Goal: Task Accomplishment & Management: Complete application form

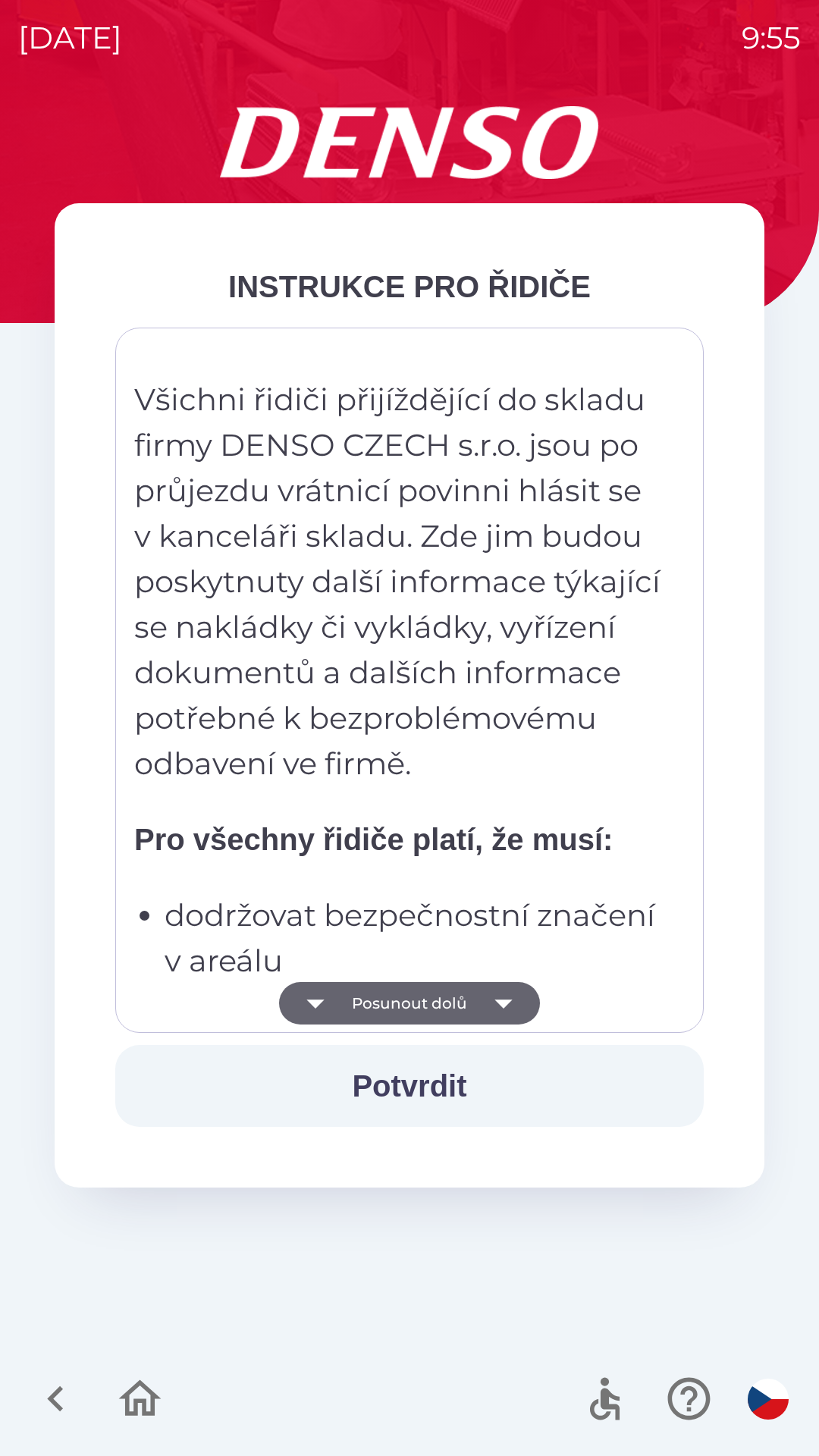
click at [444, 1086] on button "Potvrdit" at bounding box center [409, 1086] width 588 height 82
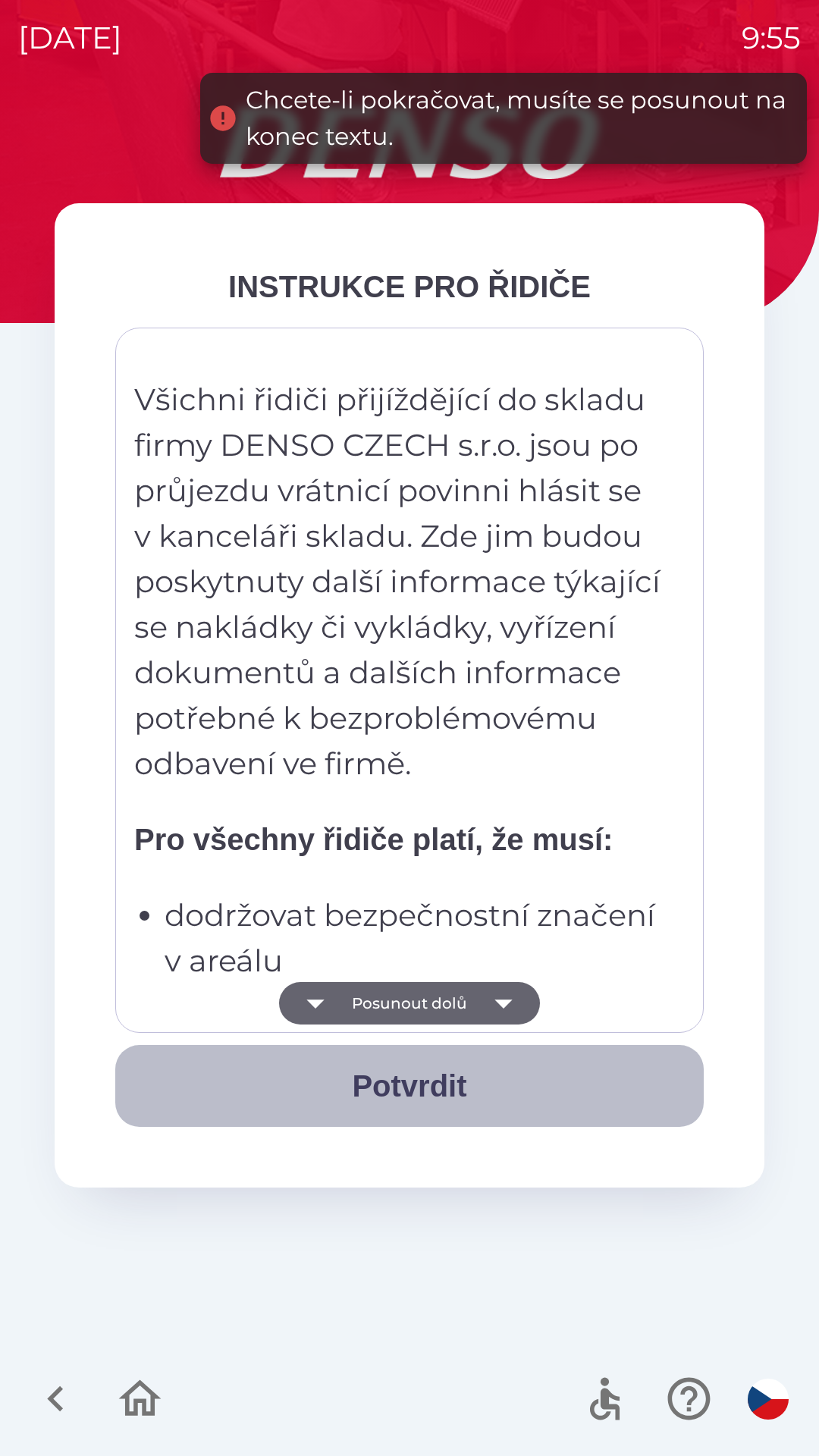
click at [414, 1082] on button "Potvrdit" at bounding box center [409, 1086] width 588 height 82
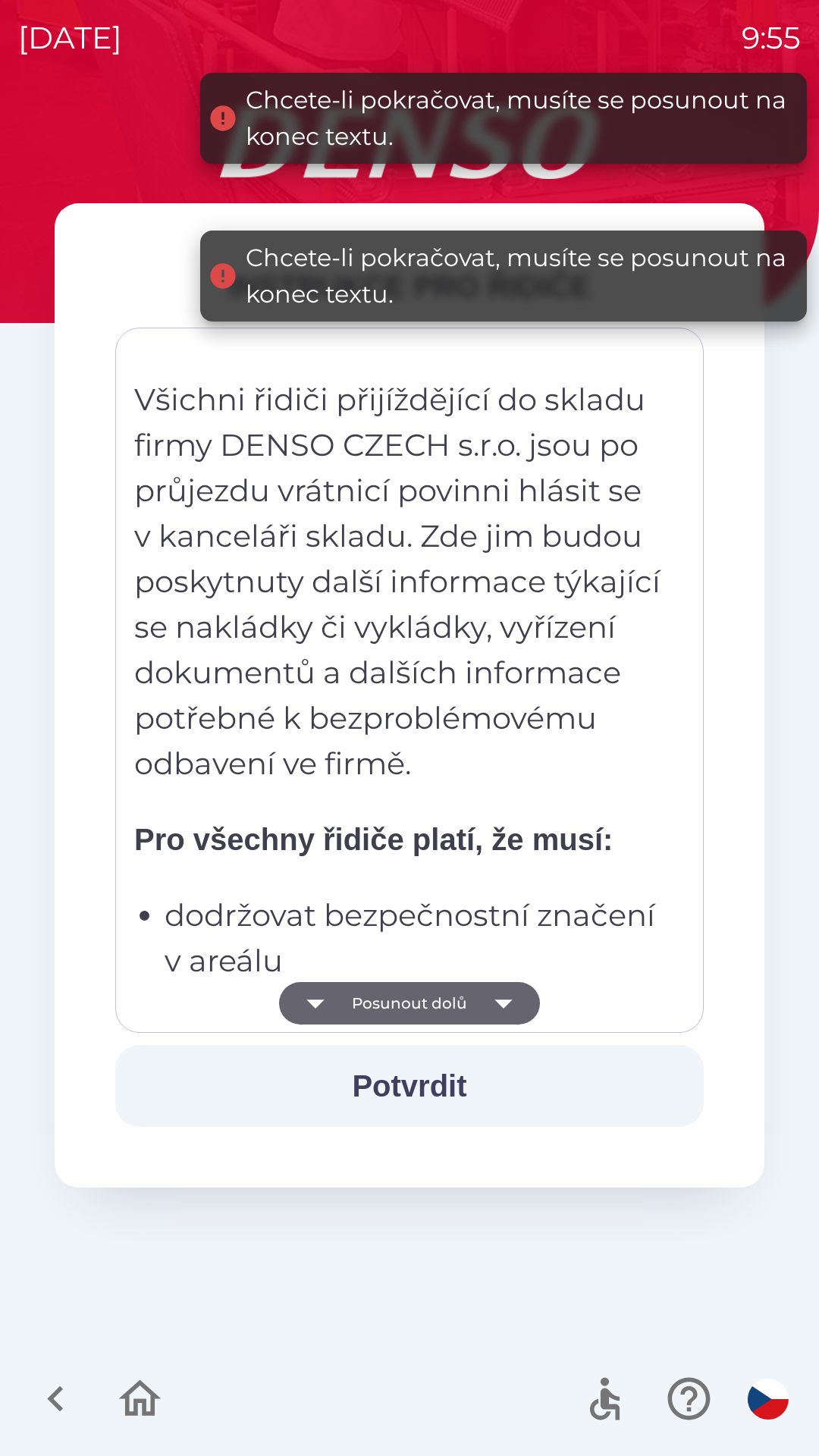
click at [510, 1001] on icon "button" at bounding box center [503, 1003] width 42 height 42
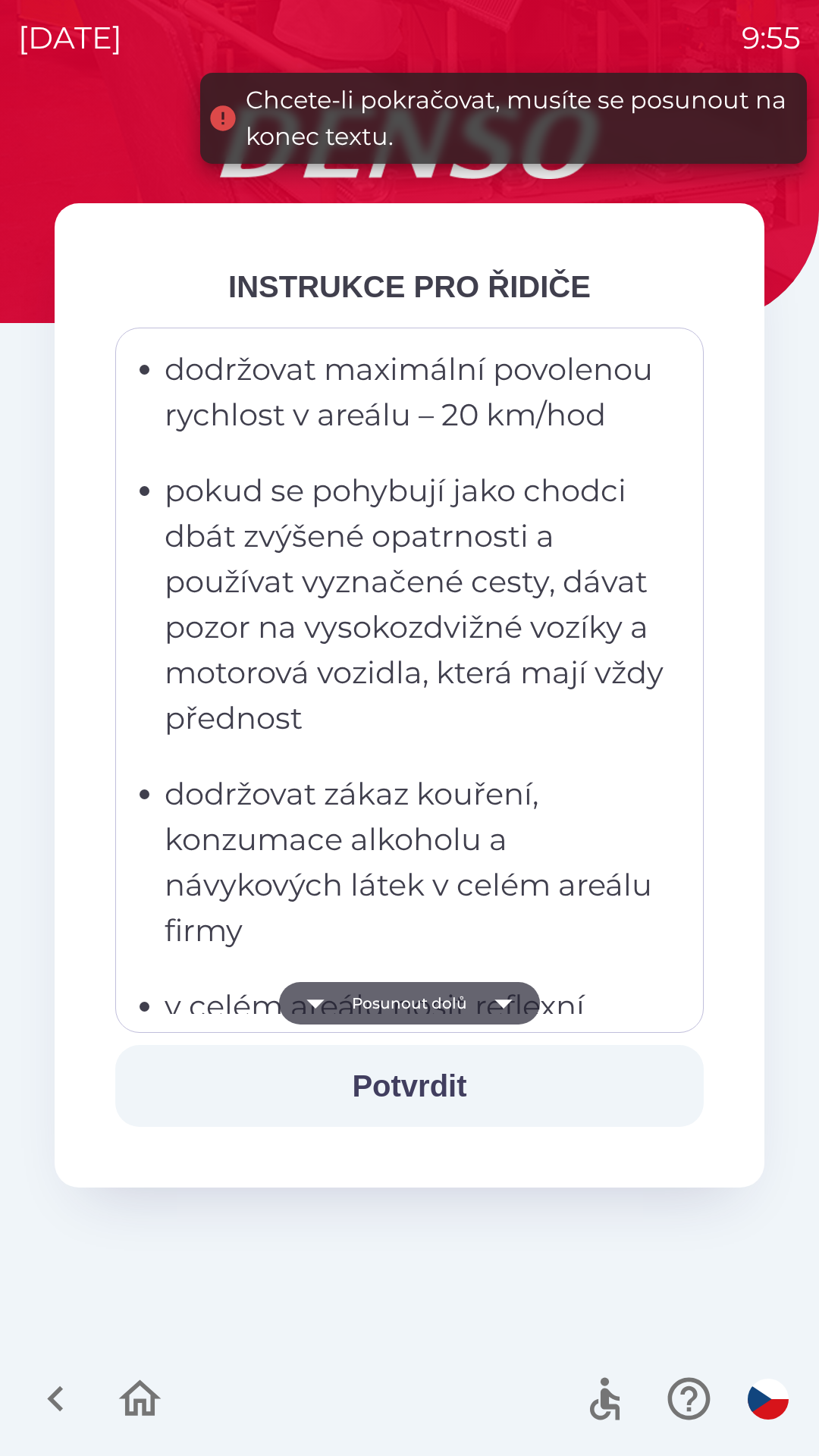
click at [507, 987] on icon "button" at bounding box center [503, 1003] width 42 height 42
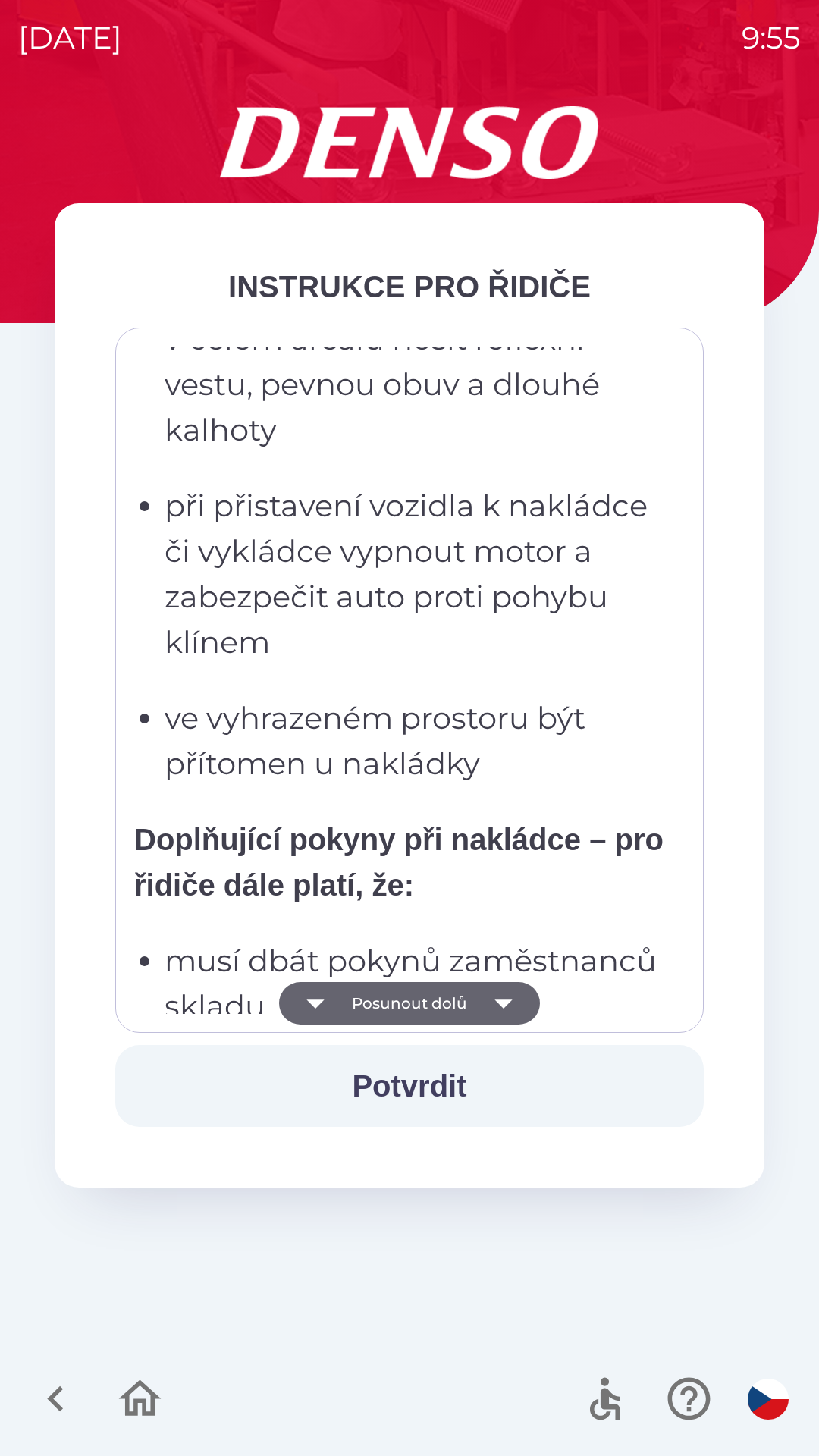
click at [508, 995] on icon "button" at bounding box center [503, 1003] width 42 height 42
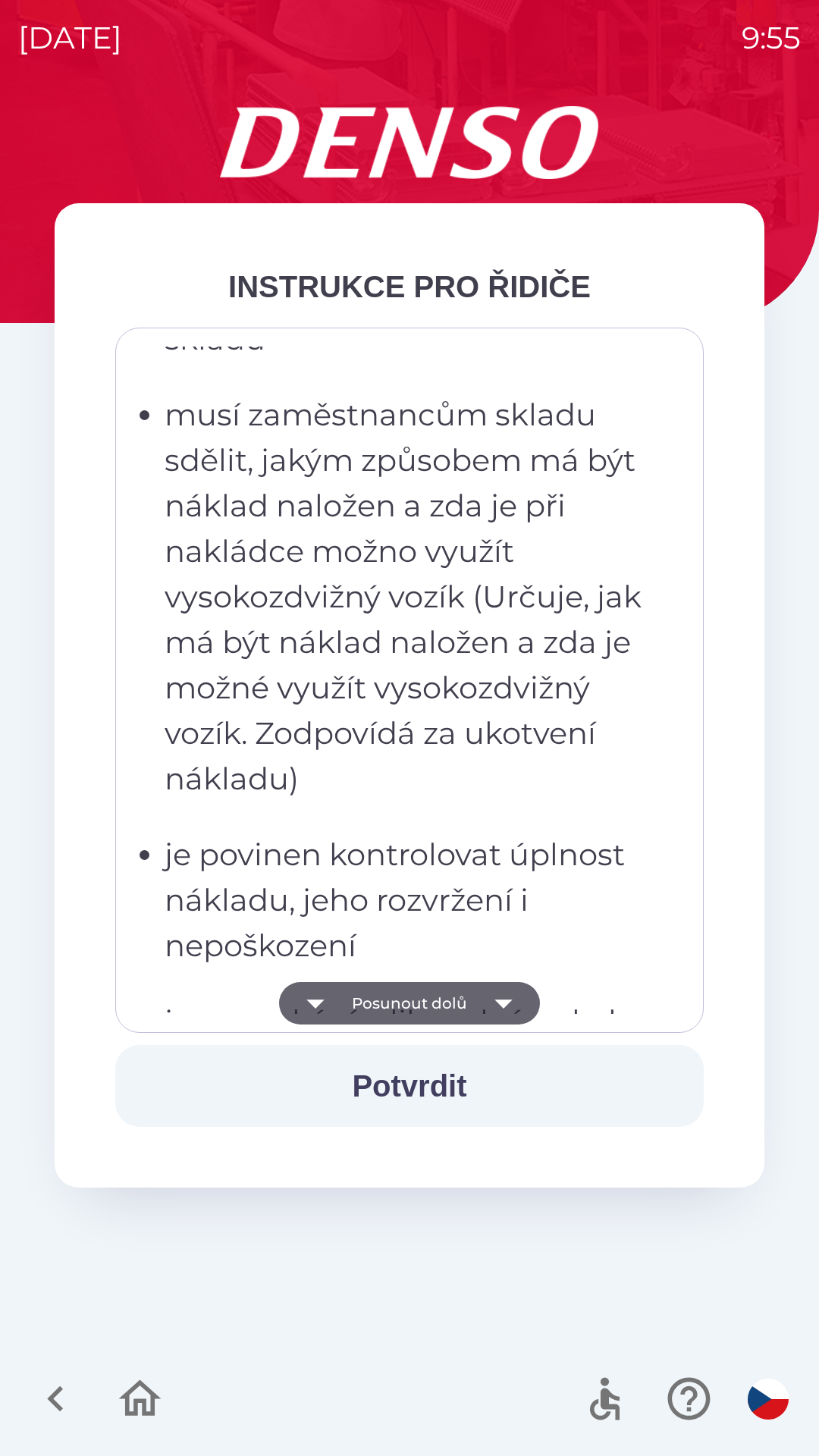
click at [510, 999] on icon "button" at bounding box center [503, 1003] width 42 height 42
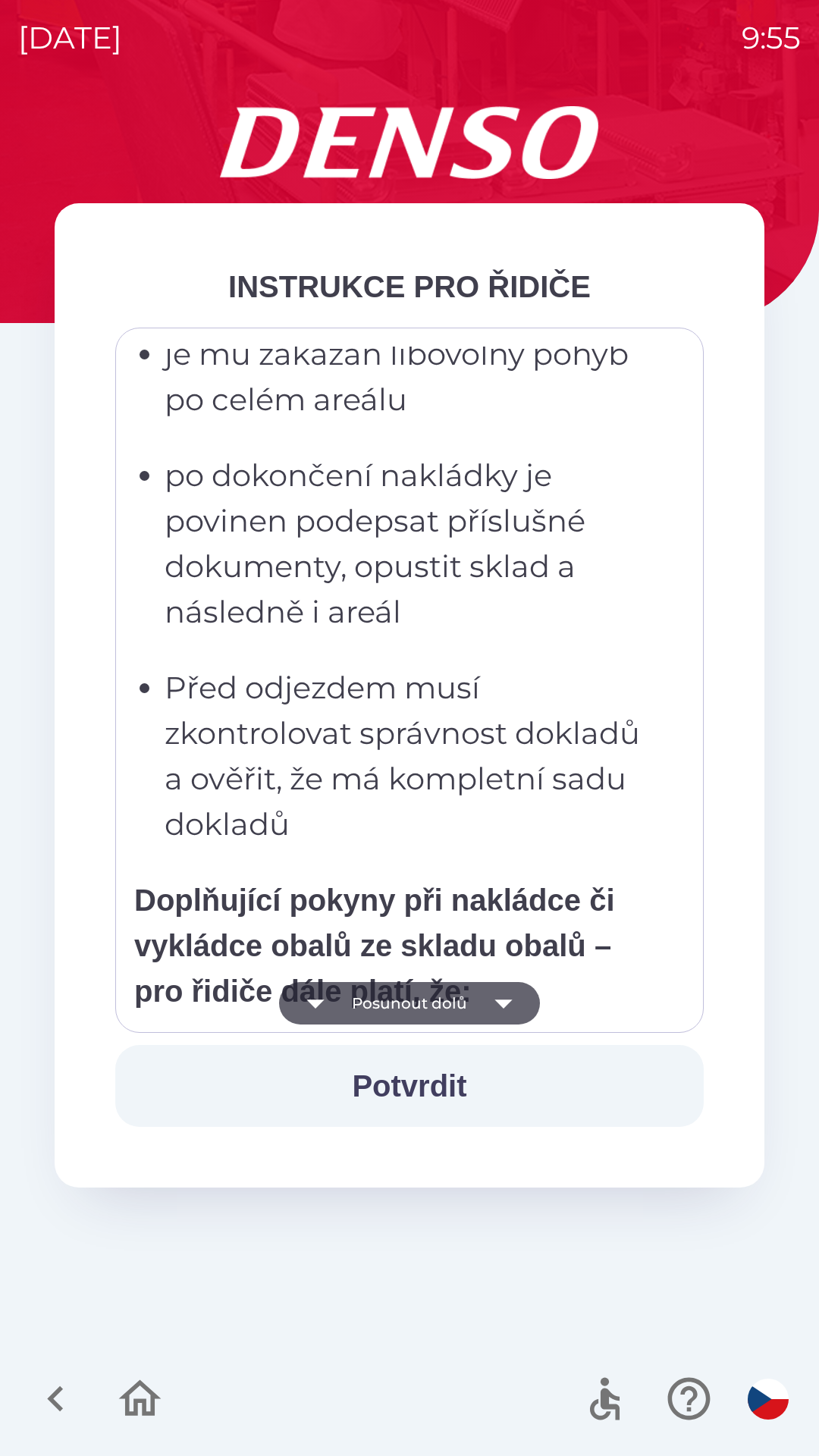
click at [506, 1000] on icon "button" at bounding box center [503, 1003] width 42 height 42
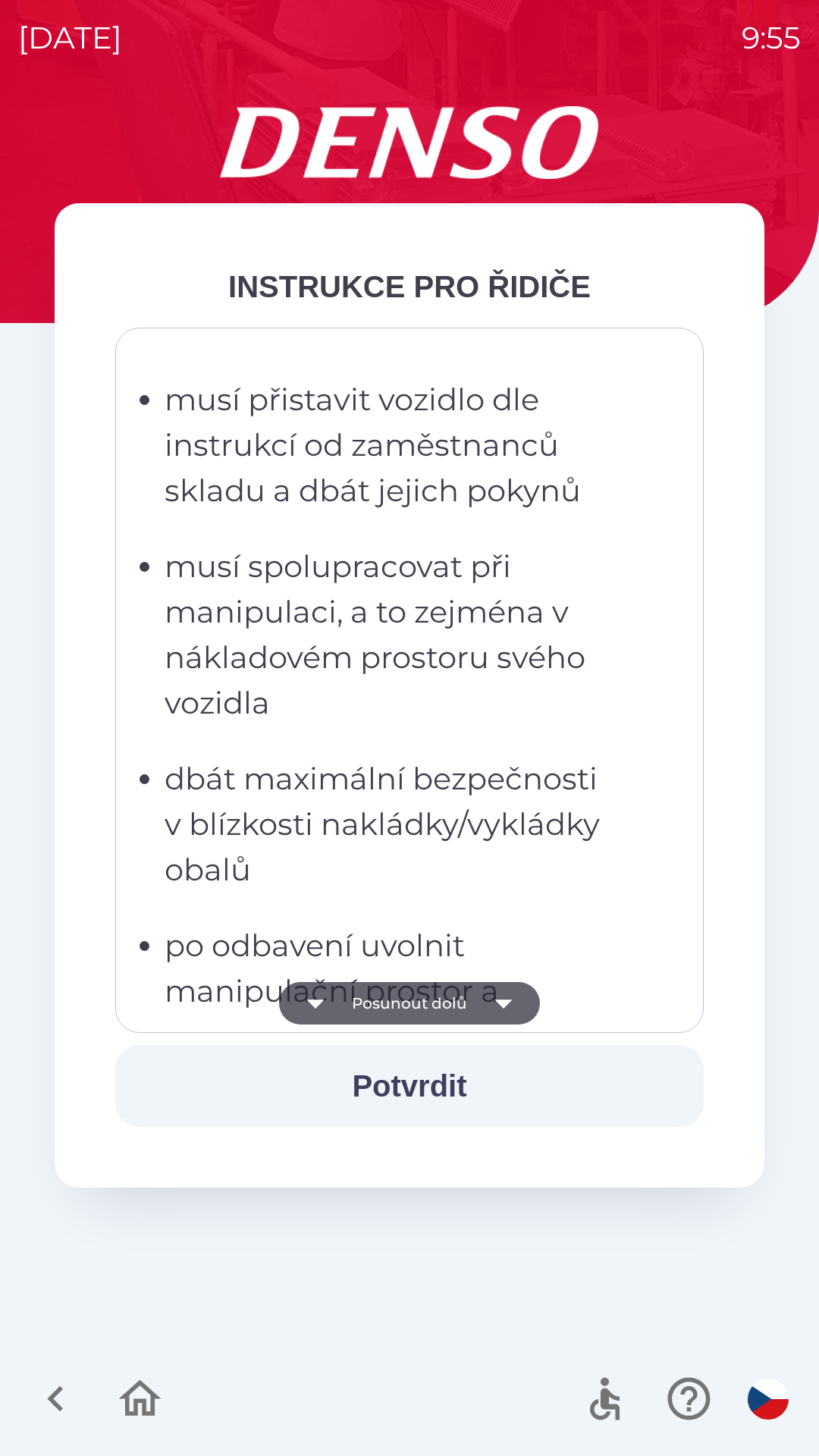
click at [507, 1003] on icon "button" at bounding box center [503, 1004] width 18 height 9
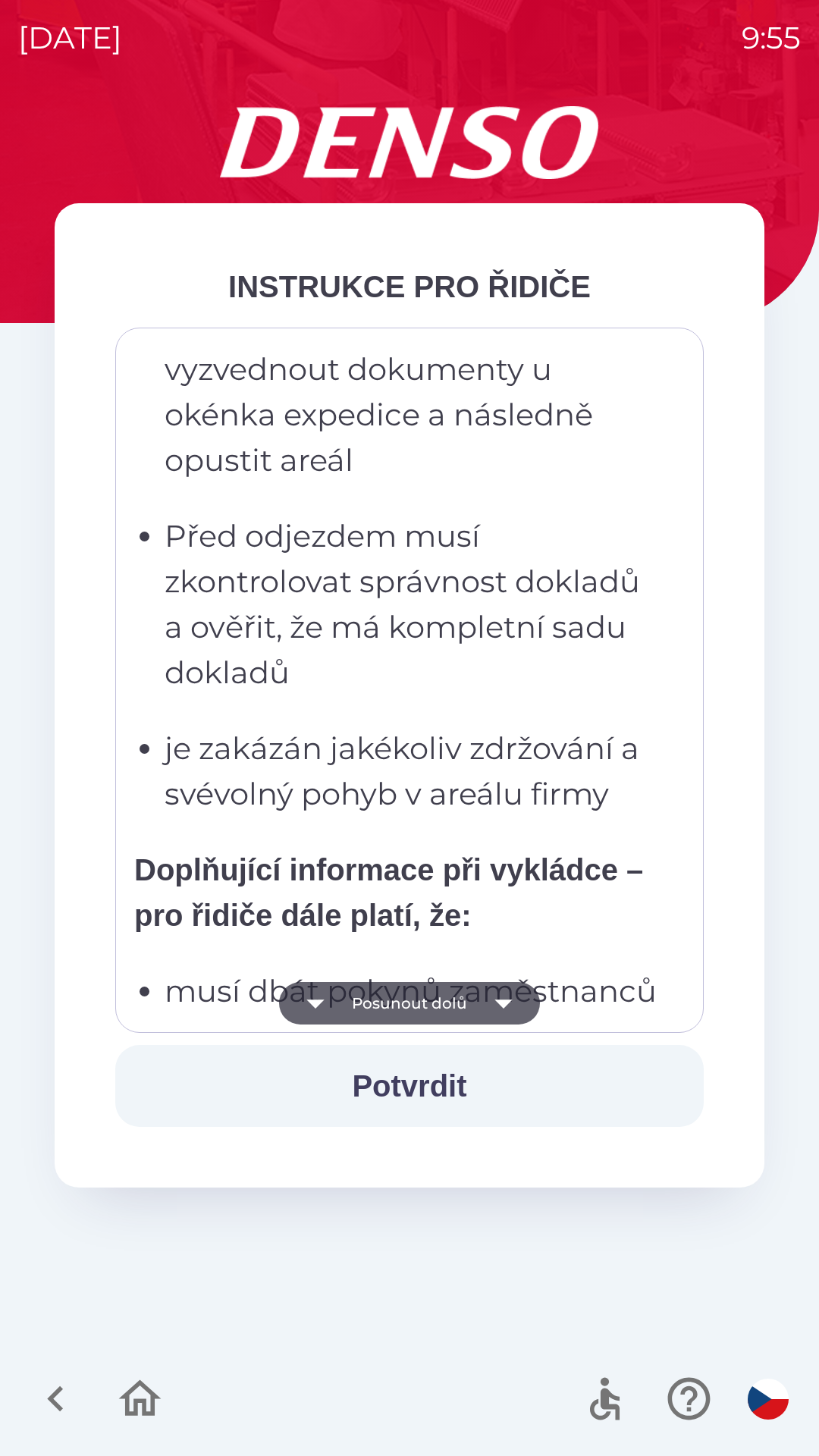
click at [506, 1001] on icon "button" at bounding box center [503, 1004] width 18 height 9
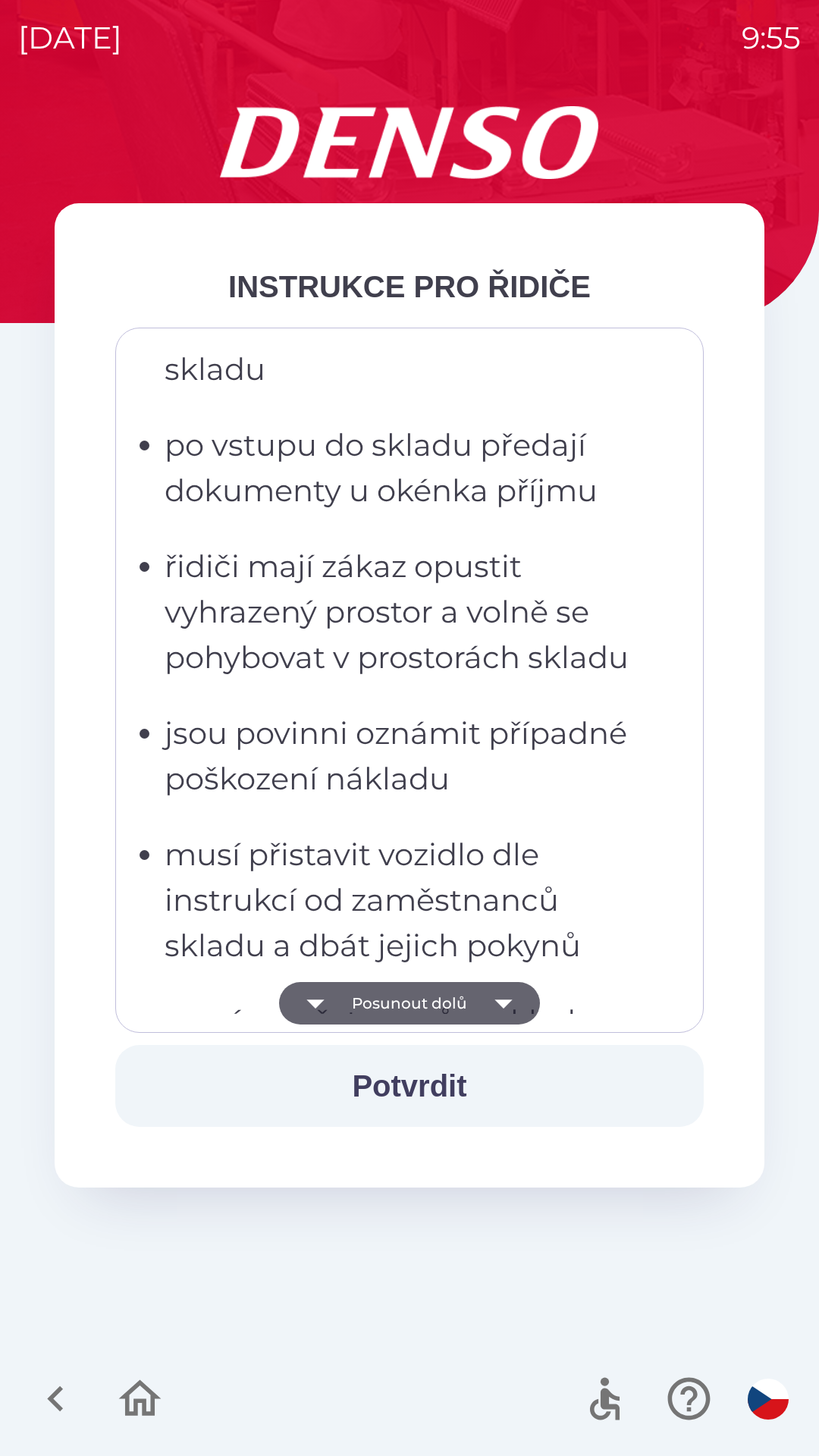
click at [510, 1001] on icon "button" at bounding box center [503, 1004] width 18 height 9
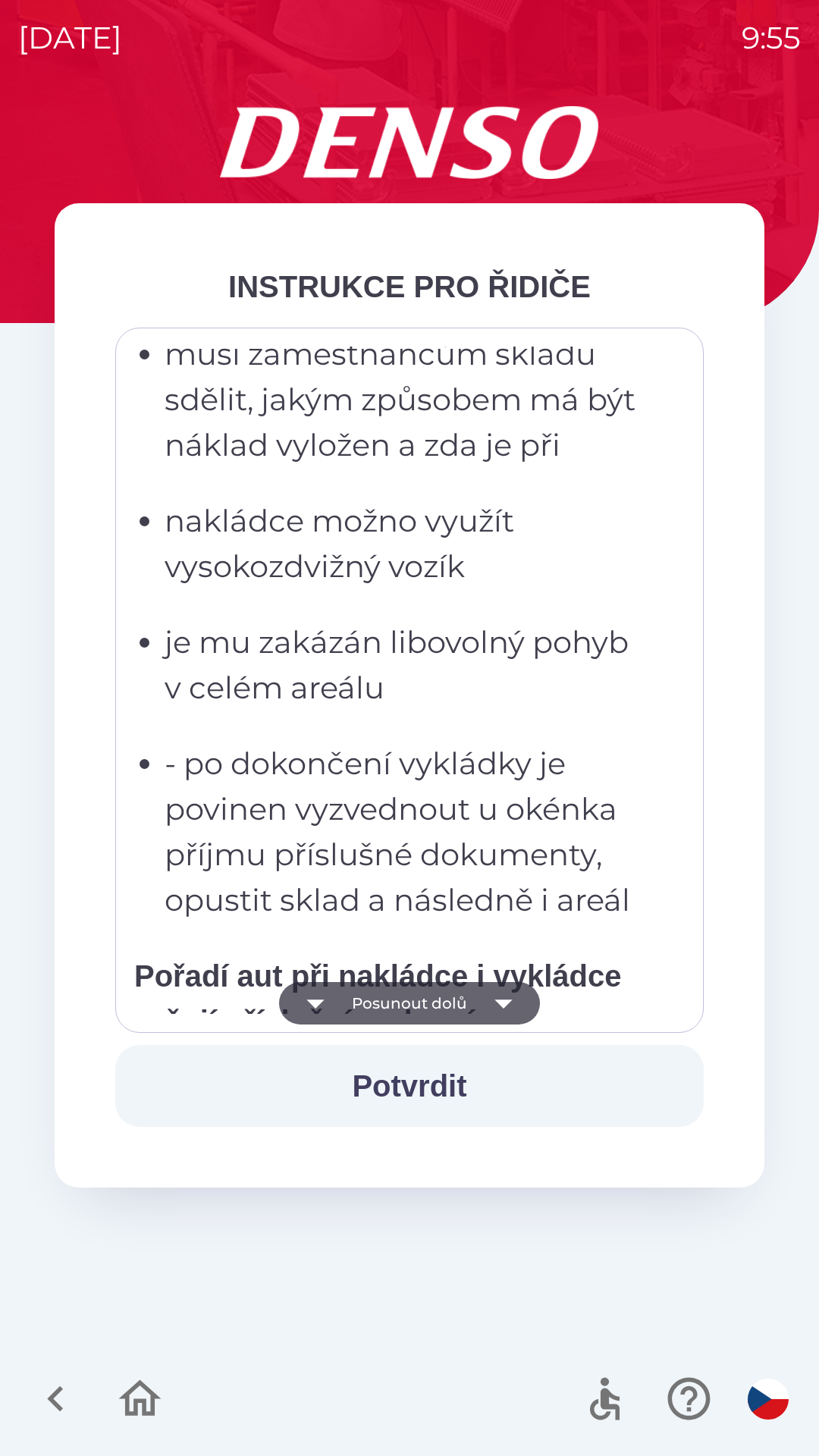
click at [505, 999] on icon "button" at bounding box center [503, 1003] width 42 height 42
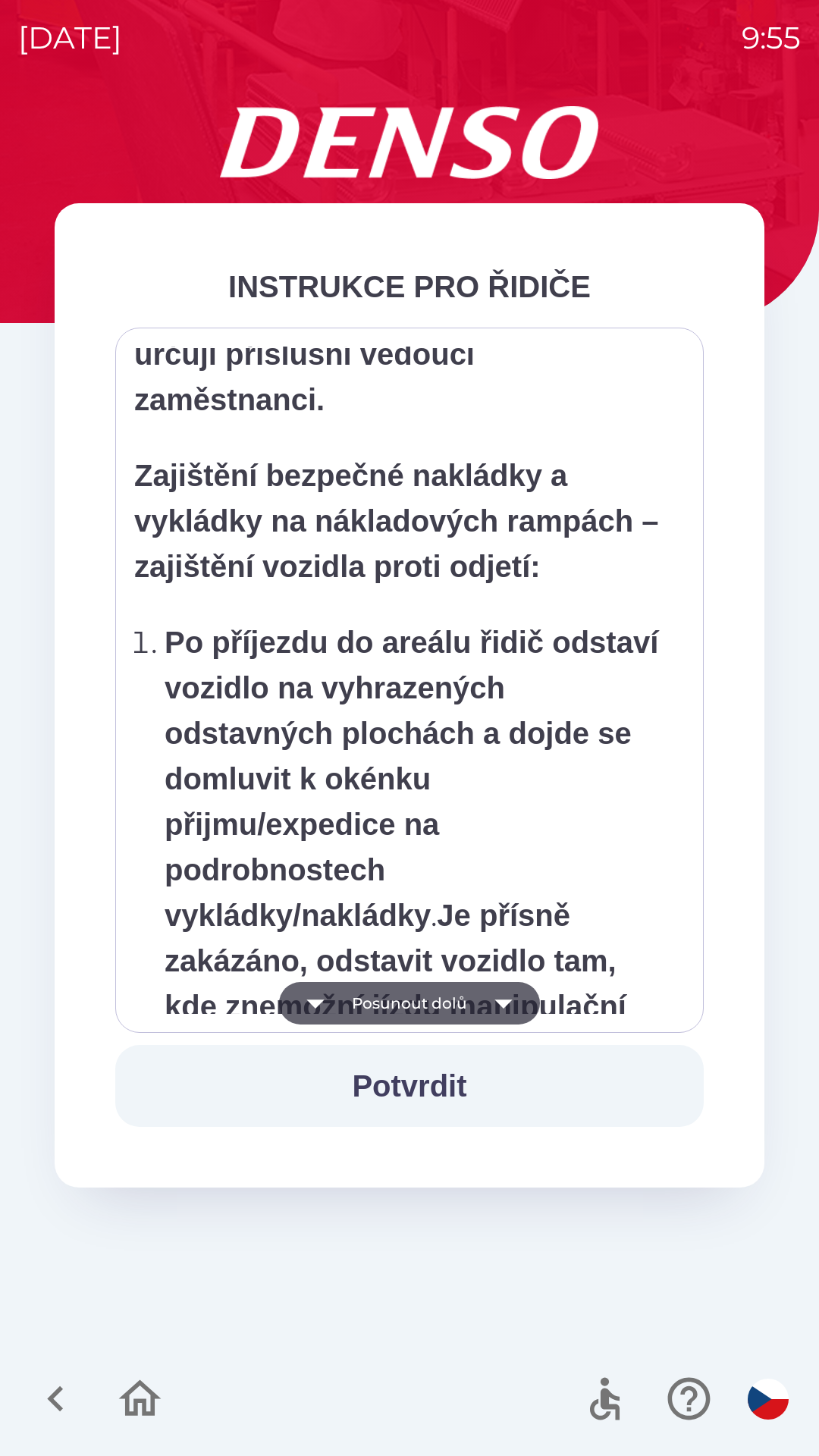
click at [506, 993] on icon "button" at bounding box center [503, 1003] width 42 height 42
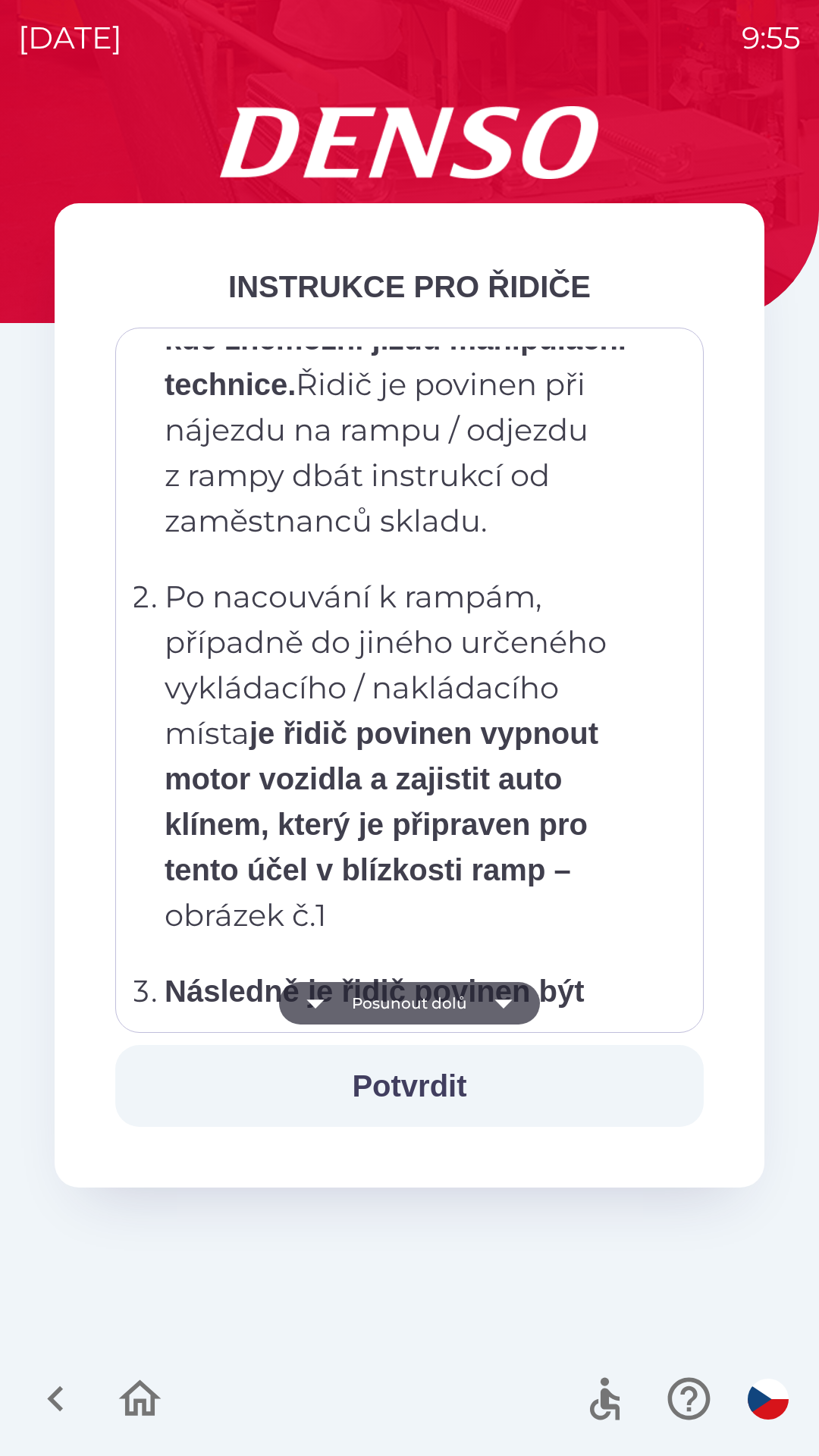
click at [502, 999] on icon "button" at bounding box center [503, 1003] width 42 height 42
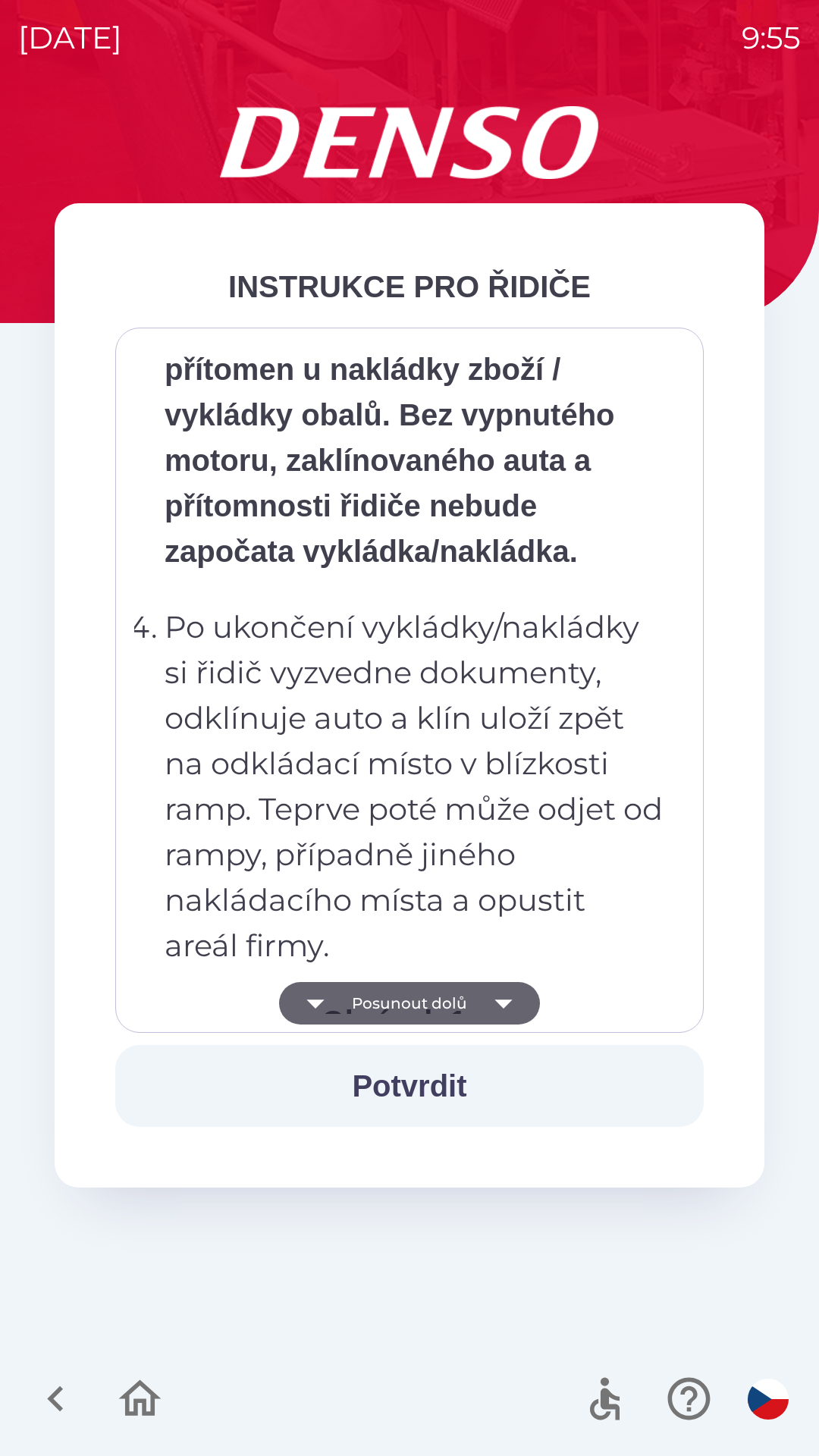
click at [502, 996] on icon "button" at bounding box center [503, 1003] width 42 height 42
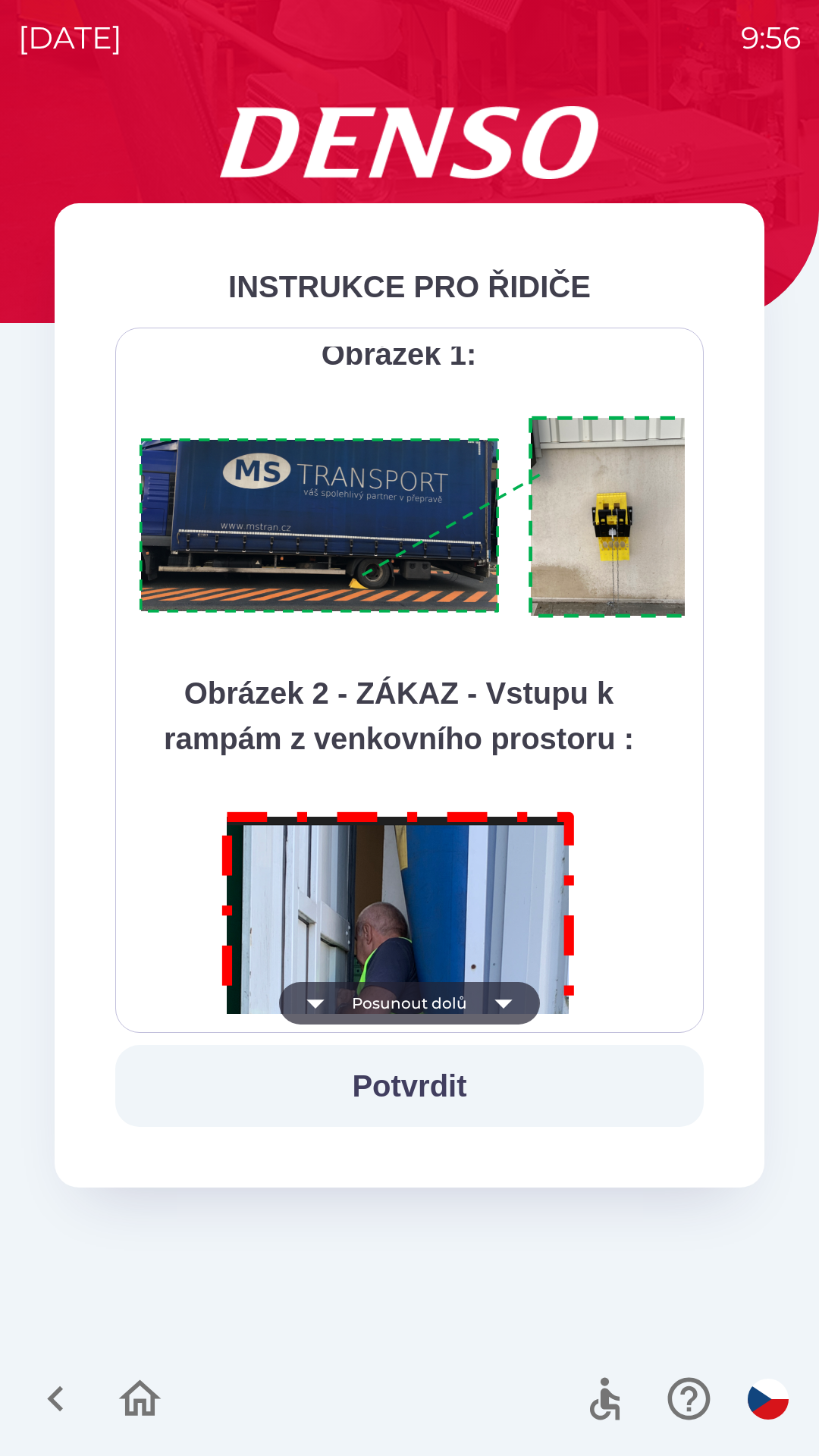
click at [508, 1001] on icon "button" at bounding box center [503, 1004] width 18 height 9
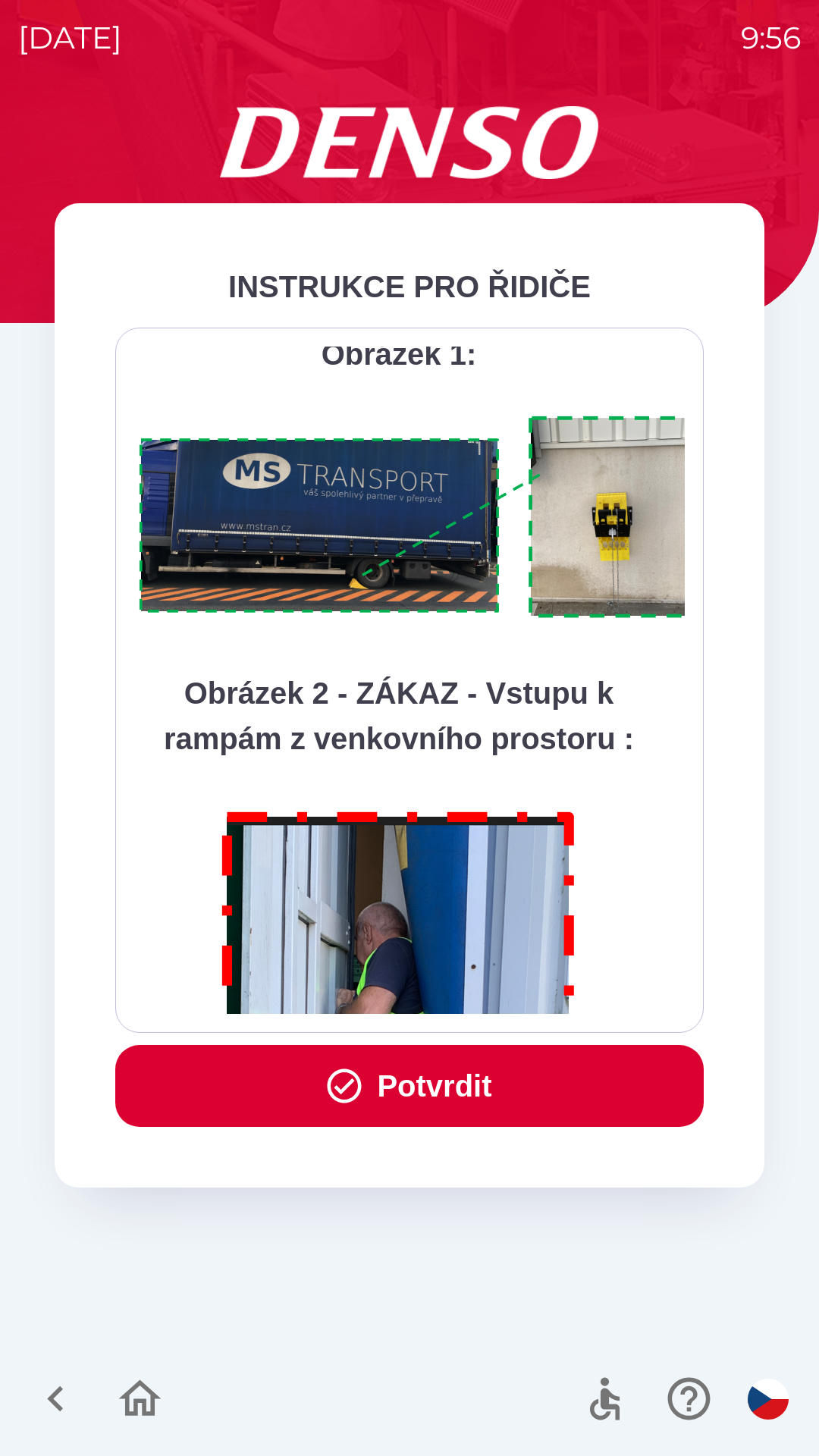
scroll to position [8521, 0]
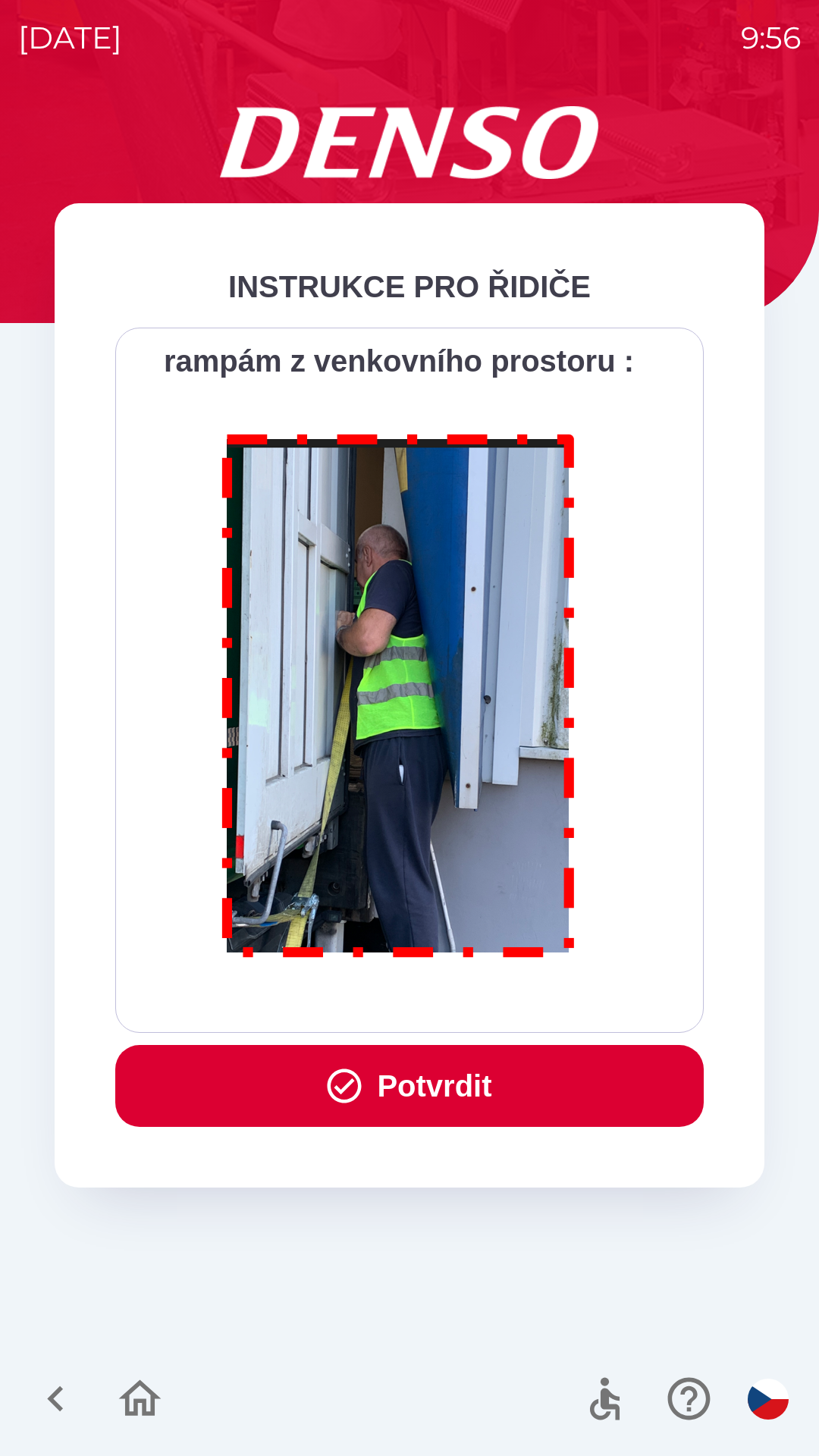
click at [464, 1082] on button "Potvrdit" at bounding box center [409, 1086] width 588 height 82
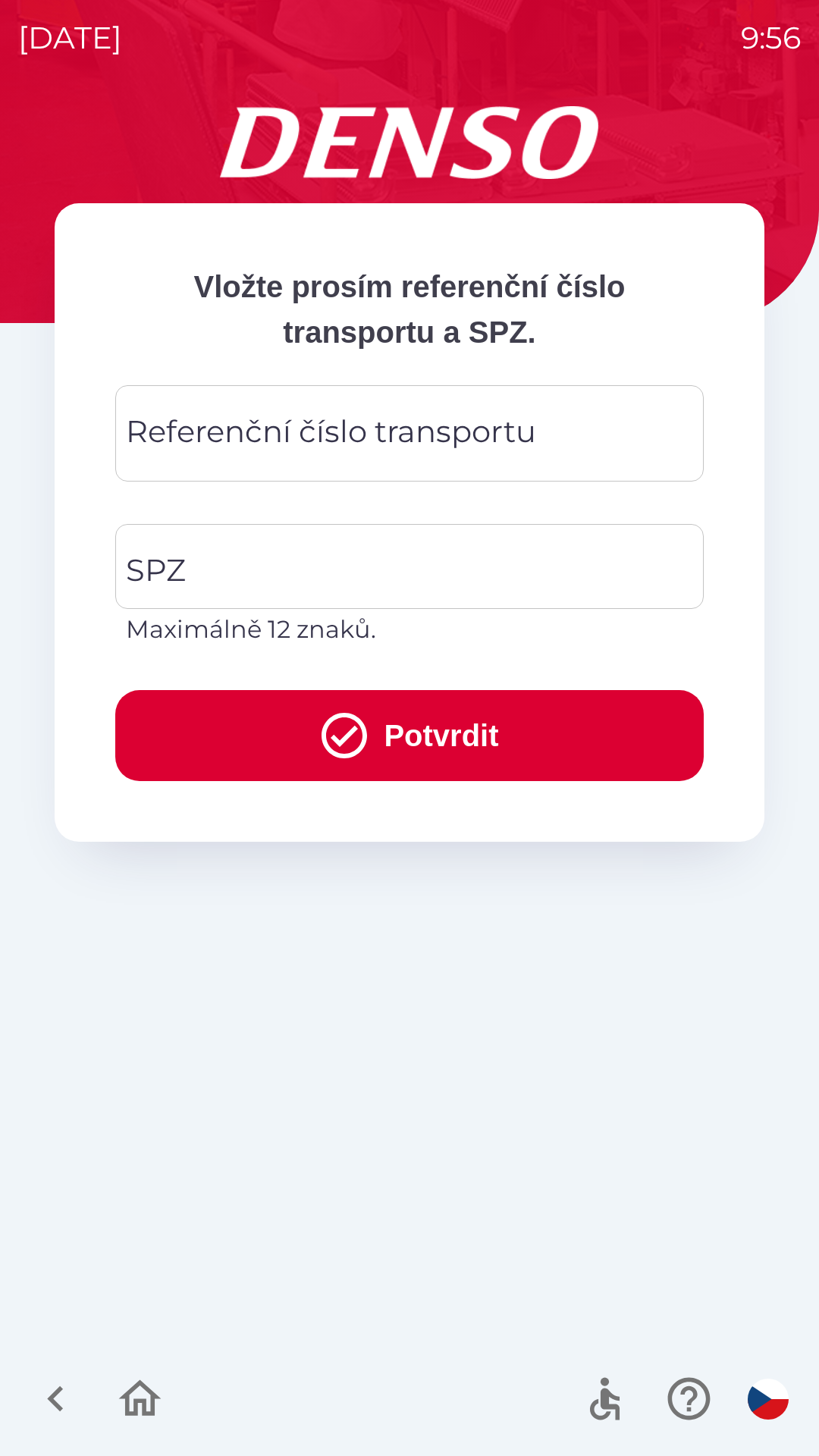
click at [169, 480] on div "Referenční číslo transportu" at bounding box center [409, 434] width 588 height 97
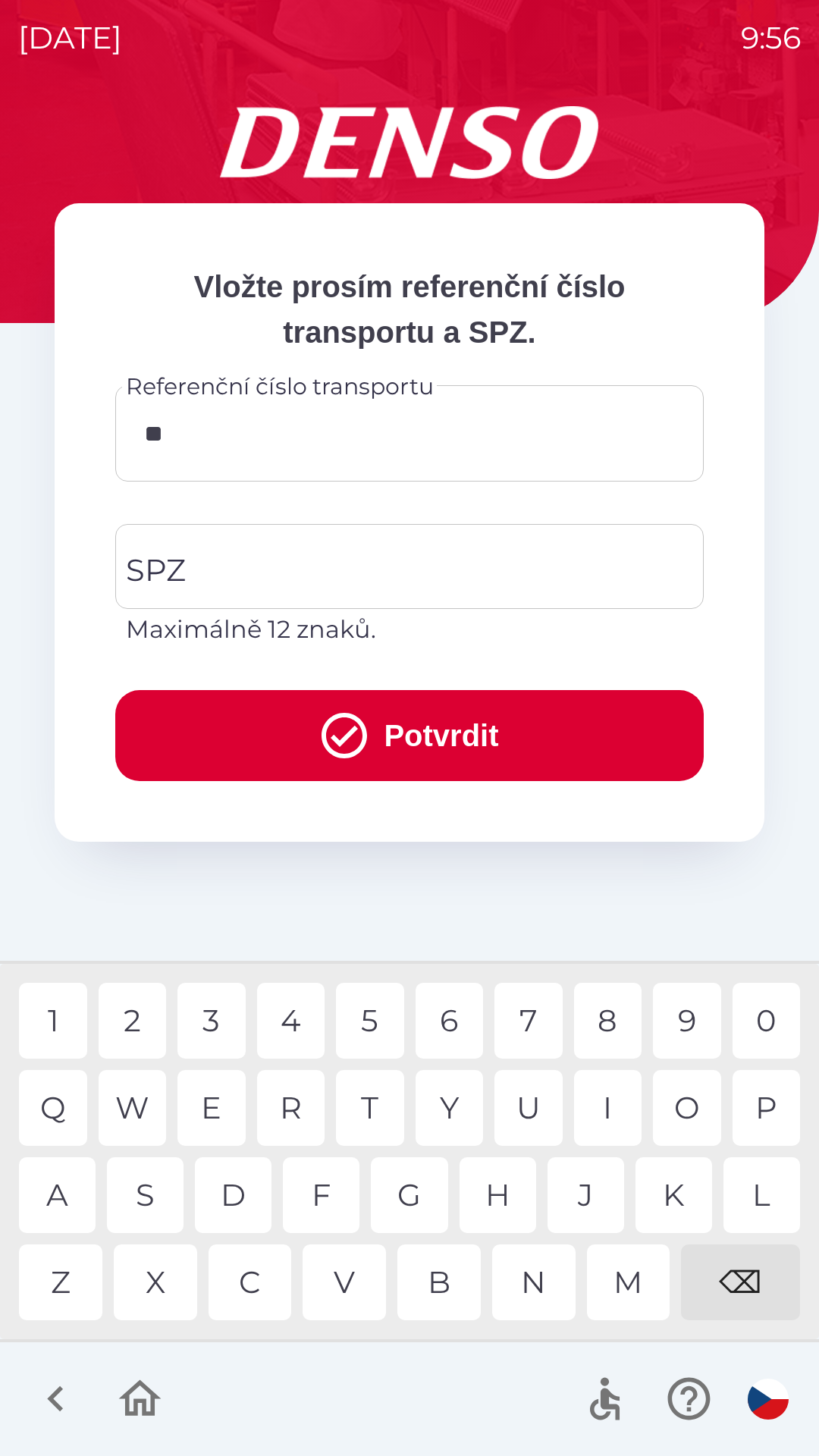
type input "***"
click at [388, 1365] on div at bounding box center [409, 1399] width 819 height 114
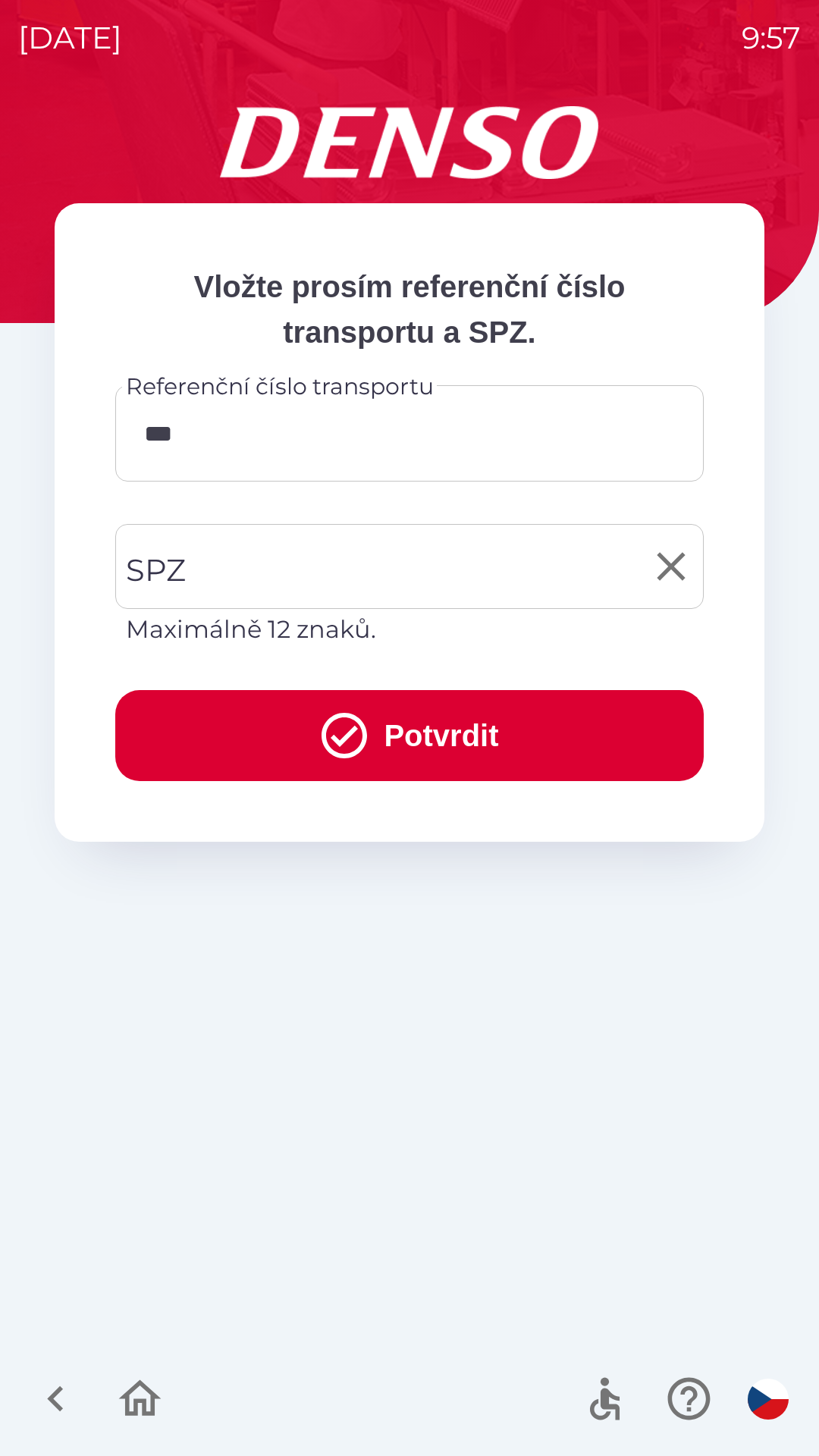
click at [223, 563] on input "SPZ" at bounding box center [398, 566] width 552 height 71
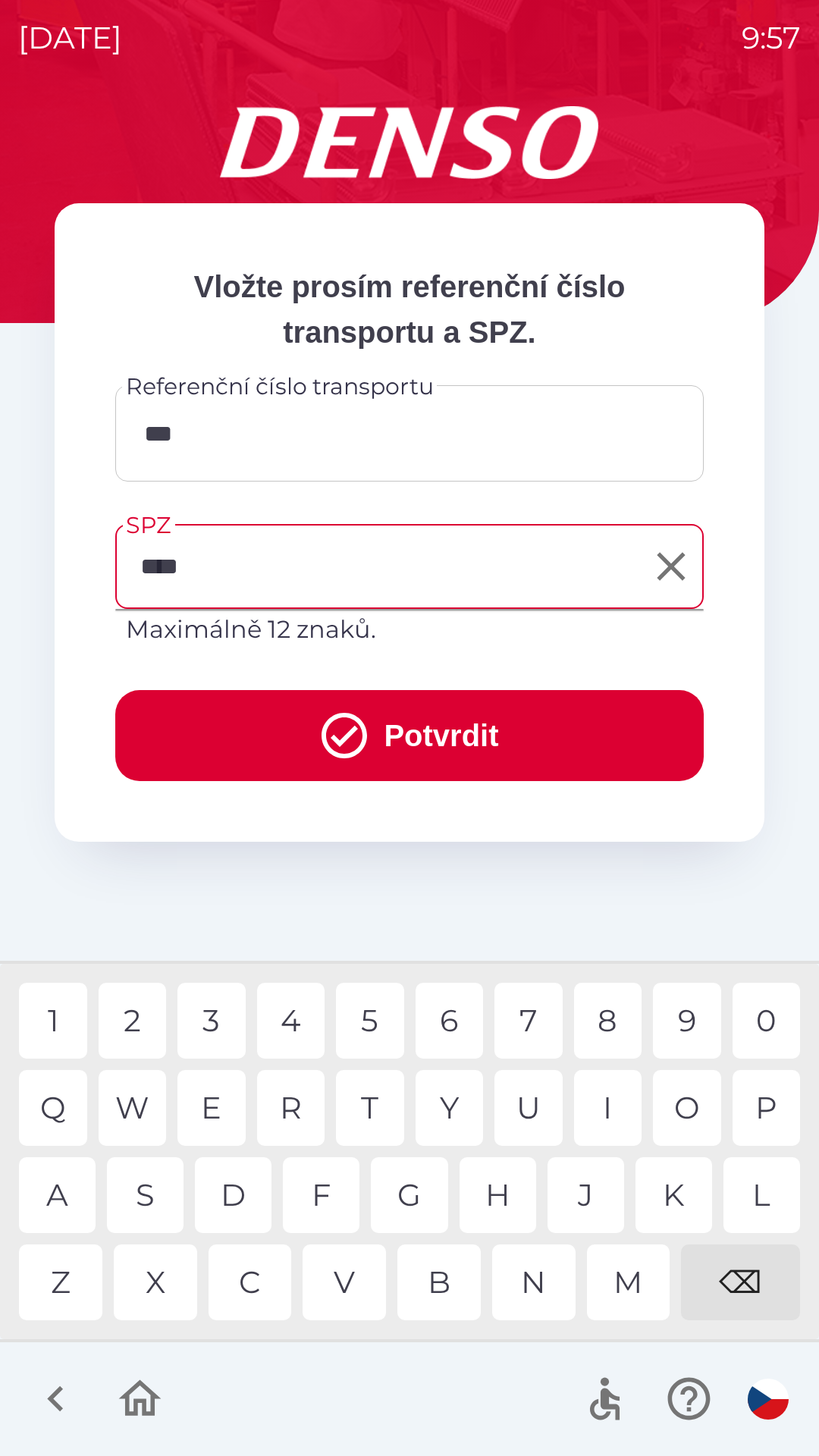
click at [684, 1098] on div "O" at bounding box center [687, 1108] width 68 height 75
click at [132, 1017] on div "2" at bounding box center [133, 1021] width 68 height 75
click at [532, 1005] on div "7" at bounding box center [528, 1021] width 68 height 75
type input "*******"
click at [127, 1012] on div "2" at bounding box center [133, 1021] width 68 height 75
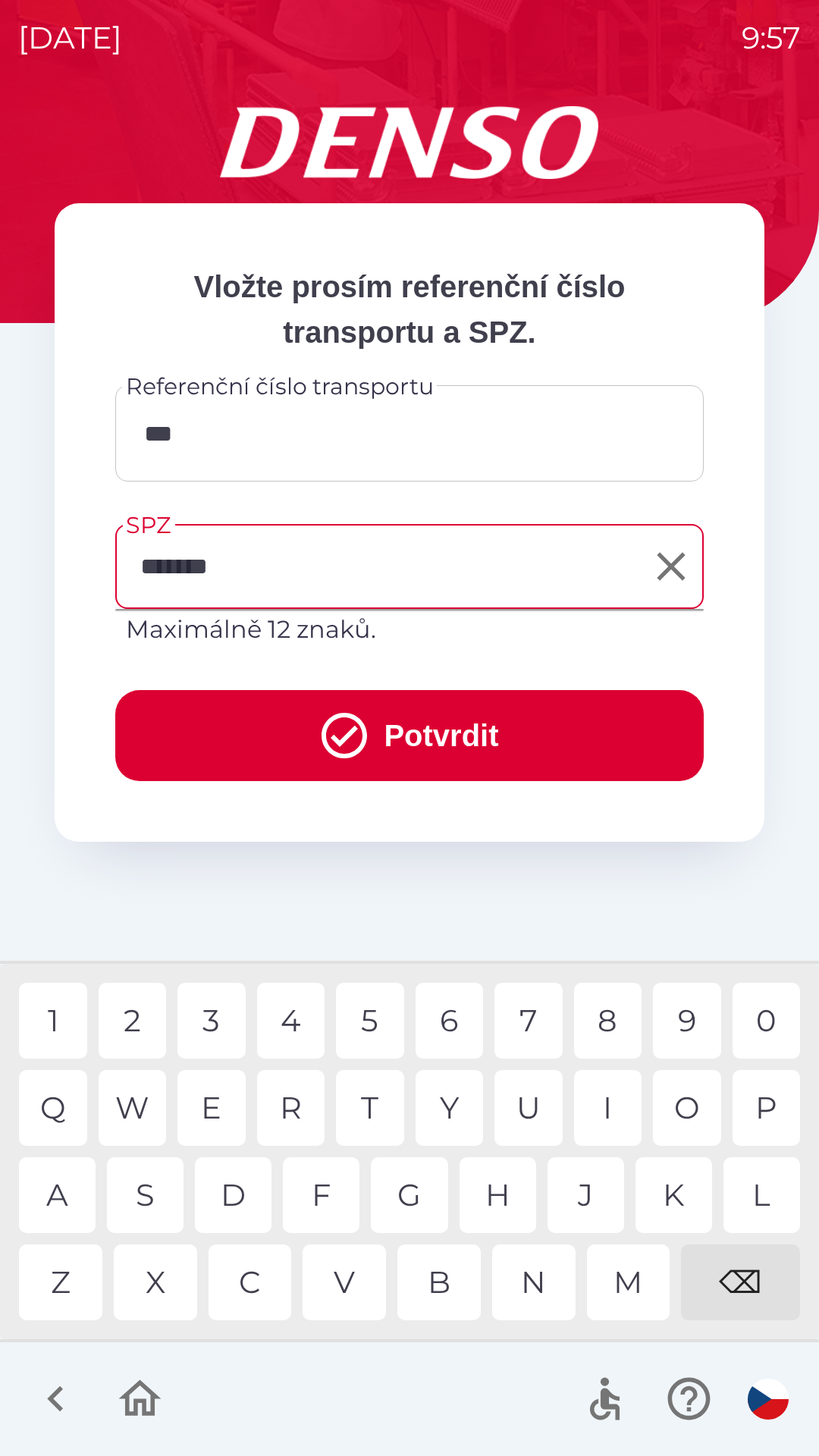
click at [470, 719] on button "Potvrdit" at bounding box center [409, 735] width 588 height 91
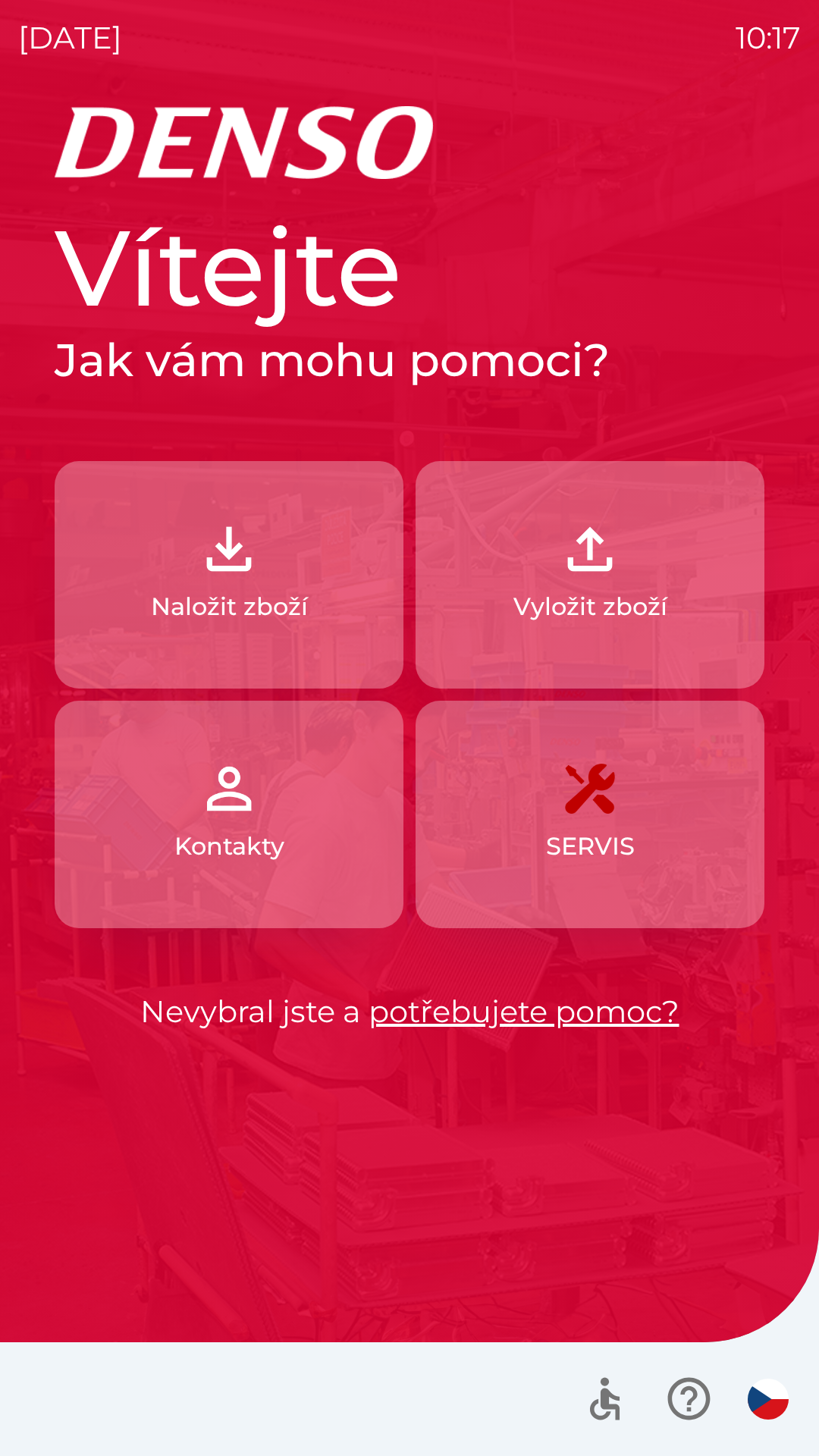
click at [292, 610] on p "Naložit zboží" at bounding box center [229, 606] width 157 height 36
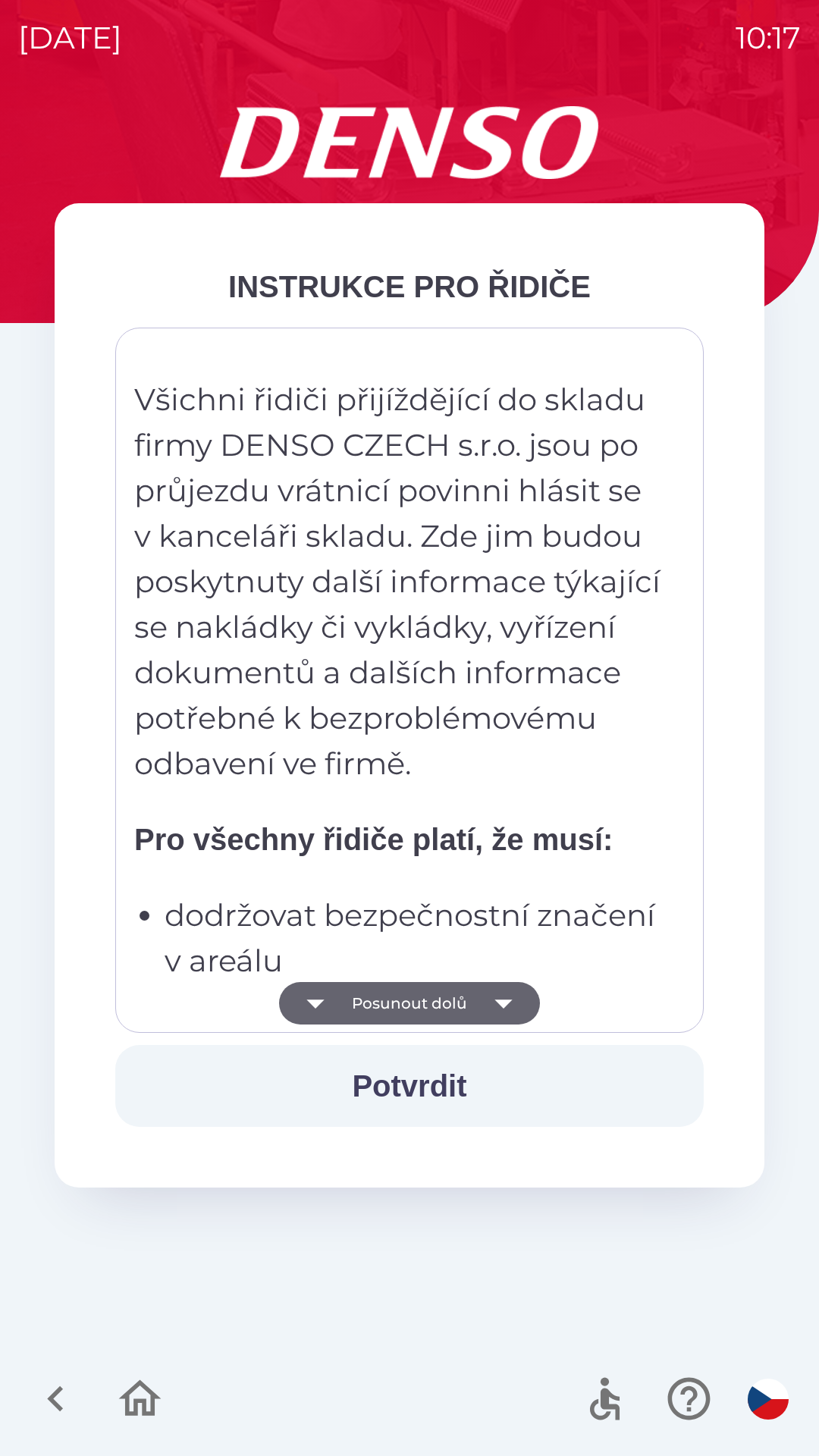
click at [416, 1003] on button "Posunout dolů" at bounding box center [409, 1003] width 261 height 42
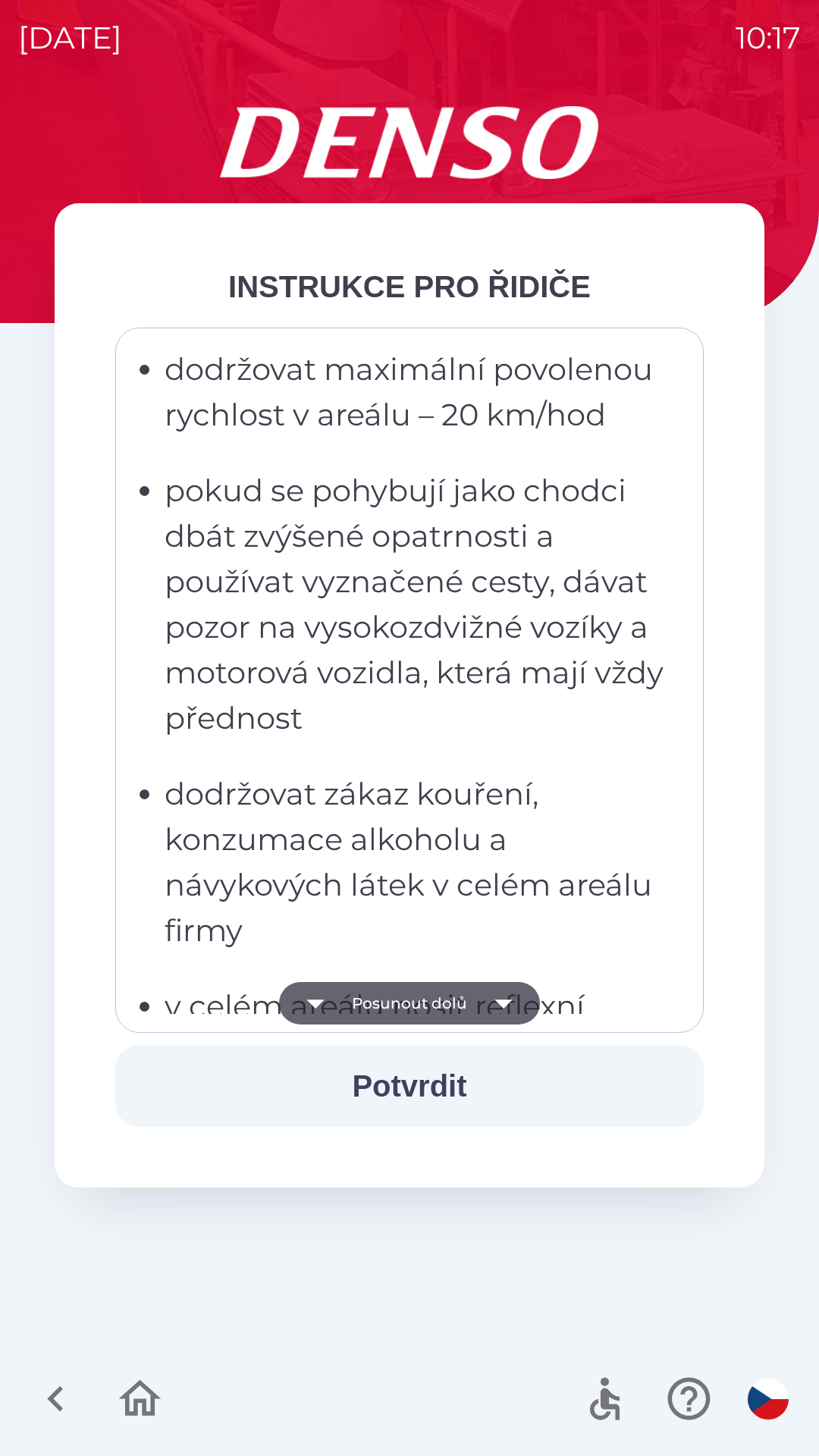
click at [411, 1006] on button "Posunout dolů" at bounding box center [409, 1003] width 261 height 42
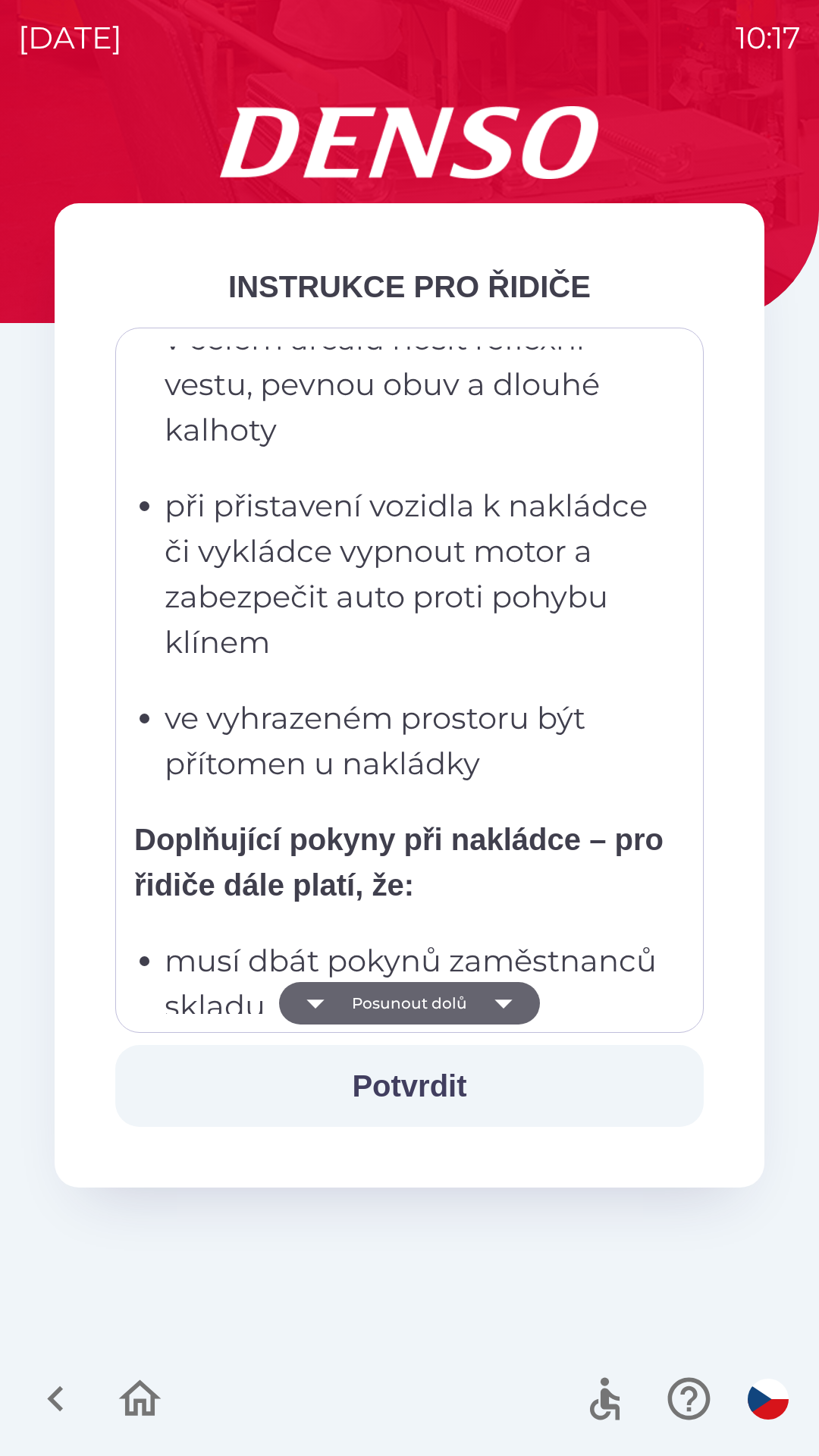
click at [411, 995] on button "Posunout dolů" at bounding box center [409, 1003] width 261 height 42
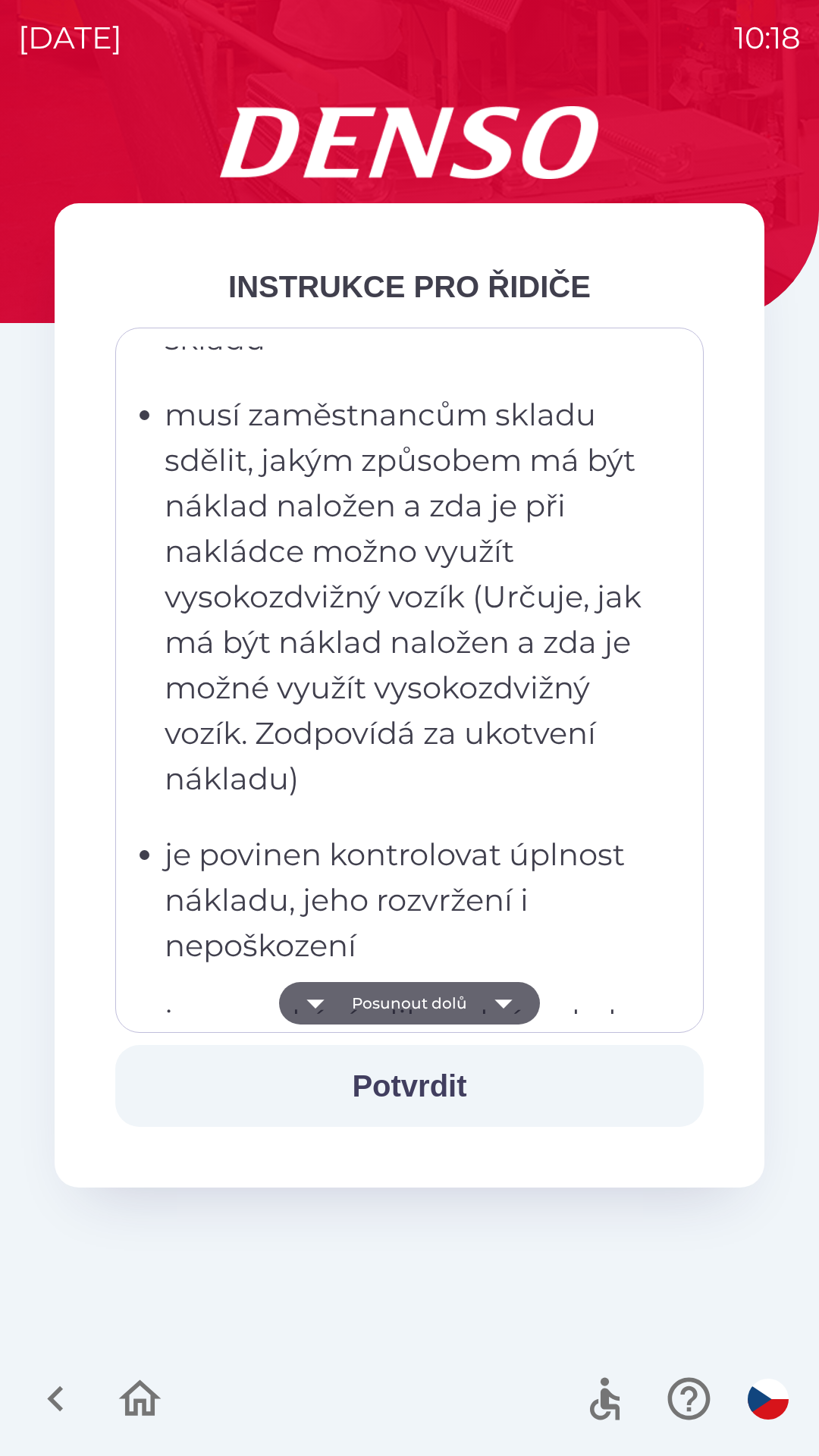
click at [410, 998] on button "Posunout dolů" at bounding box center [409, 1003] width 261 height 42
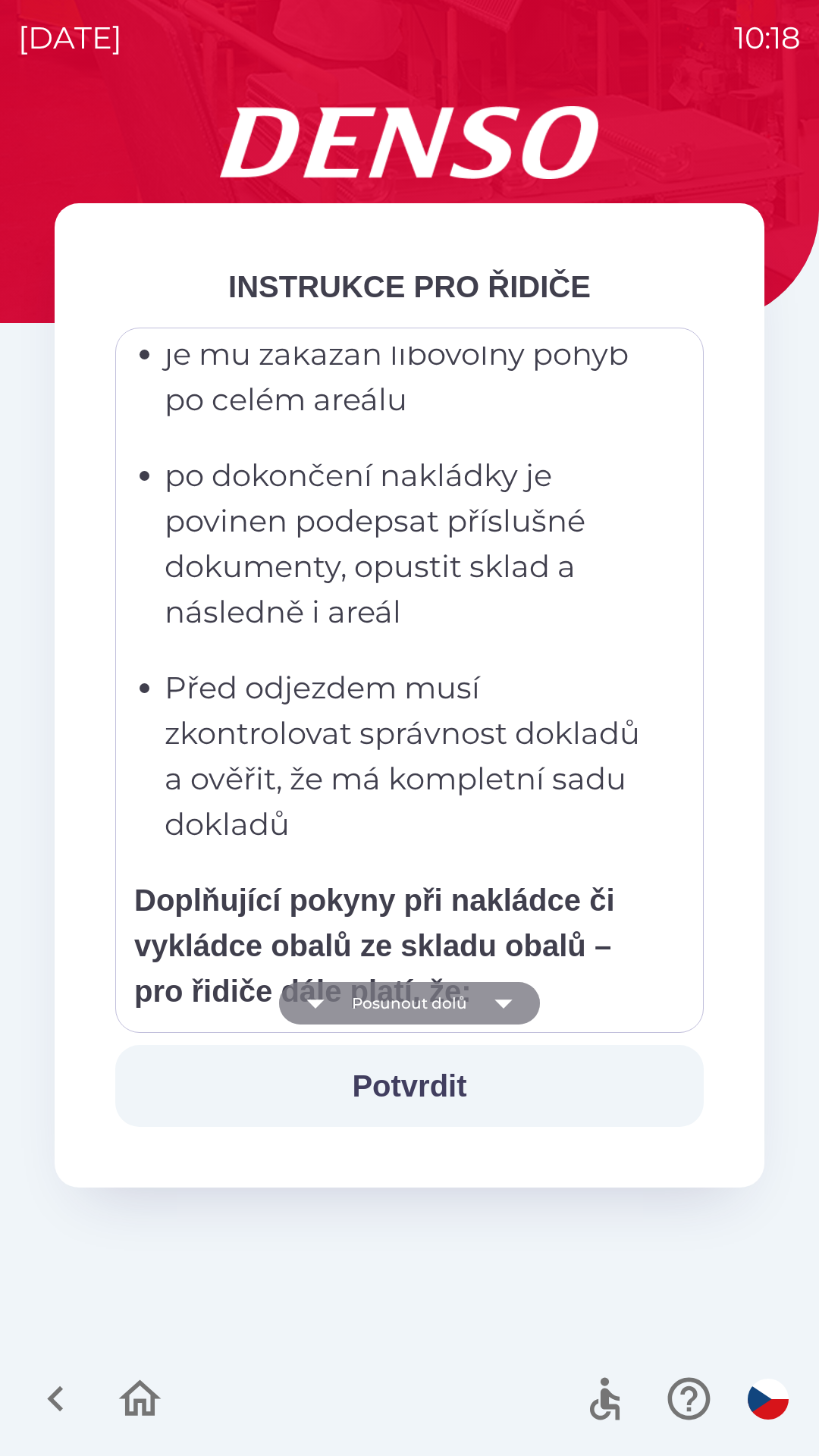
click at [403, 1001] on button "Posunout dolů" at bounding box center [409, 1003] width 261 height 42
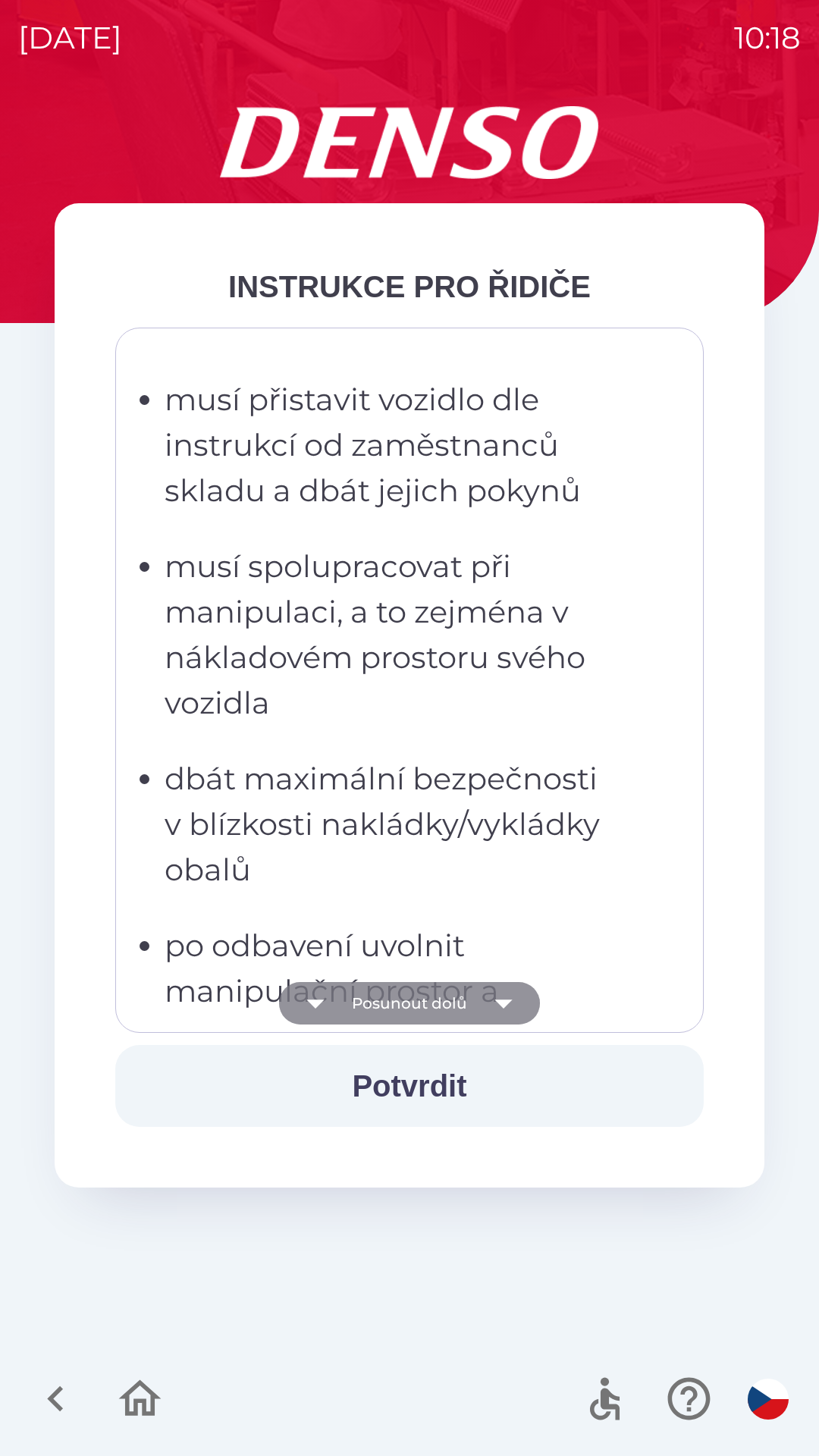
click at [401, 999] on button "Posunout dolů" at bounding box center [409, 1003] width 261 height 42
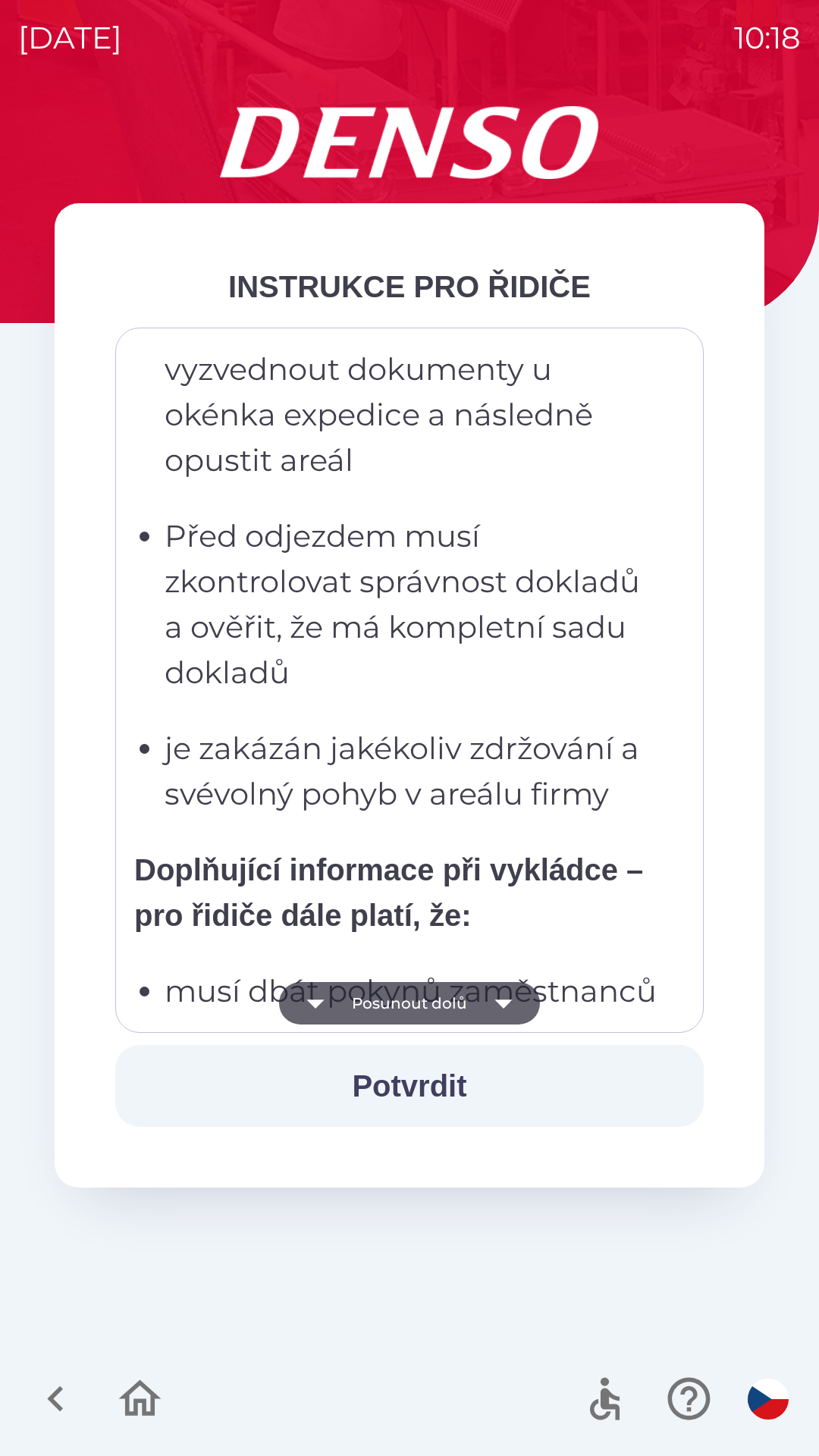
click at [398, 1001] on button "Posunout dolů" at bounding box center [409, 1003] width 261 height 42
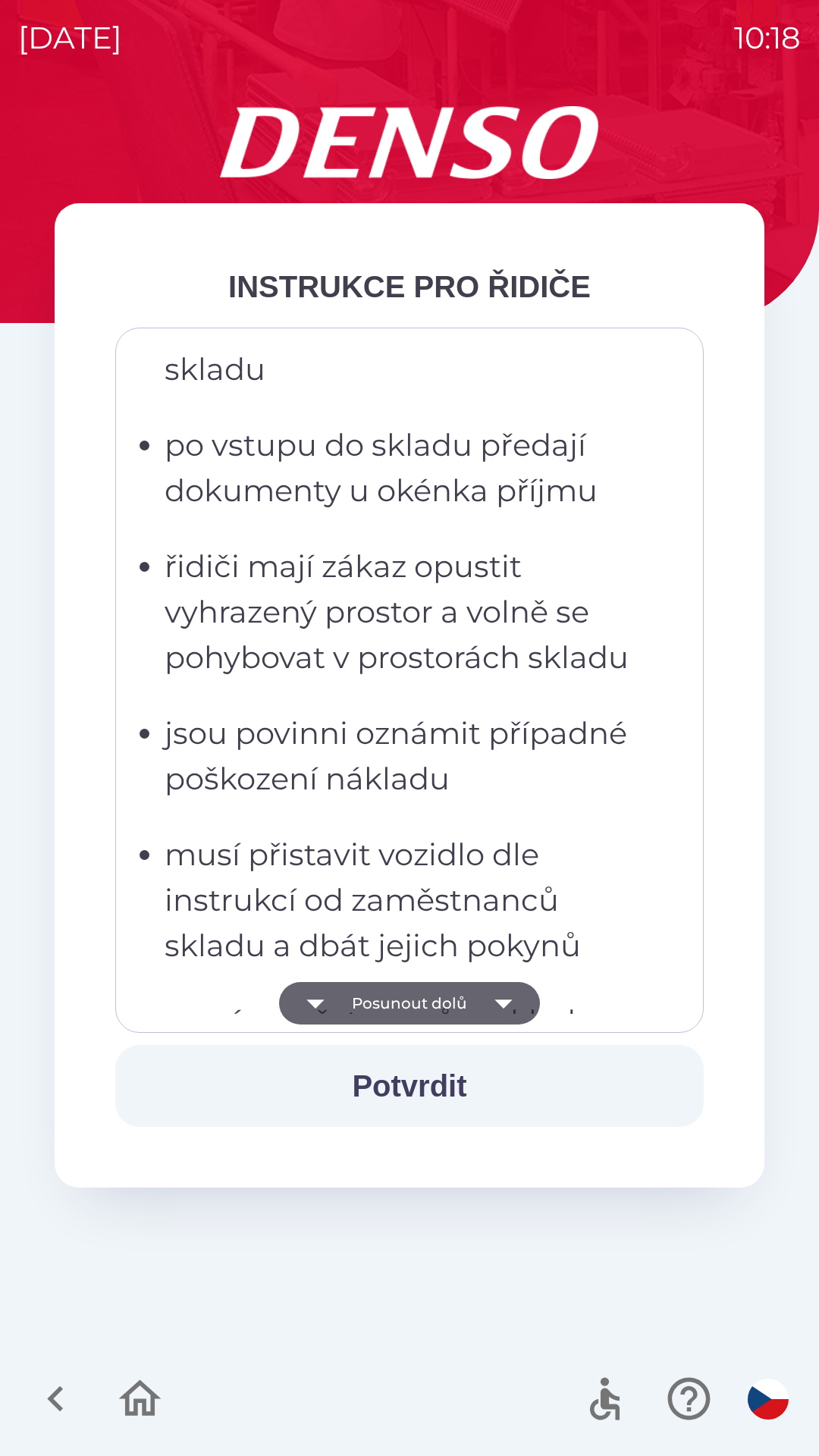
click at [407, 1001] on button "Posunout dolů" at bounding box center [409, 1003] width 261 height 42
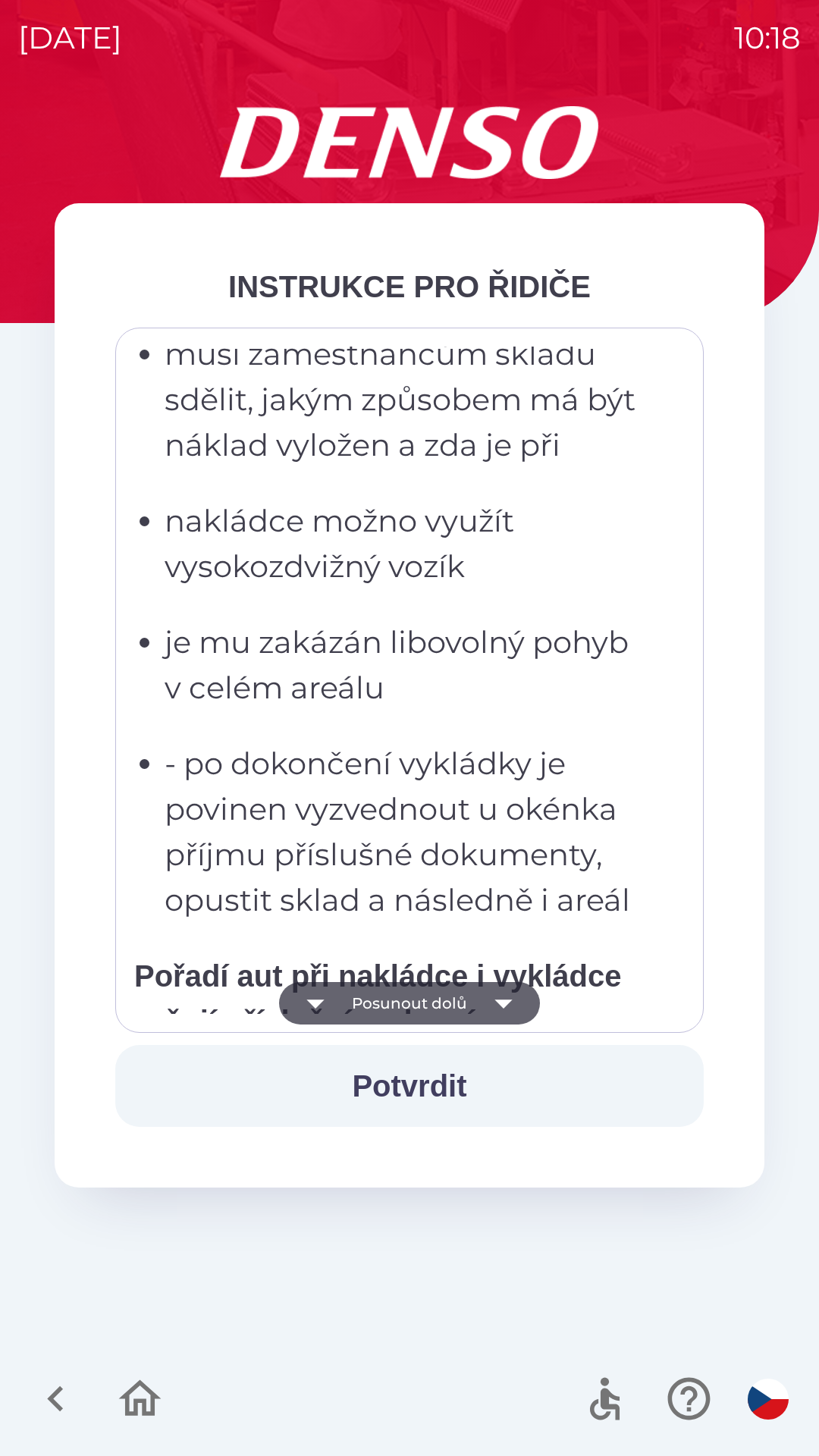
click at [402, 997] on button "Posunout dolů" at bounding box center [409, 1003] width 261 height 42
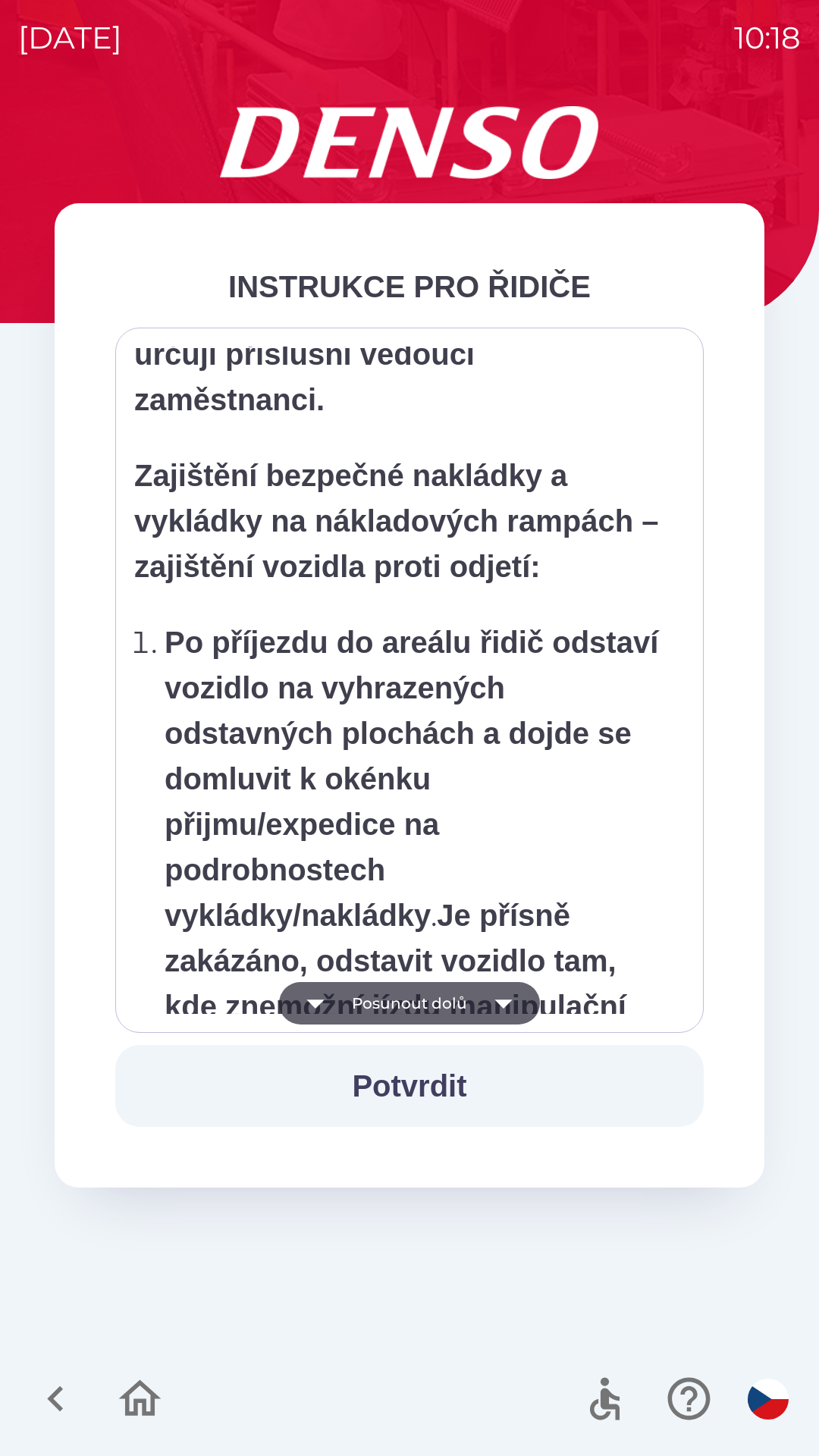
click at [405, 1004] on button "Posunout dolů" at bounding box center [409, 1003] width 261 height 42
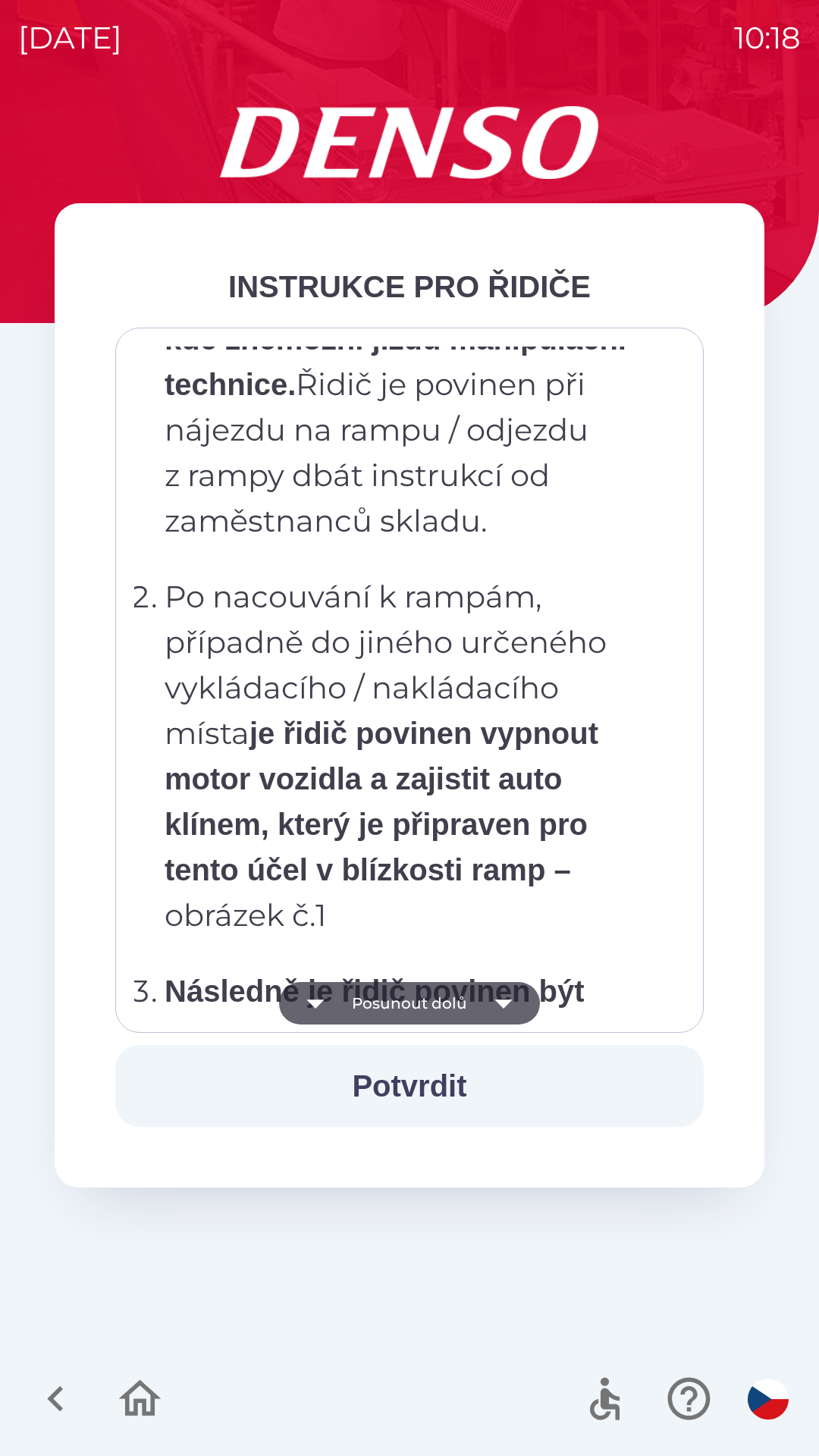
click at [404, 995] on button "Posunout dolů" at bounding box center [409, 1003] width 261 height 42
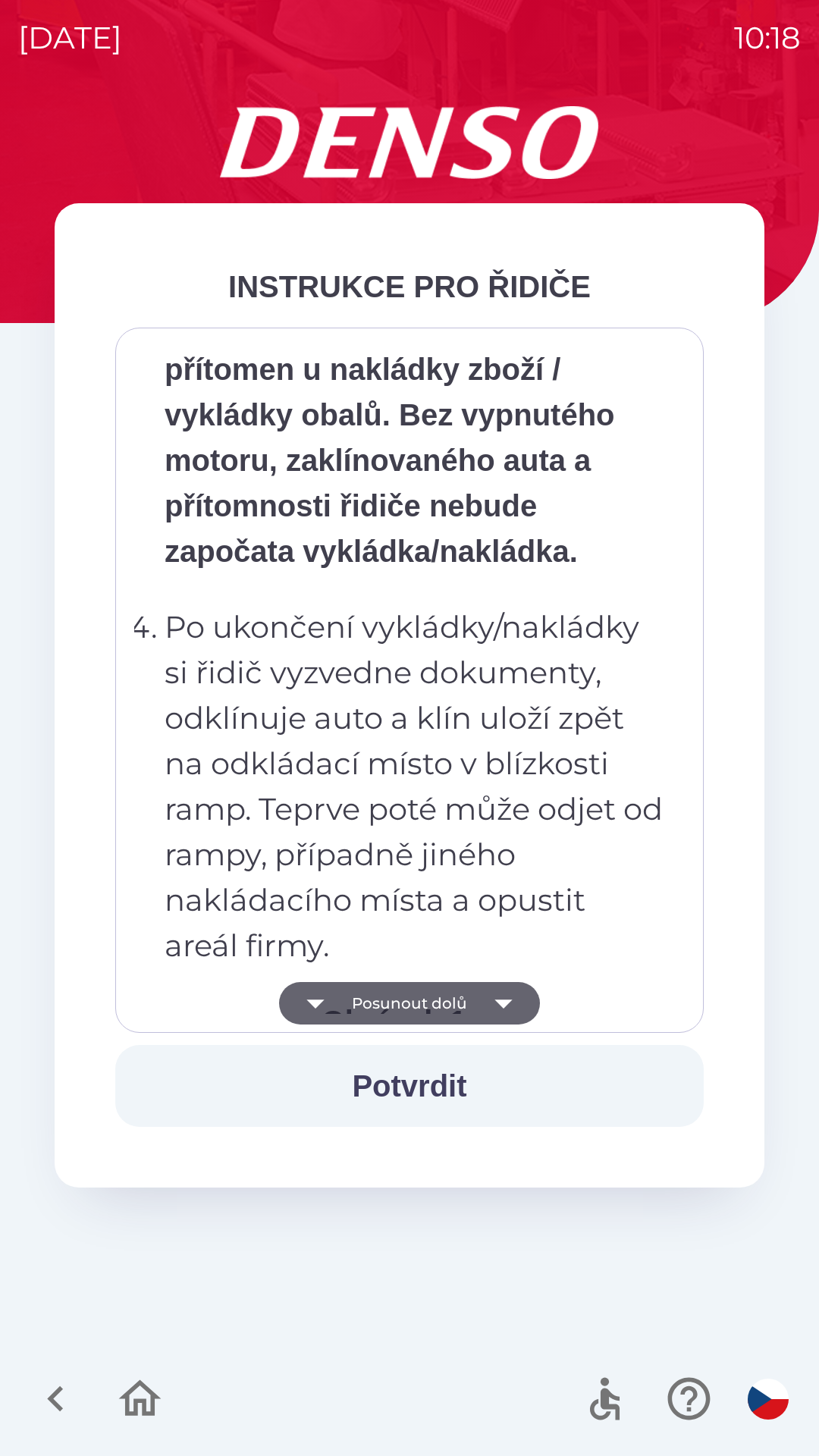
click at [399, 1003] on button "Posunout dolů" at bounding box center [409, 1003] width 261 height 42
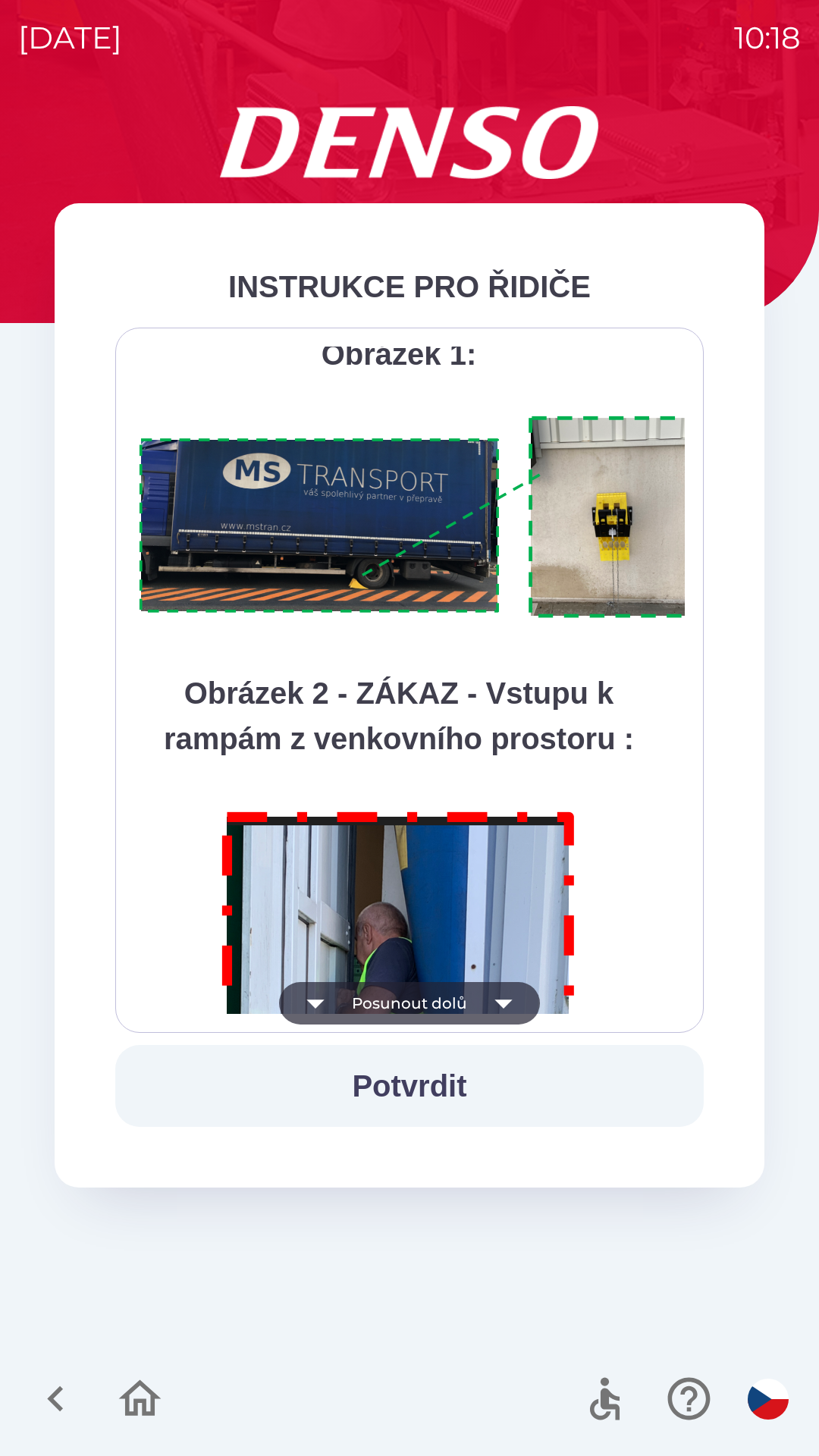
click at [400, 992] on button "Posunout dolů" at bounding box center [409, 1003] width 261 height 42
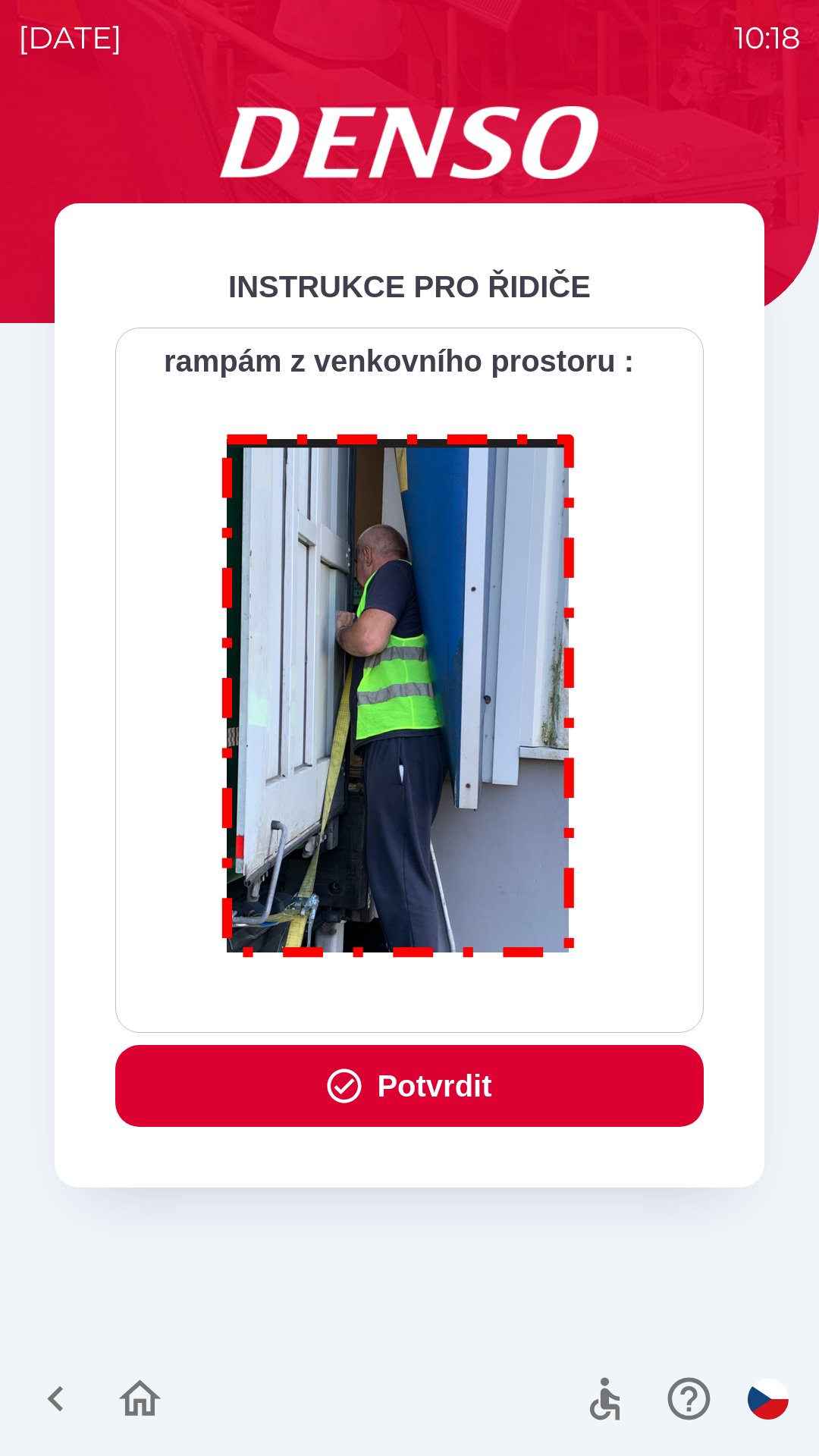
click at [429, 1075] on button "Potvrdit" at bounding box center [409, 1086] width 588 height 82
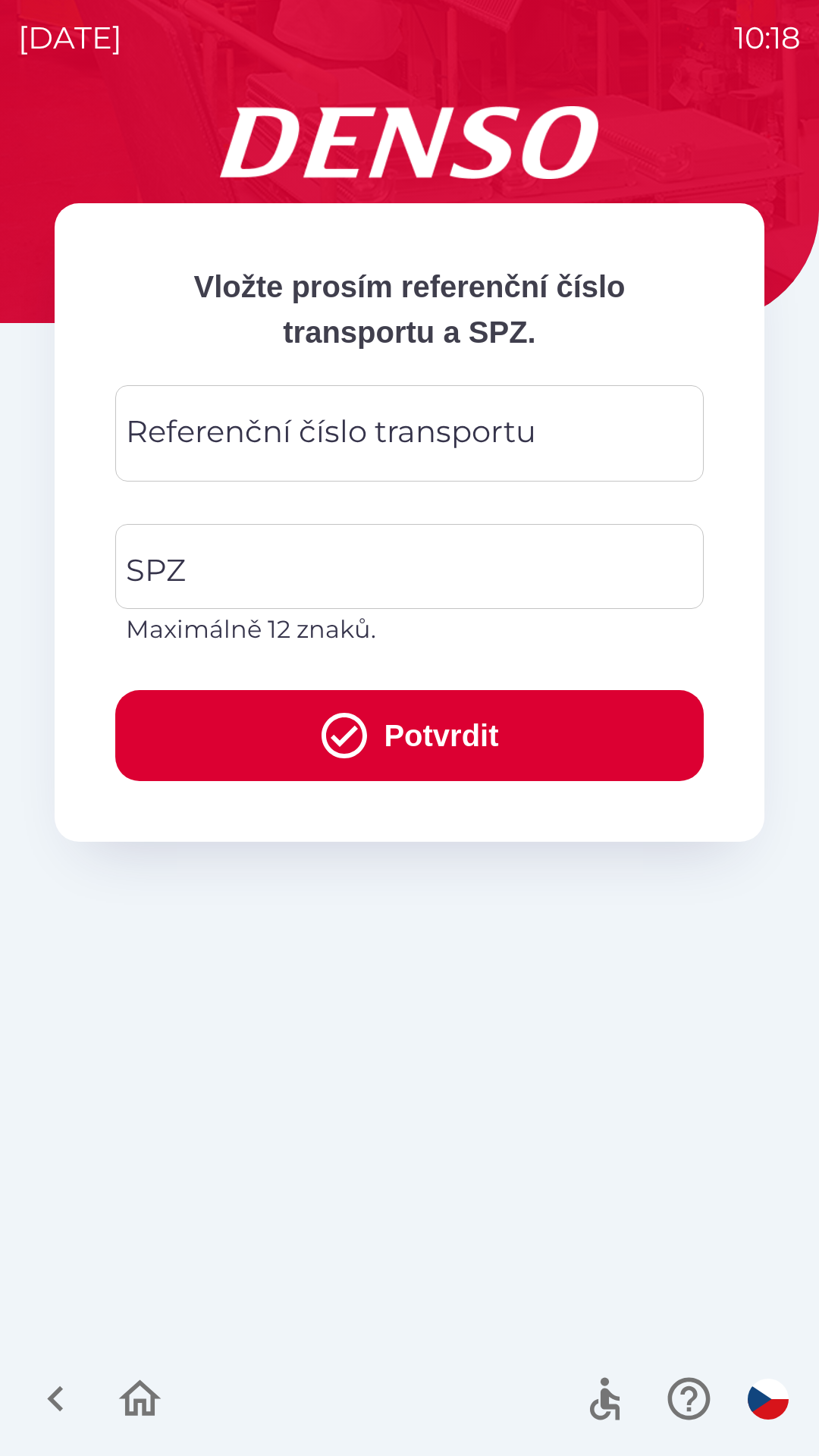
click at [166, 427] on div "Referenční číslo transportu Referenční číslo transportu" at bounding box center [409, 434] width 588 height 97
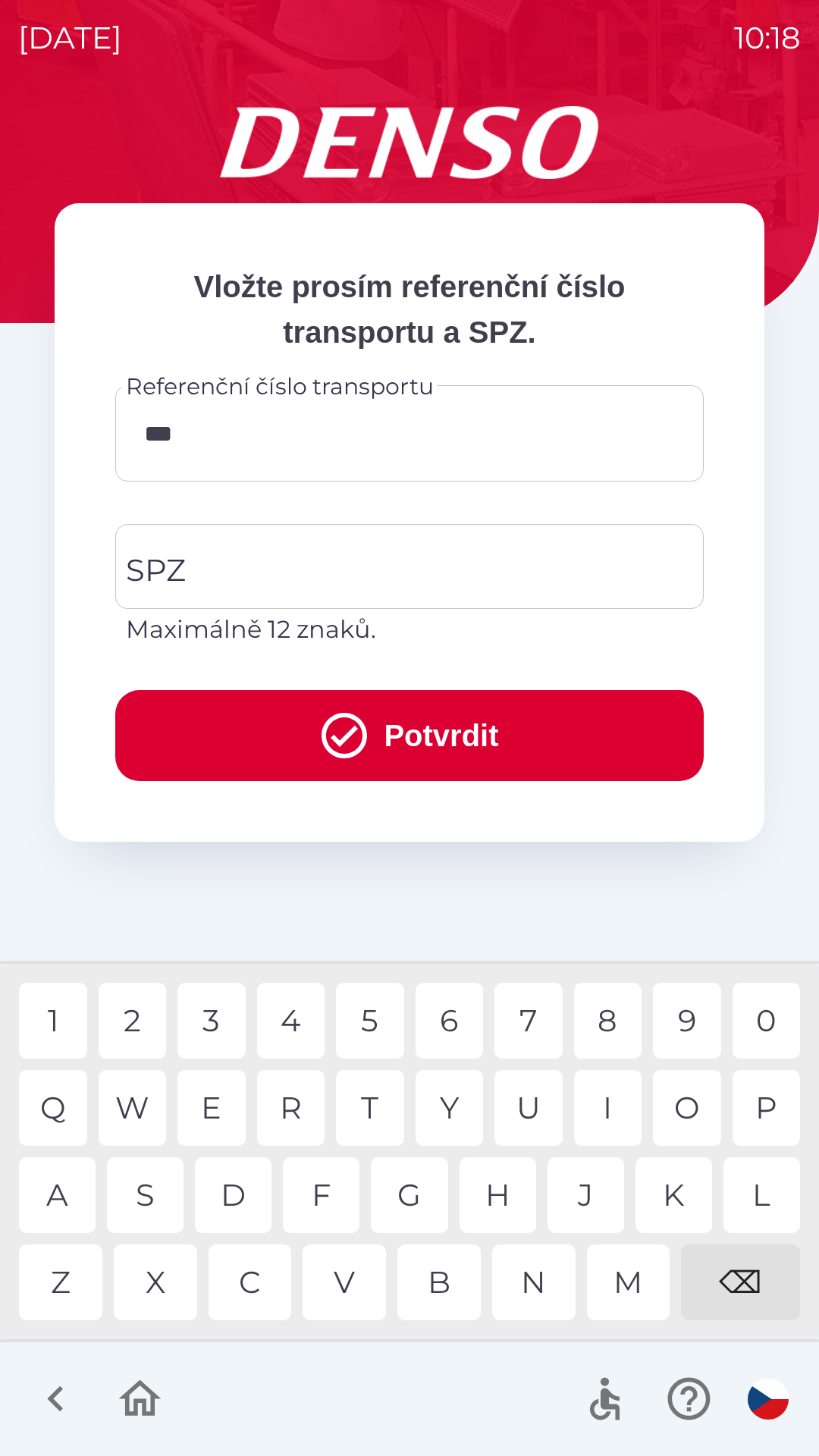
click at [535, 1023] on div "7" at bounding box center [528, 1021] width 68 height 75
click at [214, 1017] on div "3" at bounding box center [212, 1021] width 68 height 75
click at [139, 1108] on div "W" at bounding box center [133, 1108] width 68 height 75
type input "*******"
click at [294, 1016] on div "4" at bounding box center [291, 1021] width 68 height 75
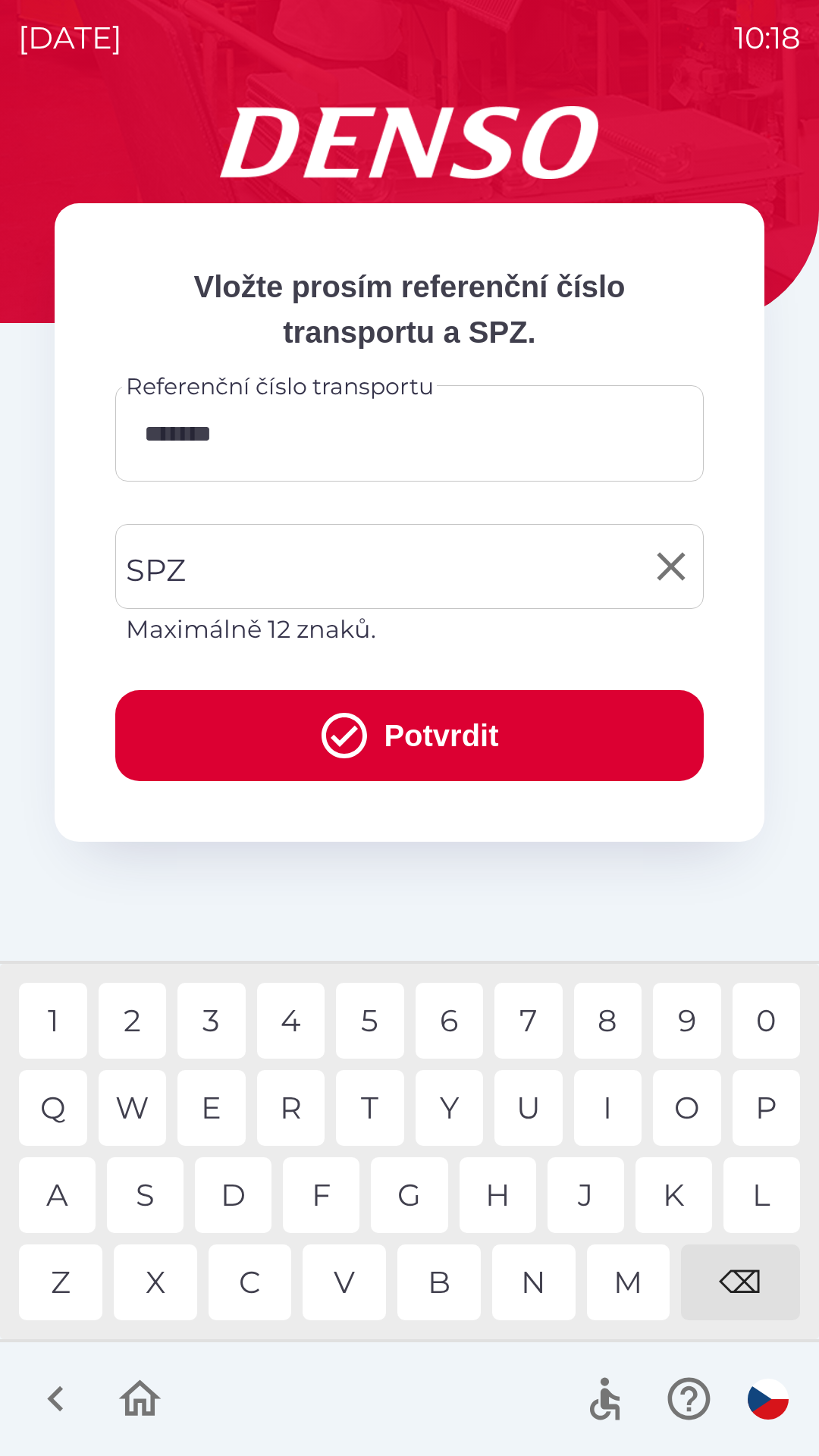
click at [225, 566] on input "SPZ" at bounding box center [398, 566] width 552 height 71
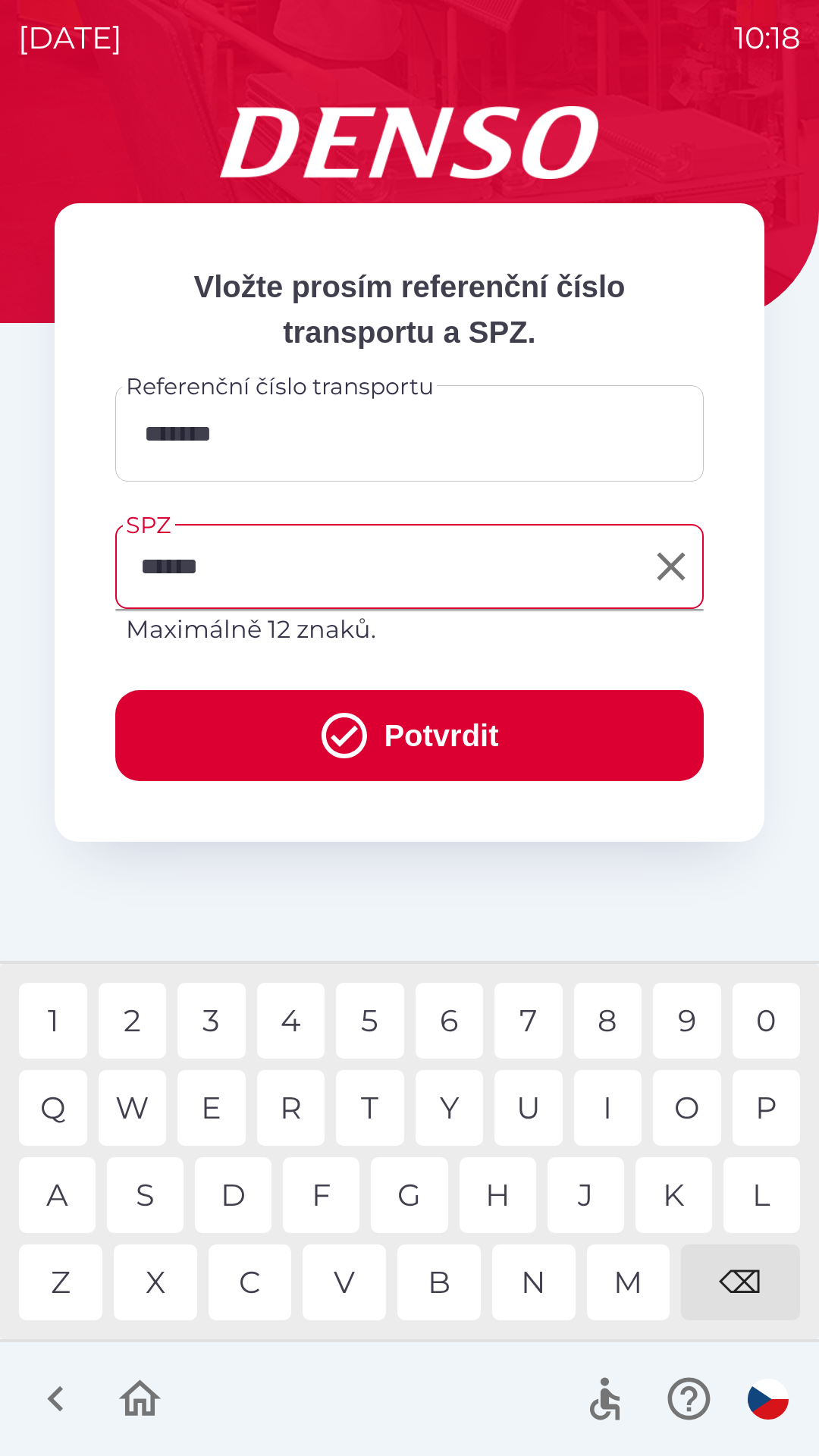
click at [61, 1017] on div "1" at bounding box center [54, 1021] width 68 height 75
type input "*******"
click at [379, 1022] on div "5" at bounding box center [370, 1021] width 68 height 75
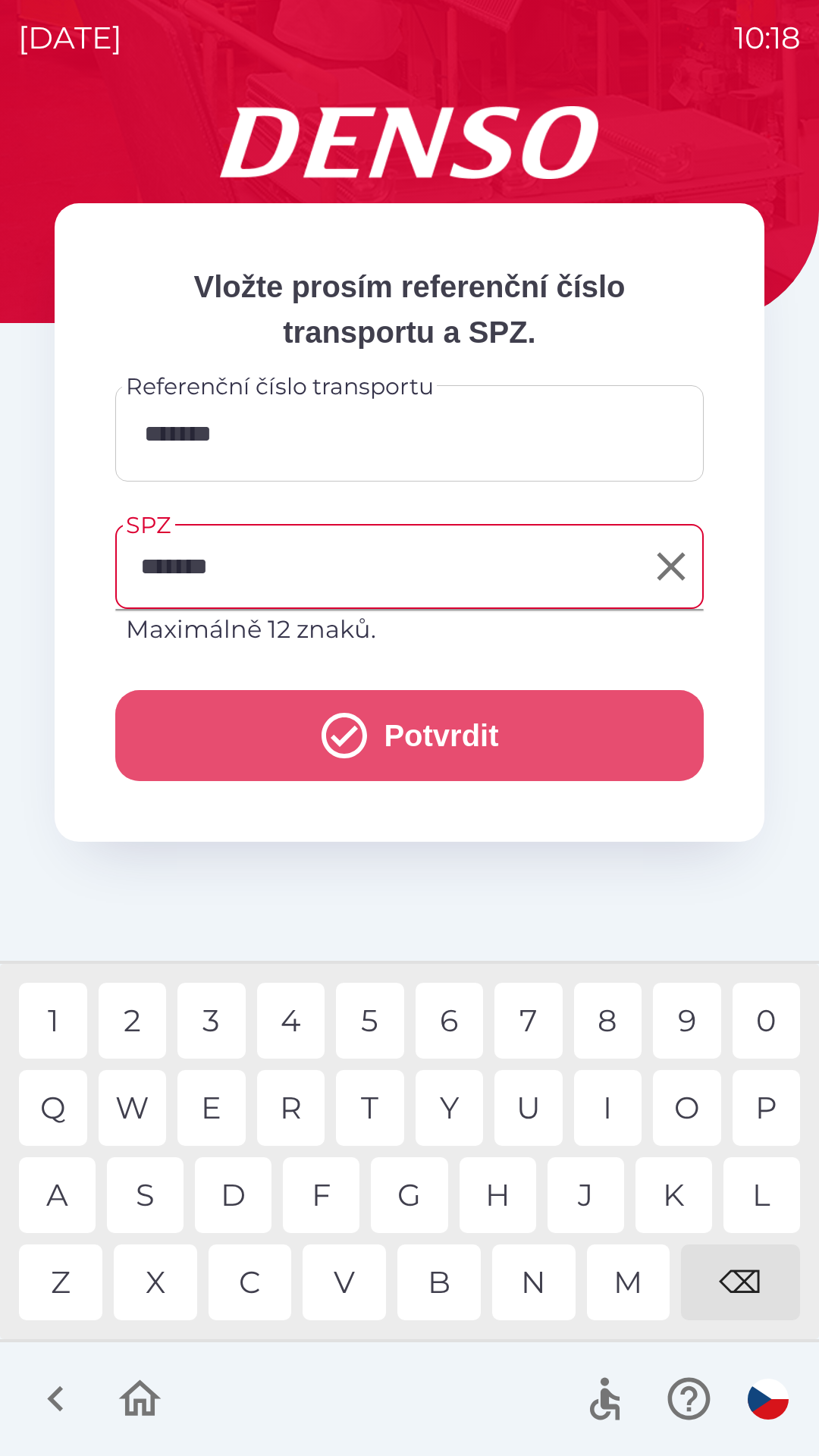
click at [448, 716] on button "Potvrdit" at bounding box center [409, 735] width 588 height 91
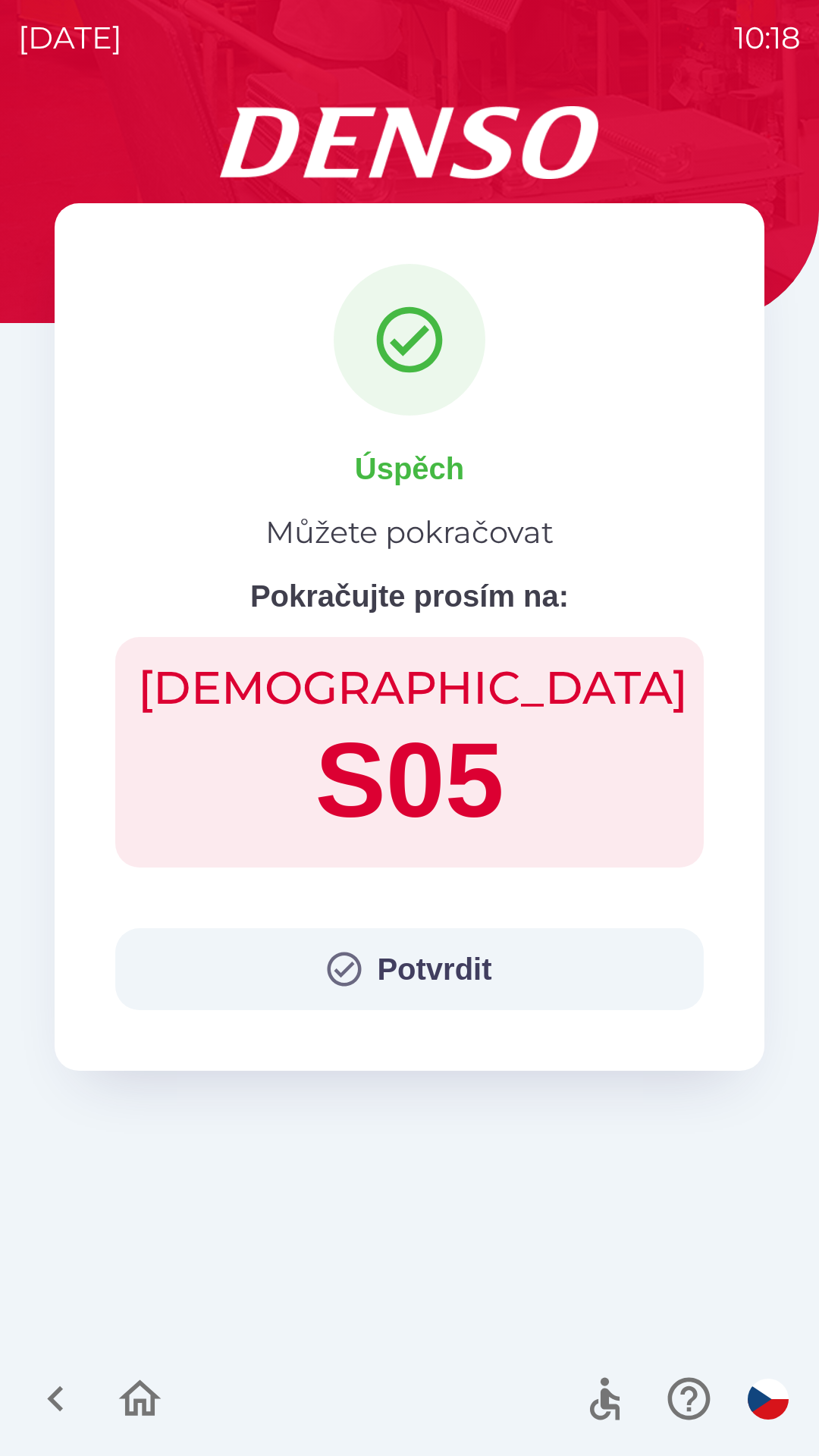
click at [435, 966] on button "Potvrdit" at bounding box center [409, 968] width 588 height 82
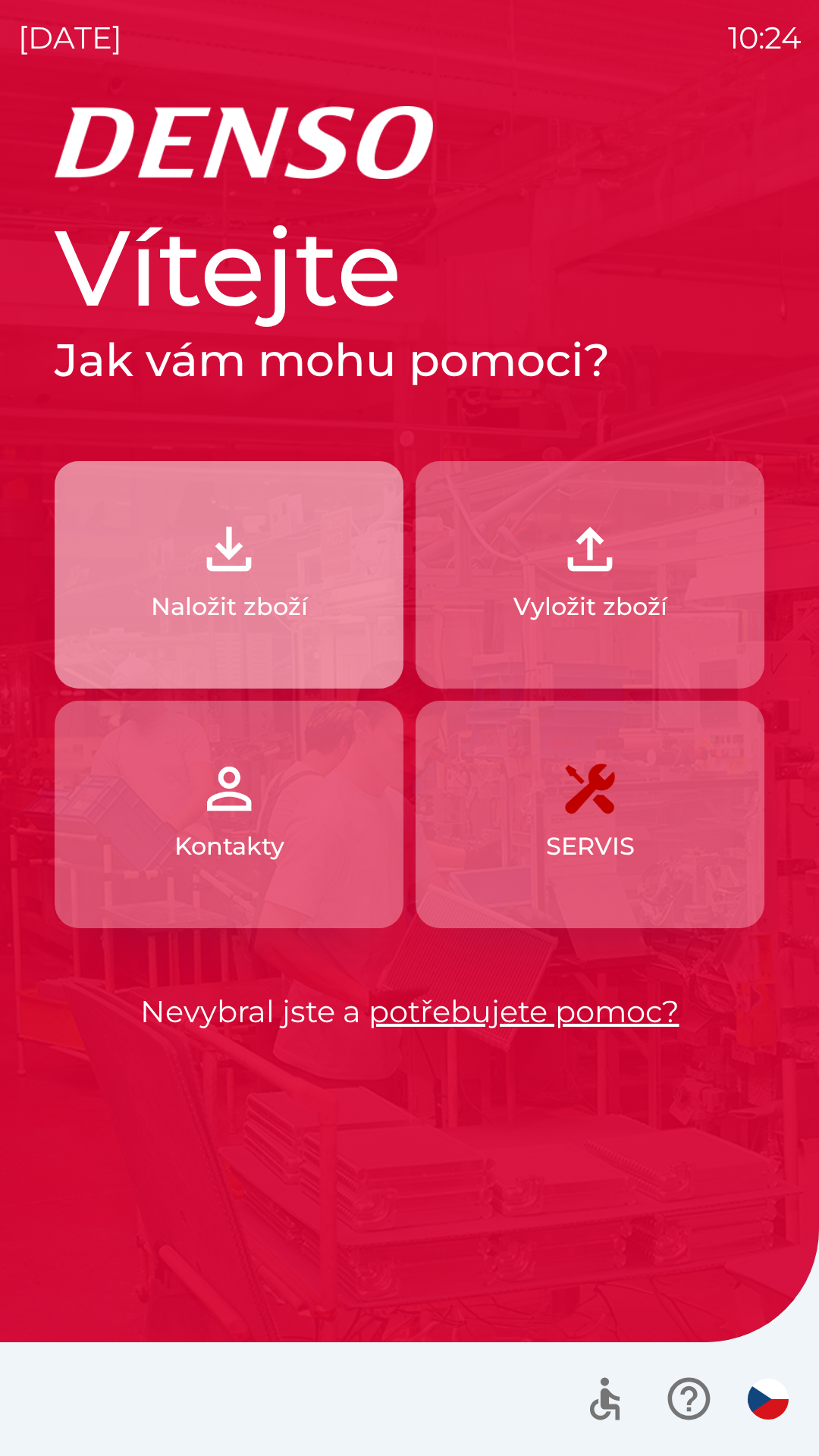
click at [205, 585] on button "Naložit zboží" at bounding box center [228, 574] width 348 height 227
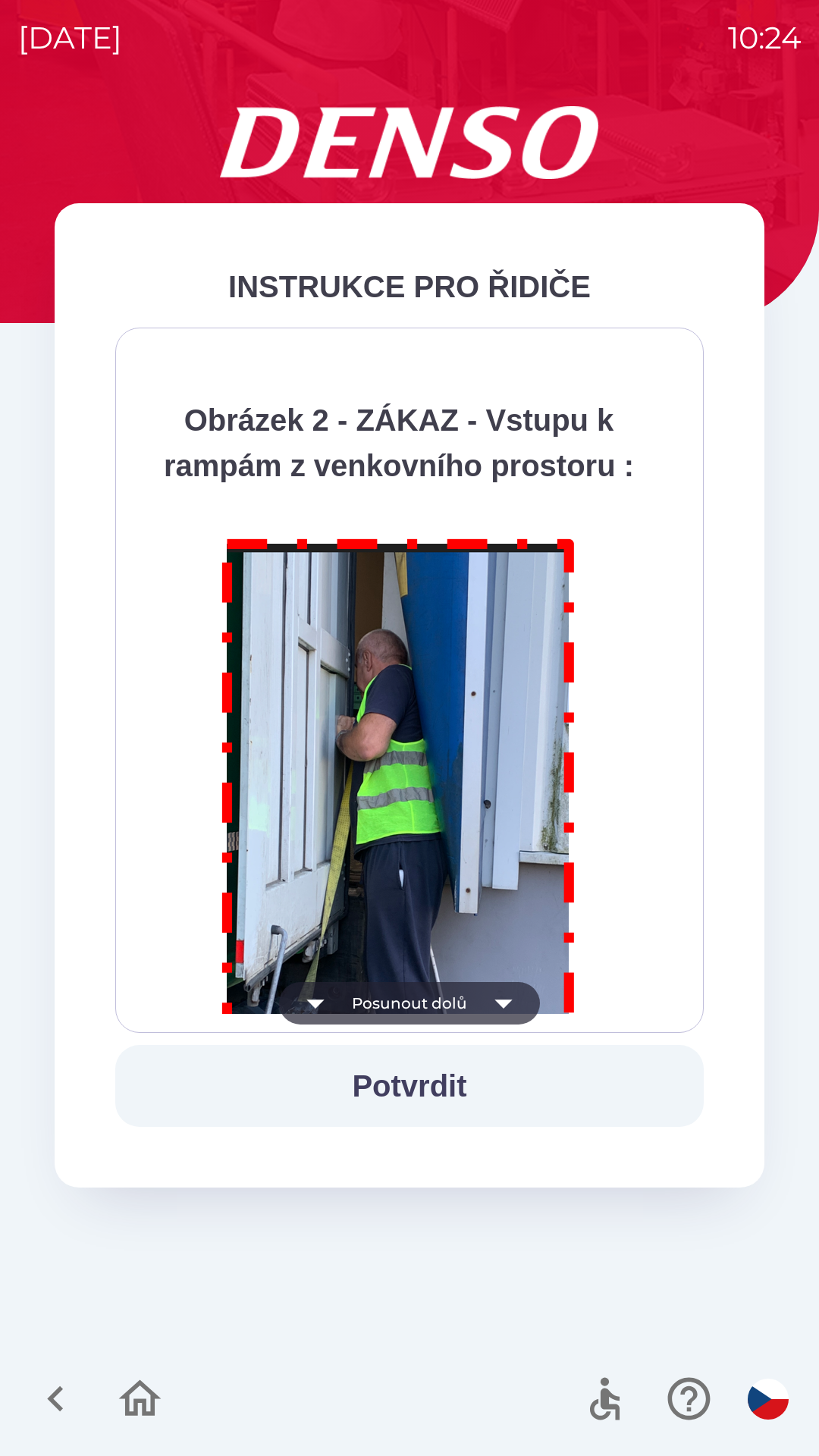
scroll to position [8521, 0]
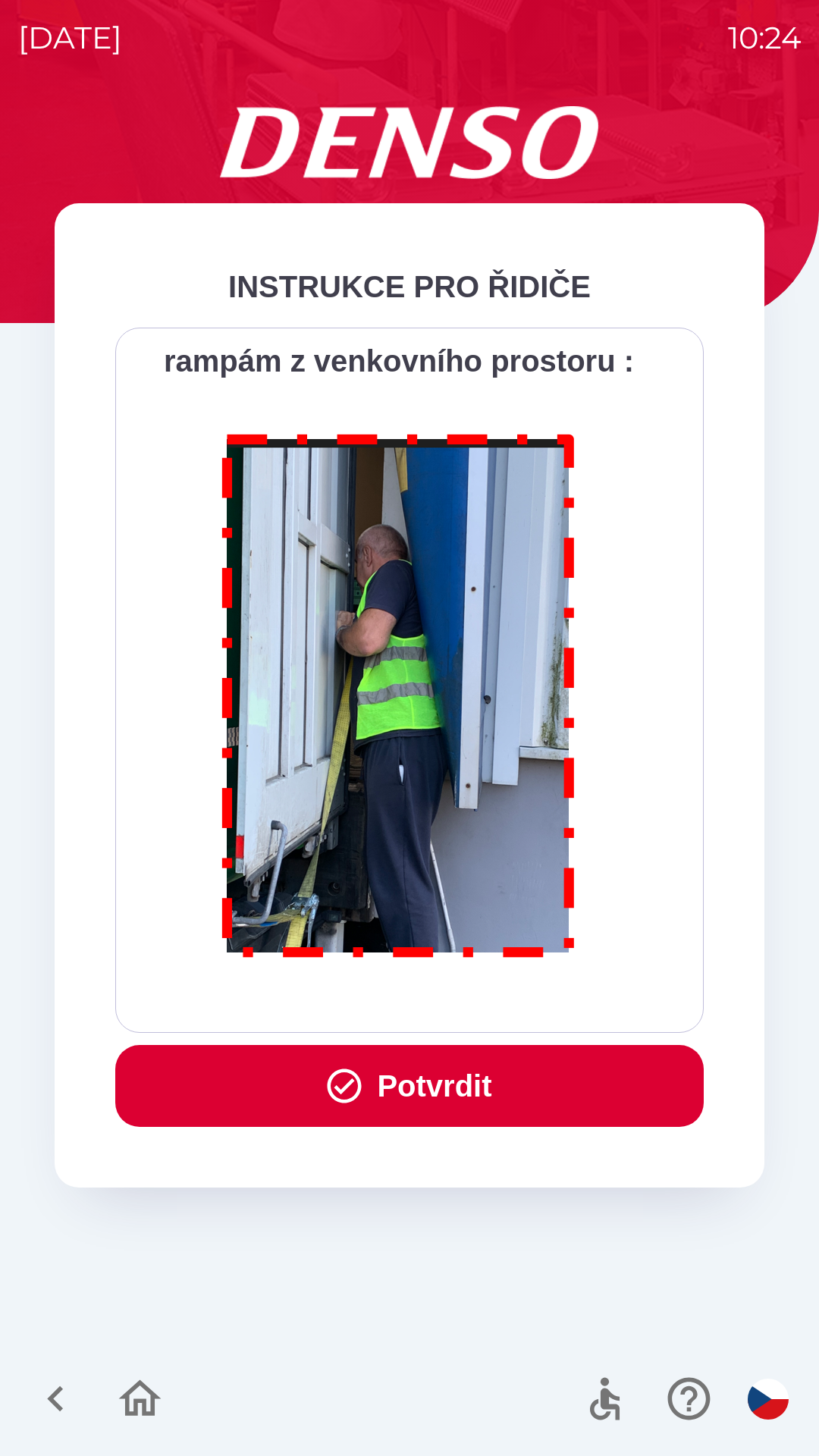
click at [393, 1093] on button "Potvrdit" at bounding box center [409, 1086] width 588 height 82
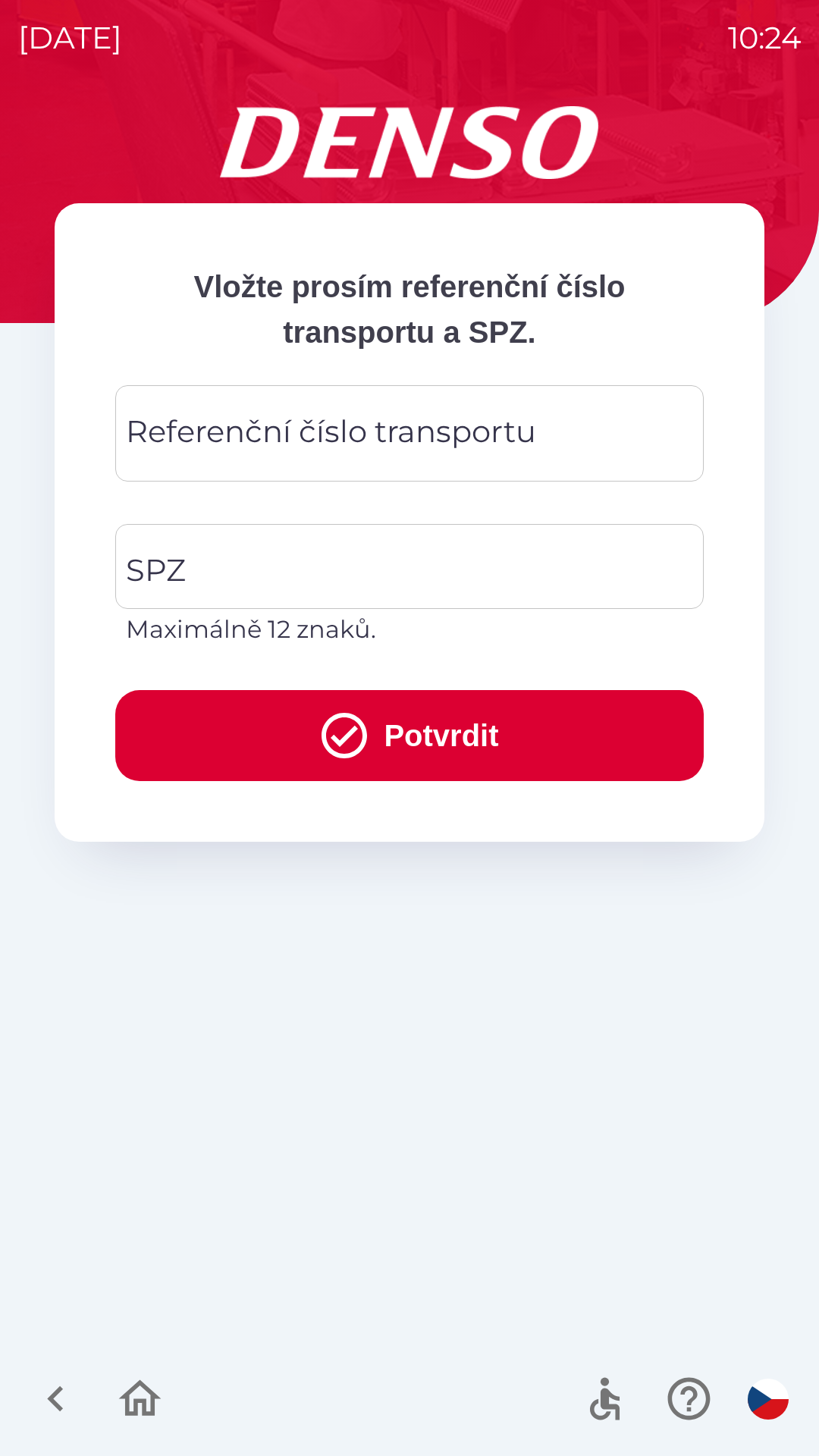
click at [250, 447] on div "Referenční číslo transportu Referenční číslo transportu" at bounding box center [409, 434] width 588 height 97
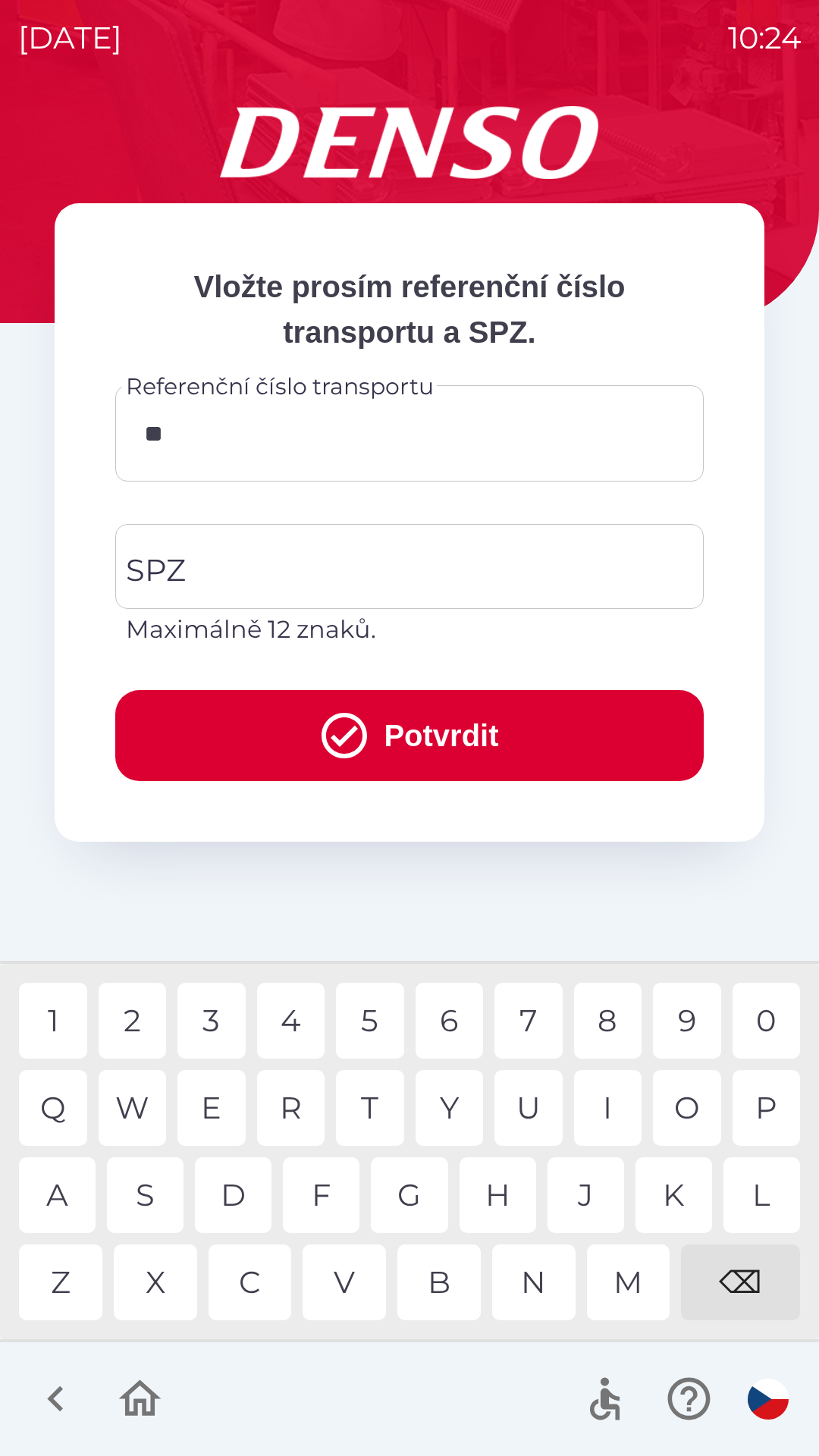
click at [78, 1101] on div "Q" at bounding box center [54, 1108] width 68 height 75
click at [455, 1285] on div "B" at bounding box center [439, 1282] width 83 height 75
click at [219, 1012] on div "3" at bounding box center [212, 1021] width 68 height 75
click at [63, 1013] on div "1" at bounding box center [54, 1021] width 68 height 75
click at [136, 1098] on div "W" at bounding box center [133, 1108] width 68 height 75
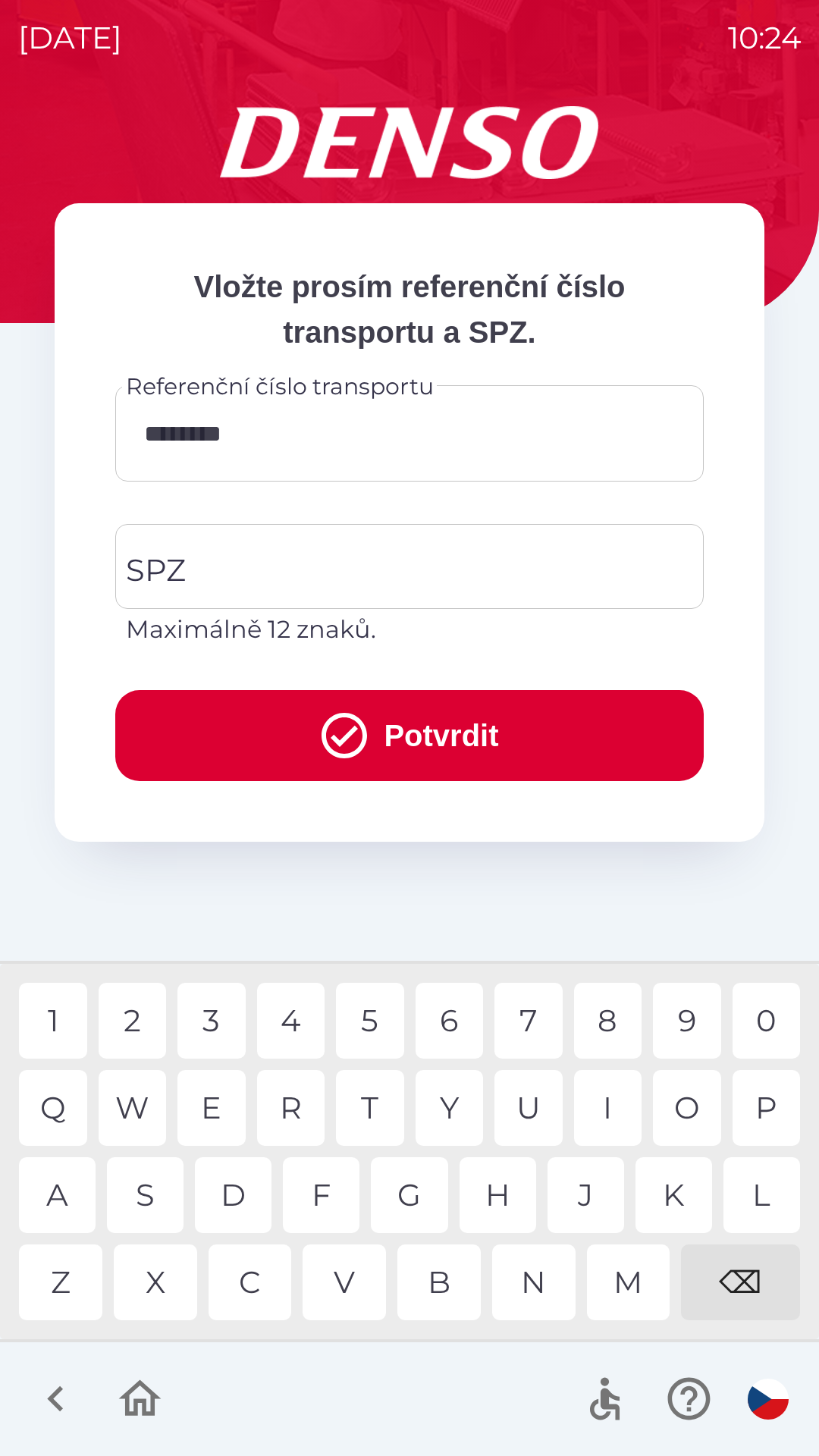
type input "*********"
click at [293, 1012] on div "4" at bounding box center [291, 1021] width 68 height 75
click at [284, 562] on input "SPZ" at bounding box center [398, 566] width 552 height 71
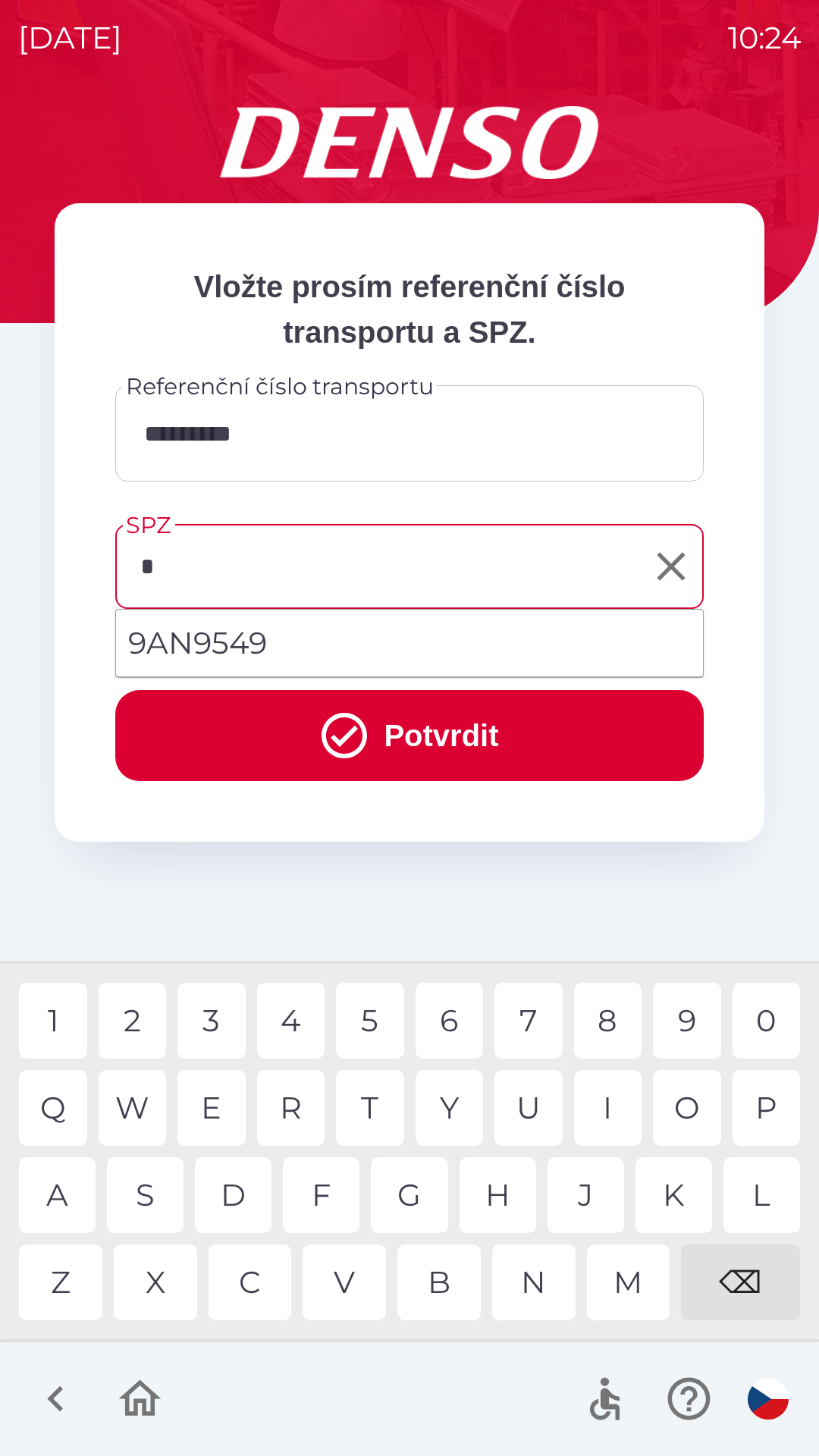
click at [367, 1025] on div "5" at bounding box center [370, 1021] width 68 height 75
click at [152, 1188] on div "S" at bounding box center [145, 1194] width 76 height 75
click at [80, 1185] on div "A" at bounding box center [57, 1194] width 76 height 75
click at [287, 1021] on div "4" at bounding box center [291, 1021] width 68 height 75
click at [759, 1016] on div "0" at bounding box center [767, 1021] width 68 height 75
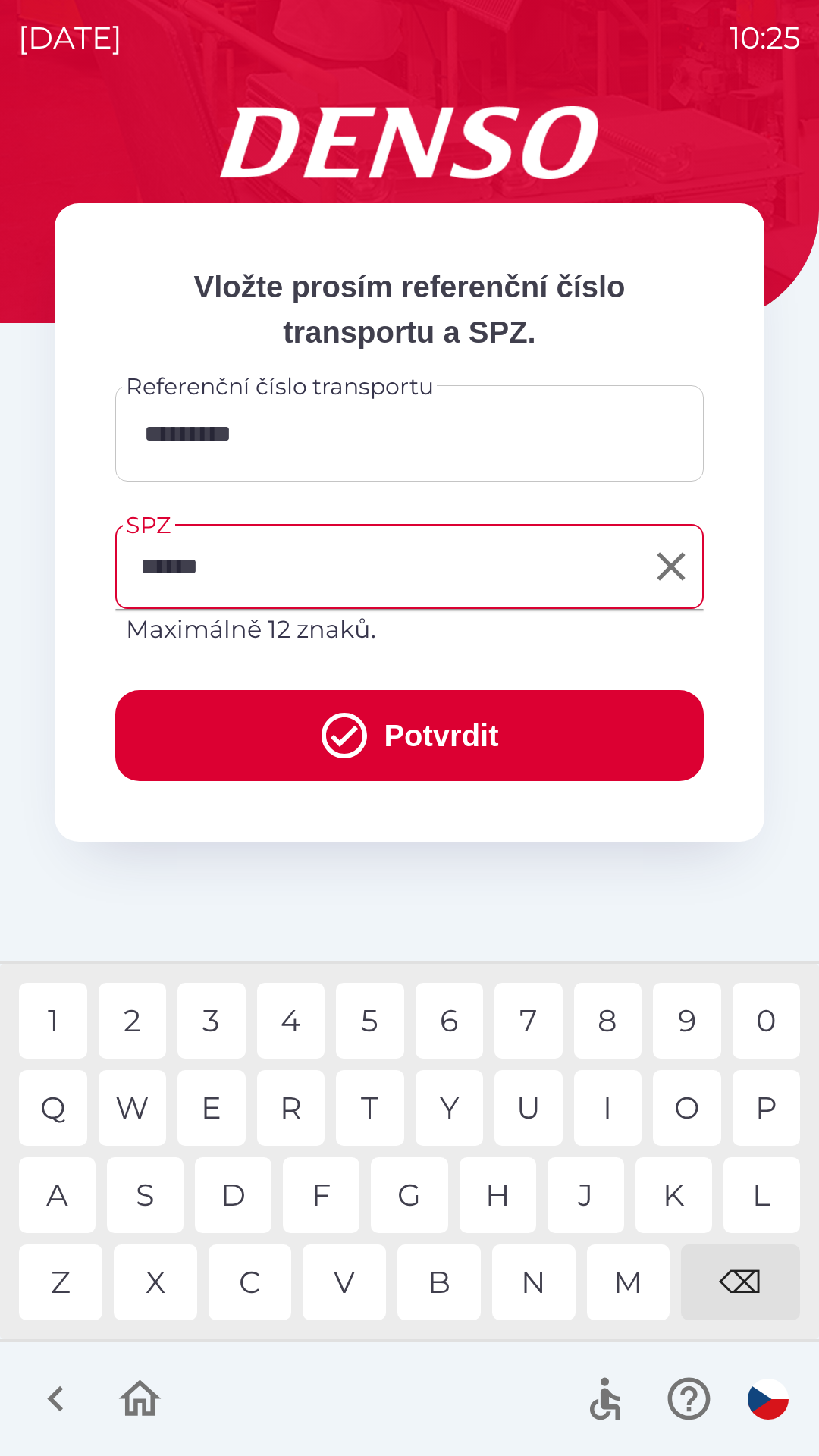
type input "*******"
click at [427, 726] on button "Potvrdit" at bounding box center [409, 735] width 588 height 91
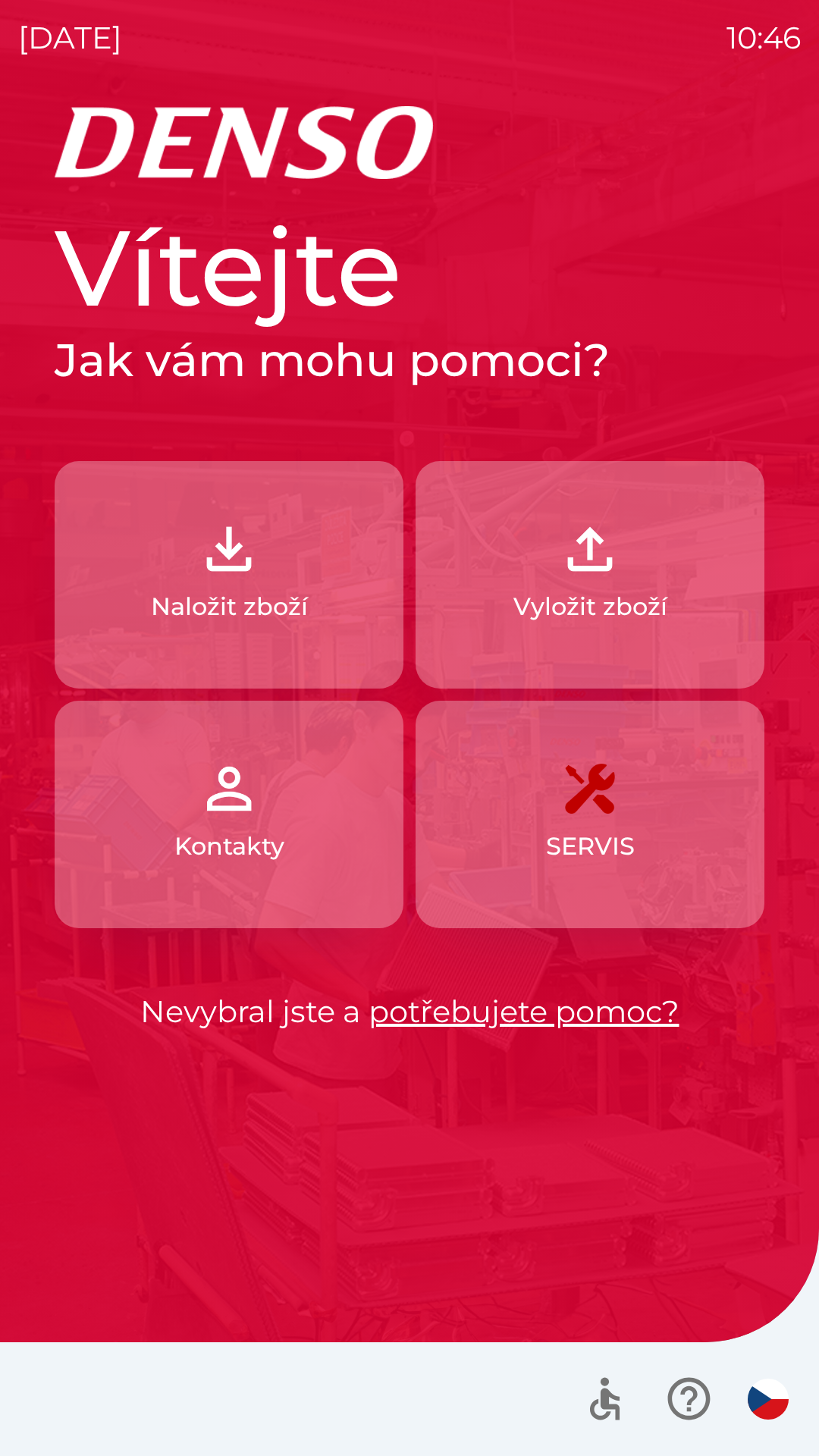
click at [580, 574] on img "button" at bounding box center [590, 549] width 67 height 67
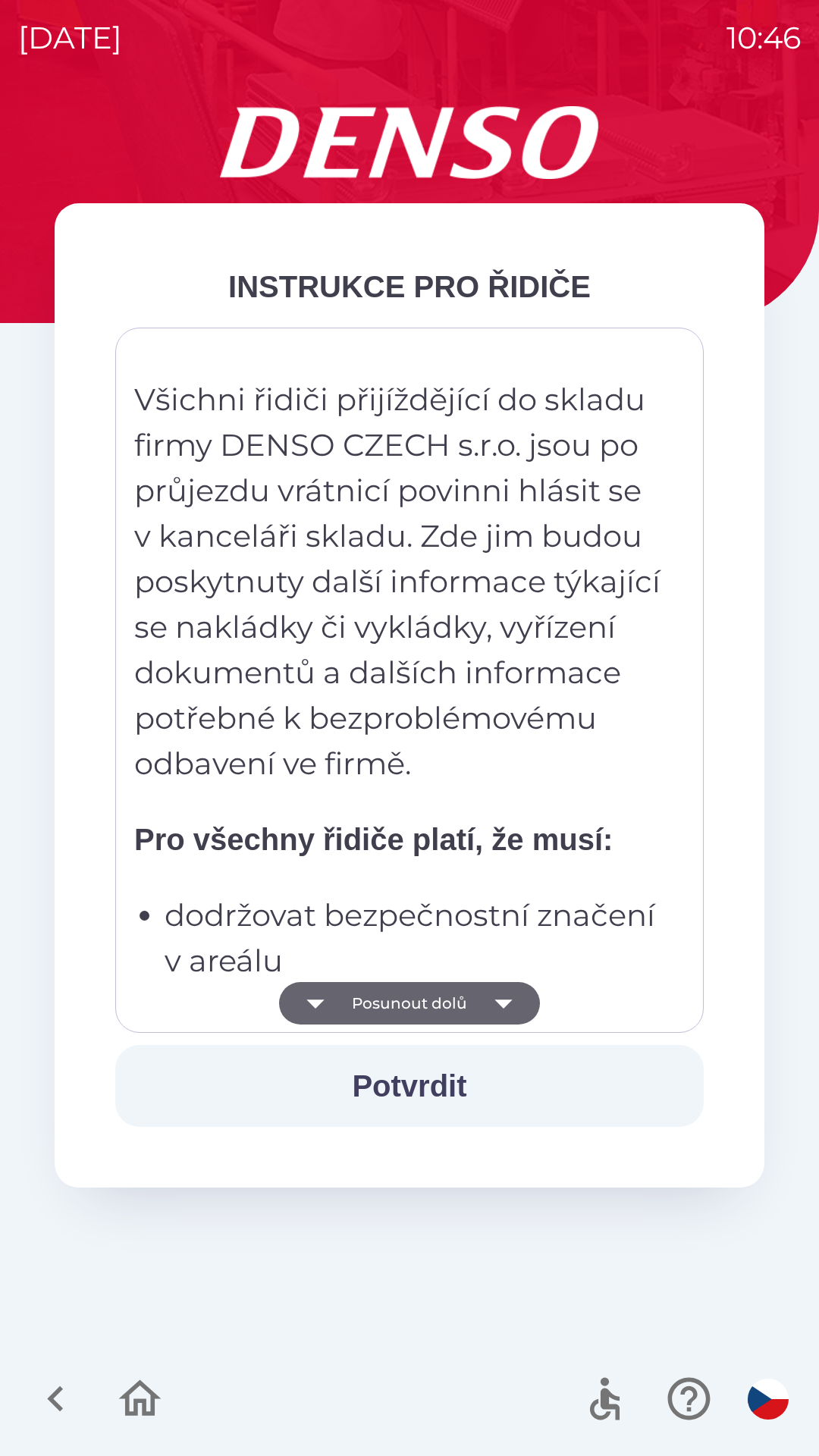
click at [409, 1083] on button "Potvrdit" at bounding box center [409, 1086] width 588 height 82
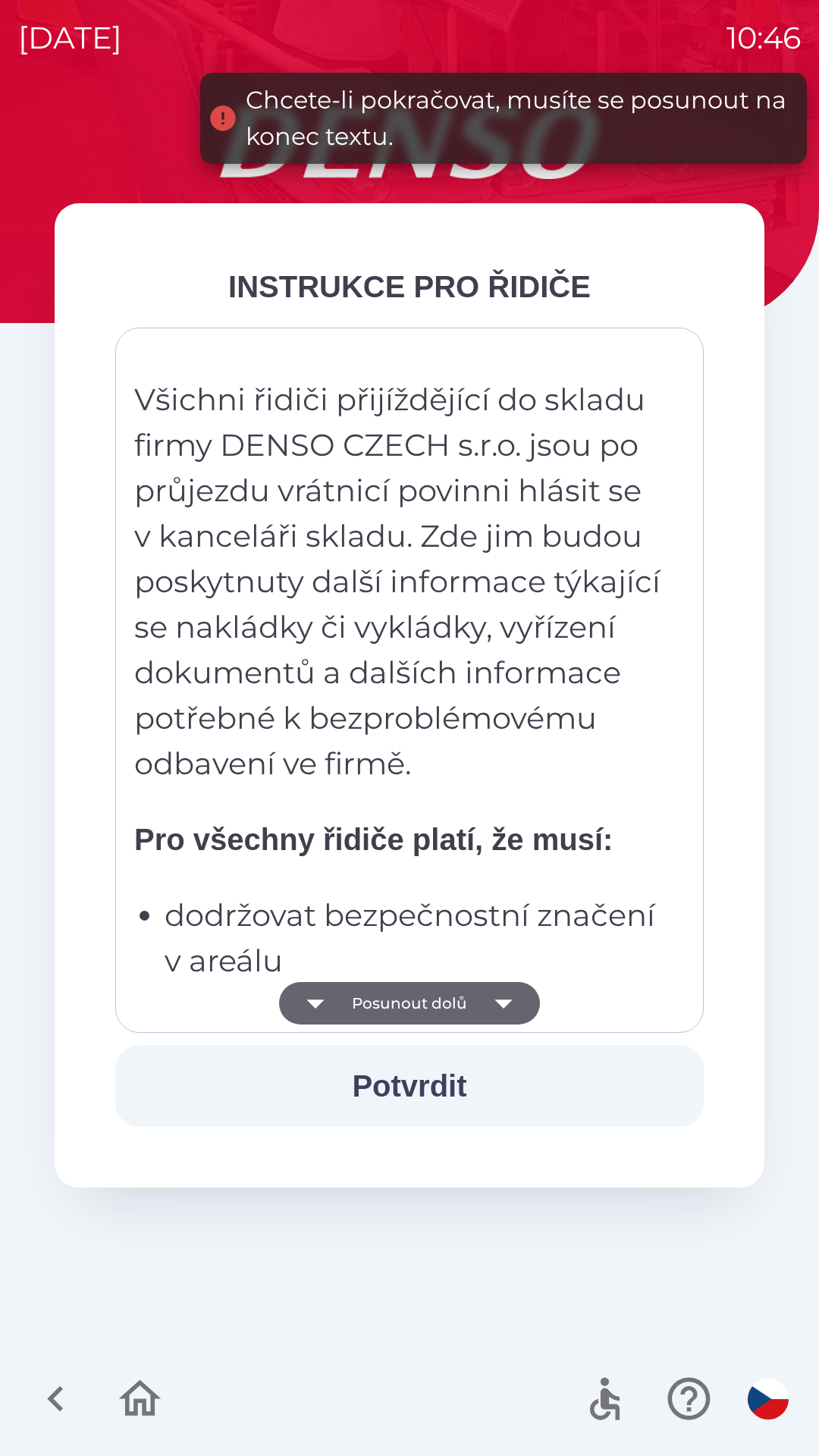
click at [427, 993] on button "Posunout dolů" at bounding box center [409, 1003] width 261 height 42
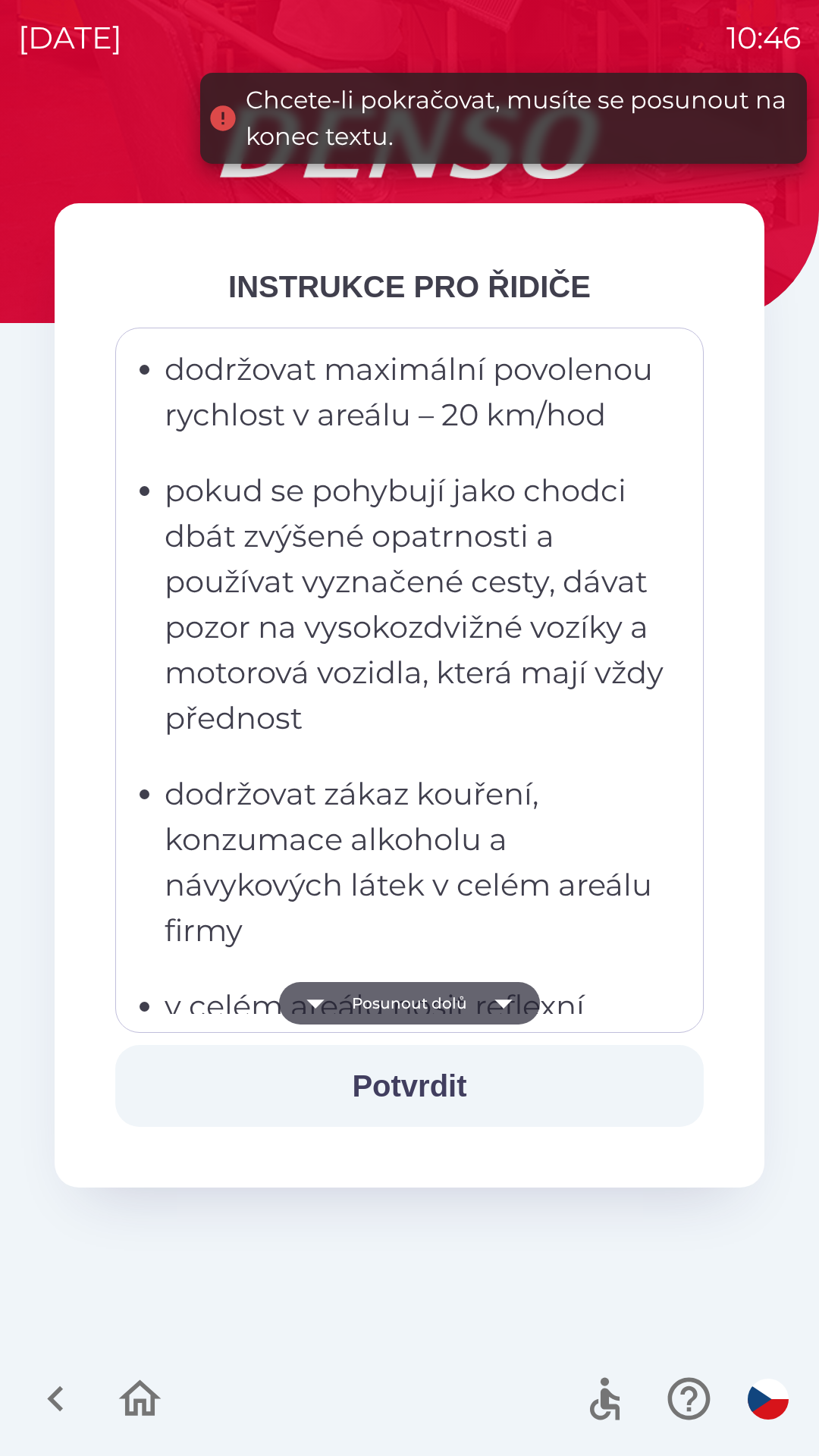
click at [426, 1001] on button "Posunout dolů" at bounding box center [409, 1003] width 261 height 42
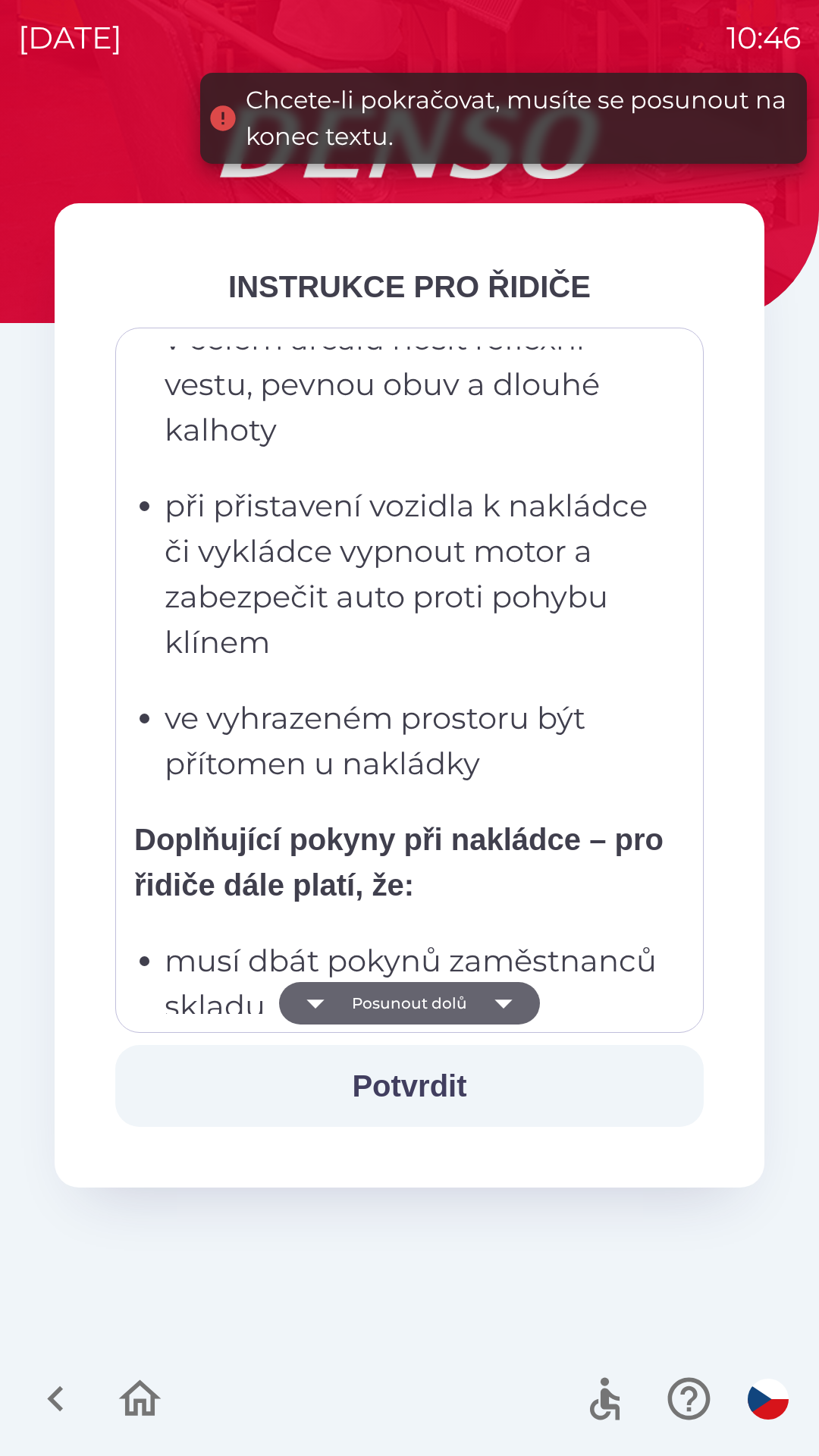
click at [421, 997] on button "Posunout dolů" at bounding box center [409, 1003] width 261 height 42
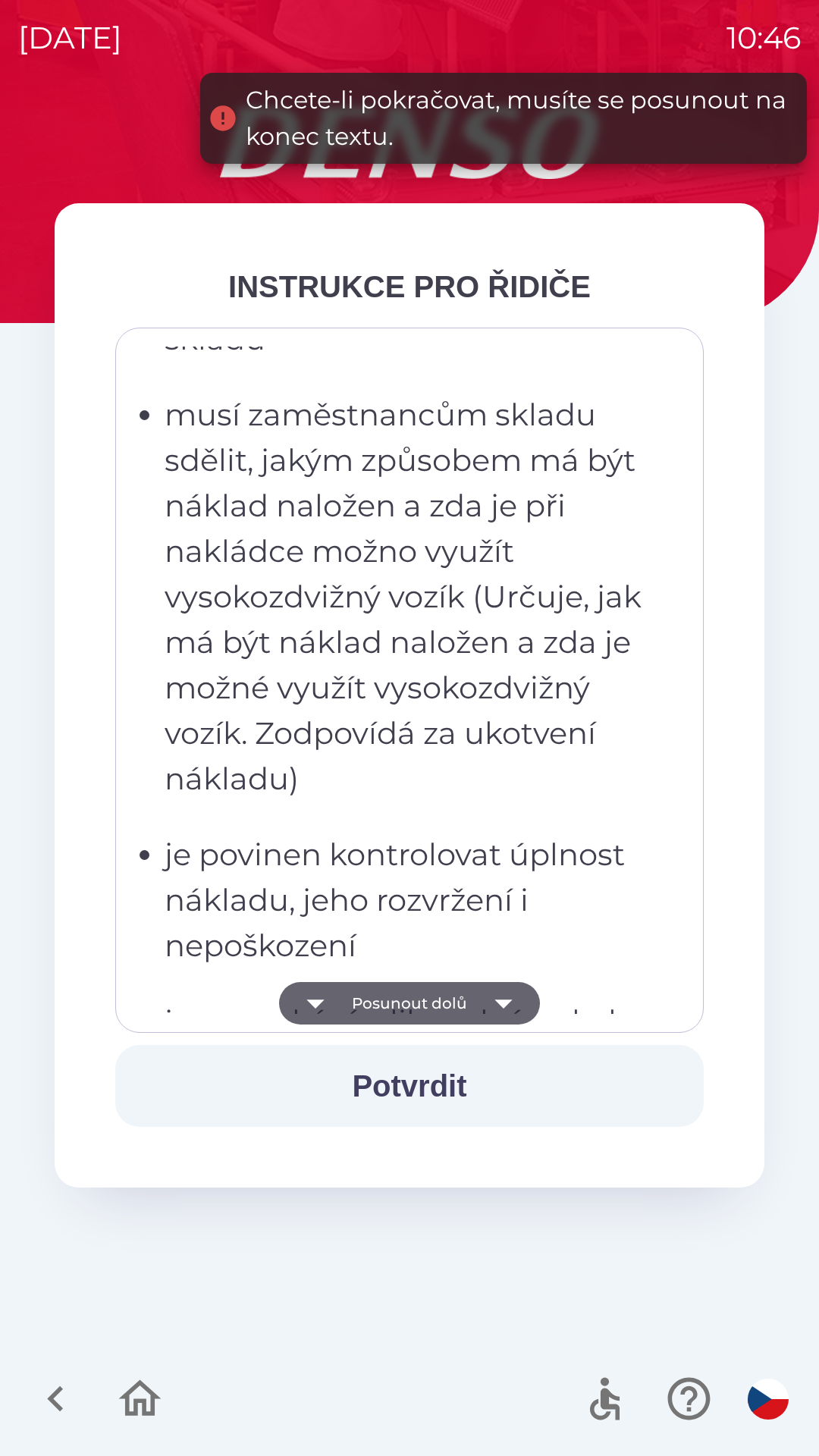
click at [420, 1003] on button "Posunout dolů" at bounding box center [409, 1003] width 261 height 42
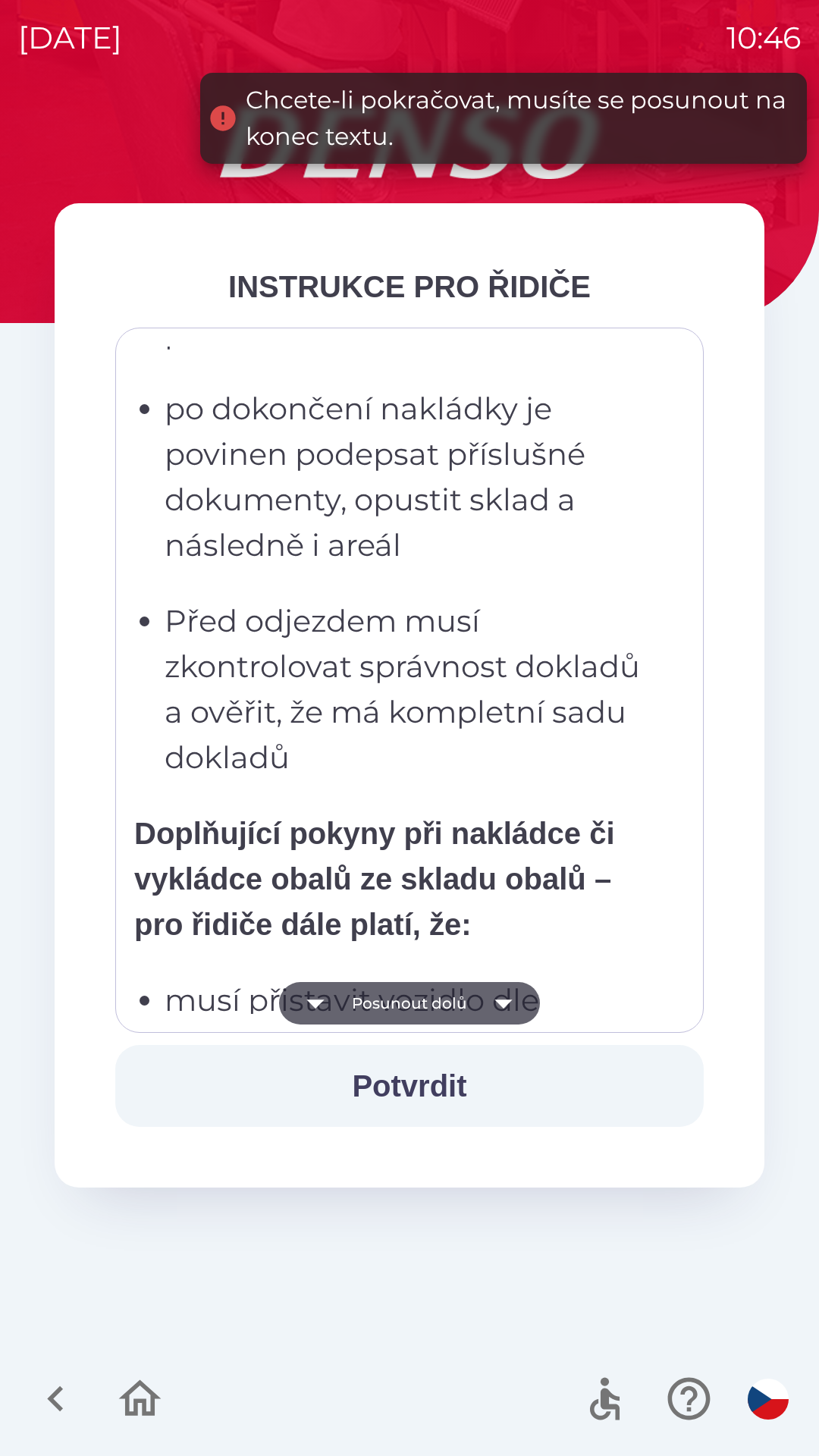
click at [417, 1005] on button "Posunout dolů" at bounding box center [409, 1003] width 261 height 42
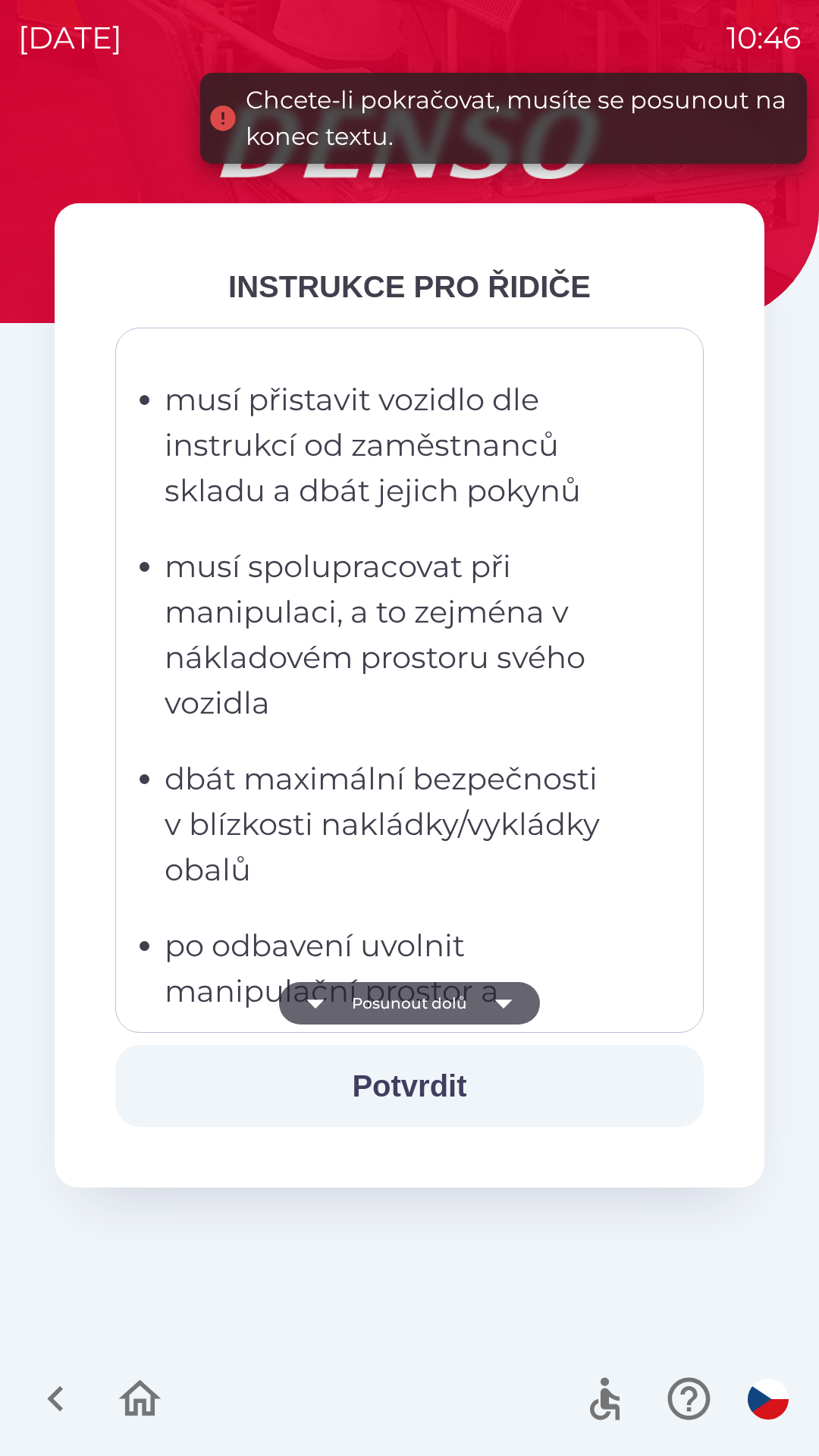
click at [420, 1002] on button "Posunout dolů" at bounding box center [409, 1003] width 261 height 42
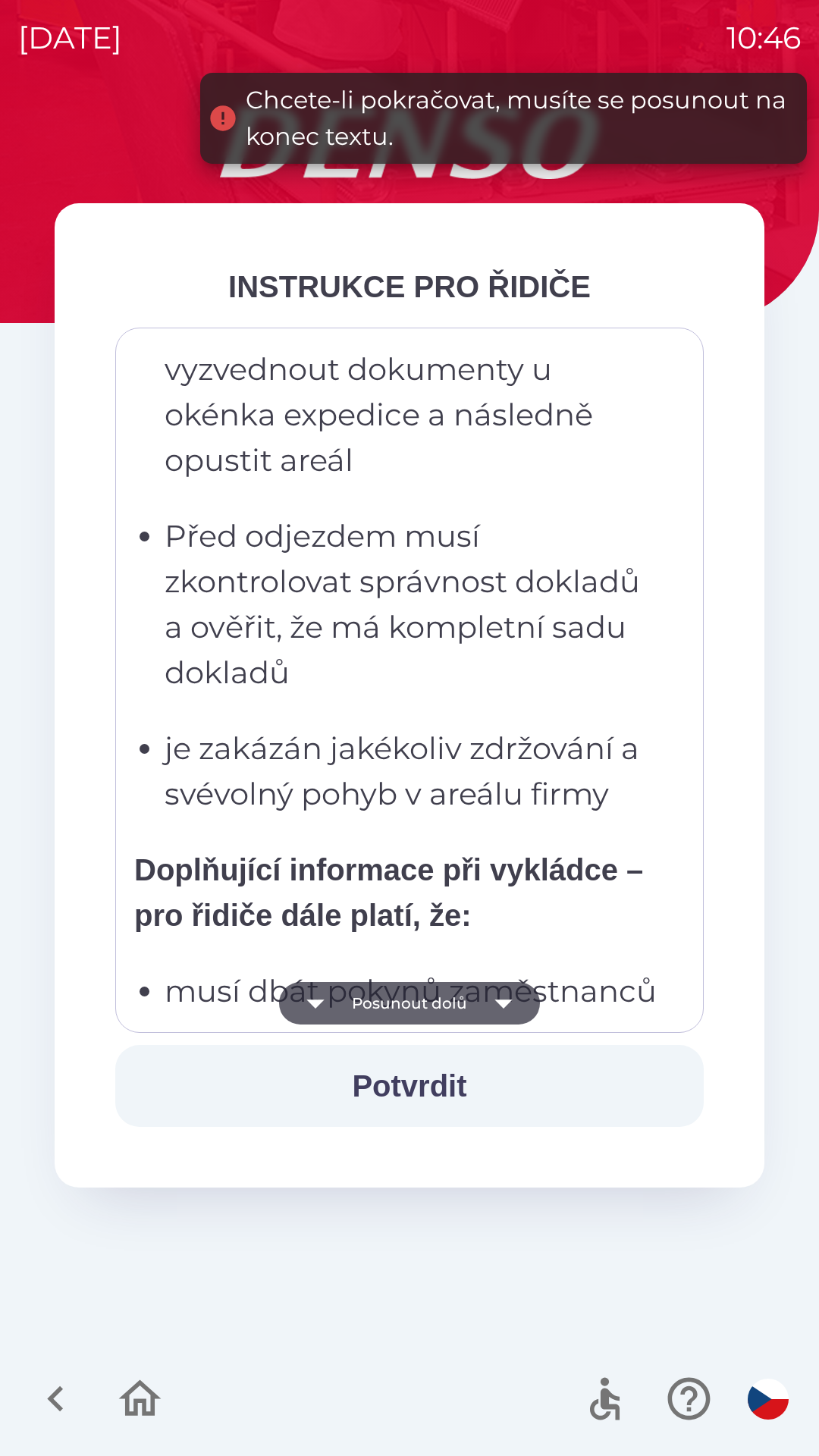
click at [422, 1004] on button "Posunout dolů" at bounding box center [409, 1003] width 261 height 42
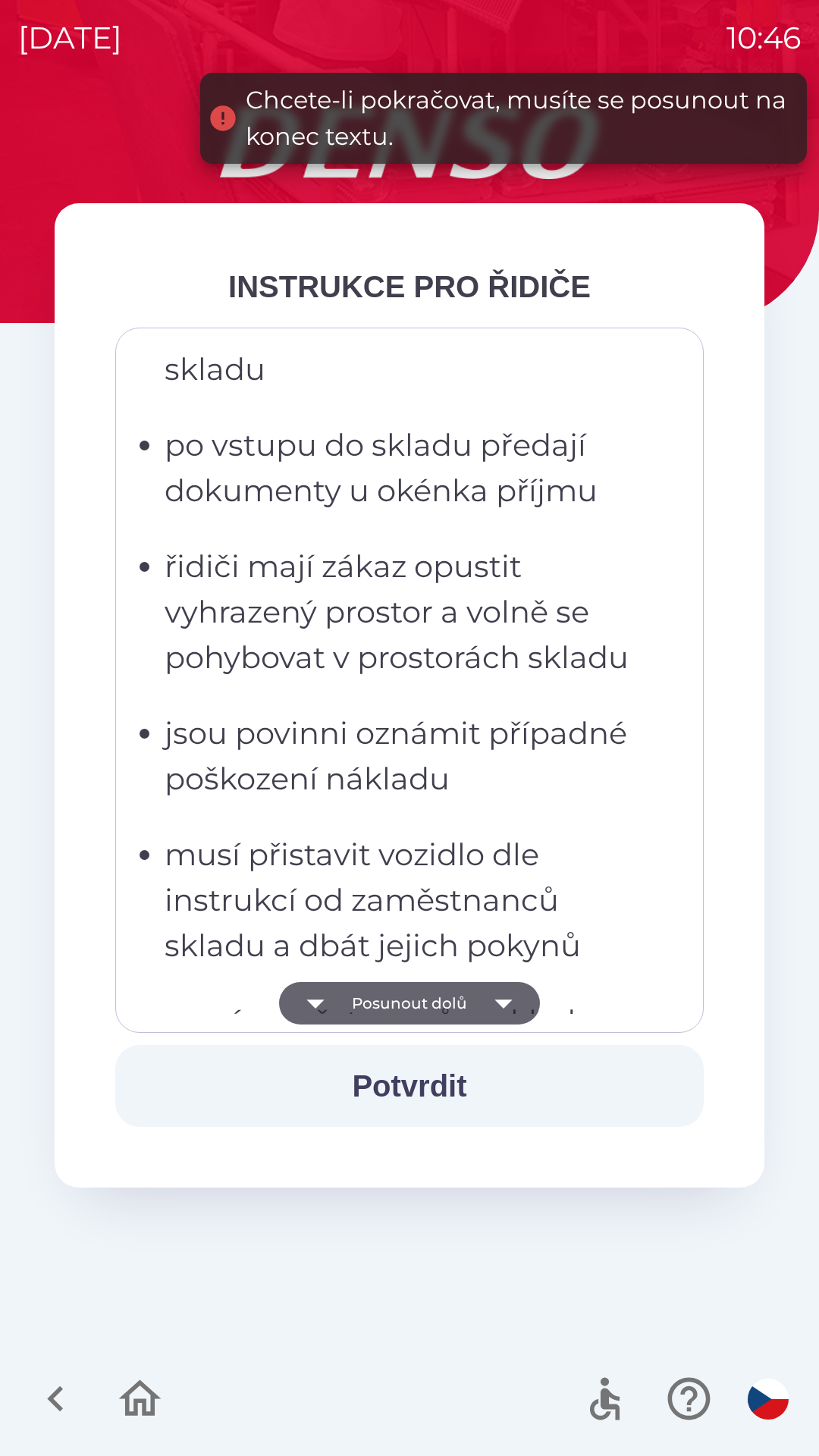
click at [427, 1006] on button "Posunout dolů" at bounding box center [409, 1003] width 261 height 42
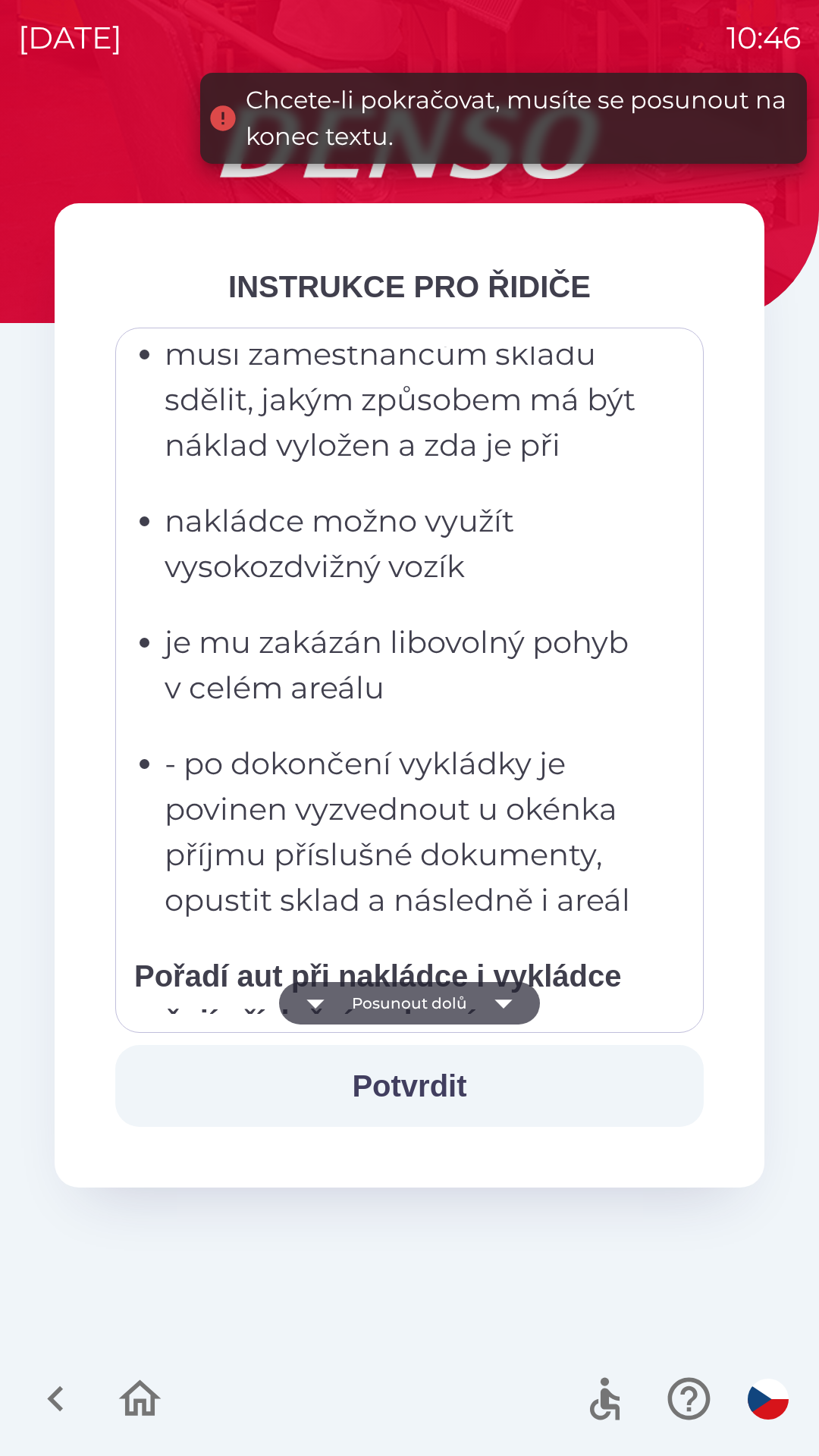
click at [435, 1003] on button "Posunout dolů" at bounding box center [409, 1003] width 261 height 42
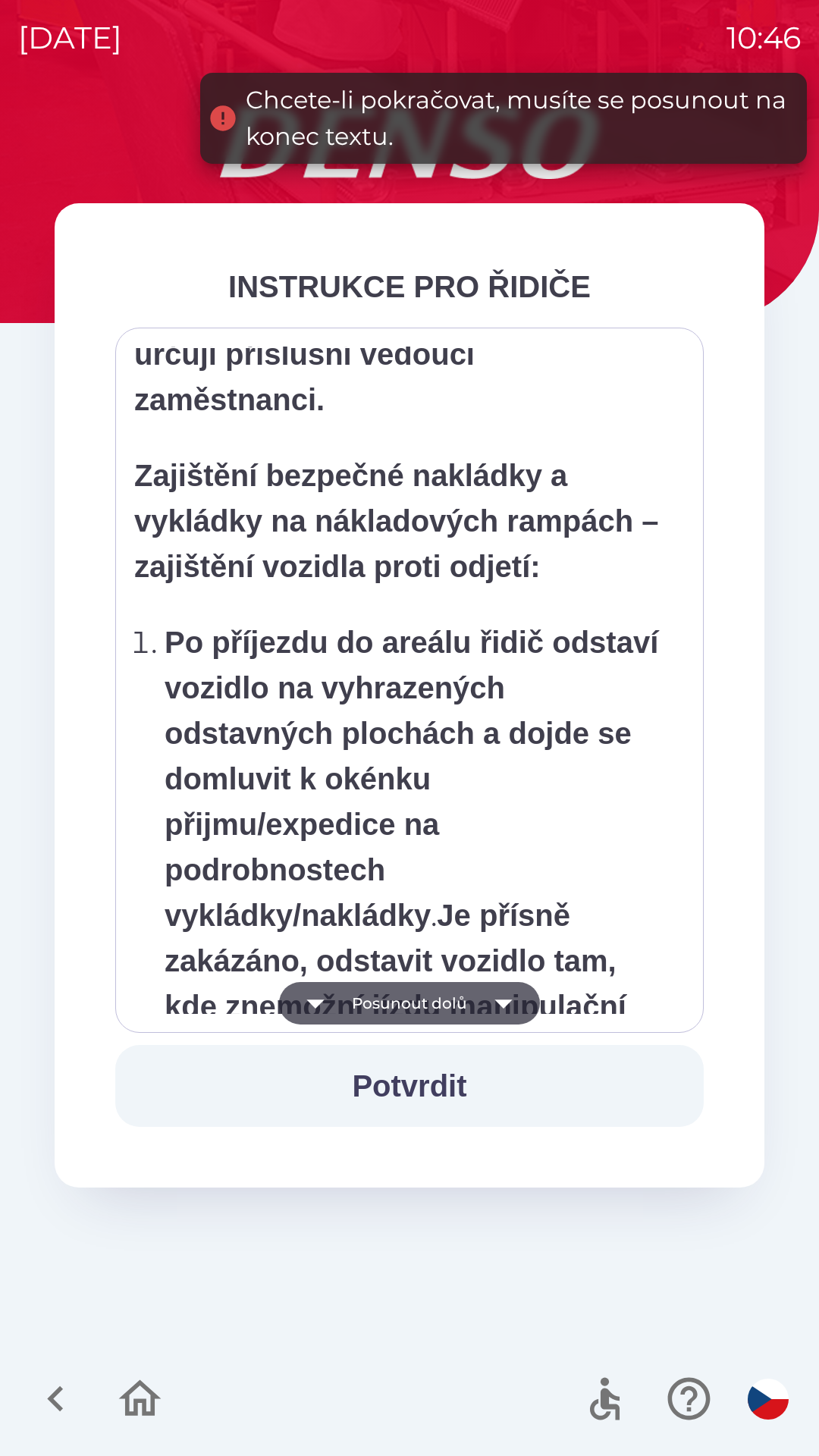
click at [433, 1001] on button "Posunout dolů" at bounding box center [409, 1003] width 261 height 42
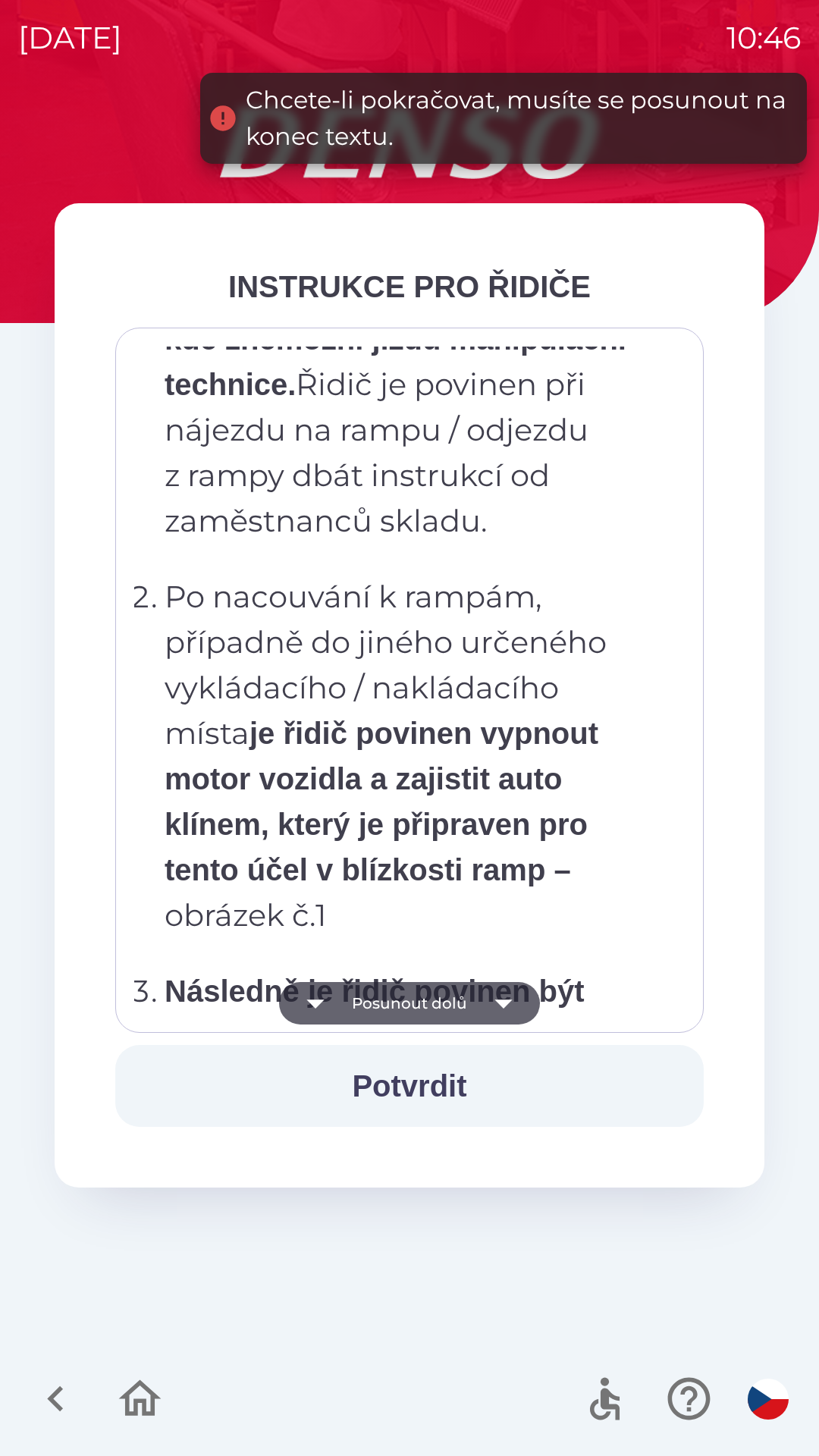
click at [435, 995] on button "Posunout dolů" at bounding box center [409, 1003] width 261 height 42
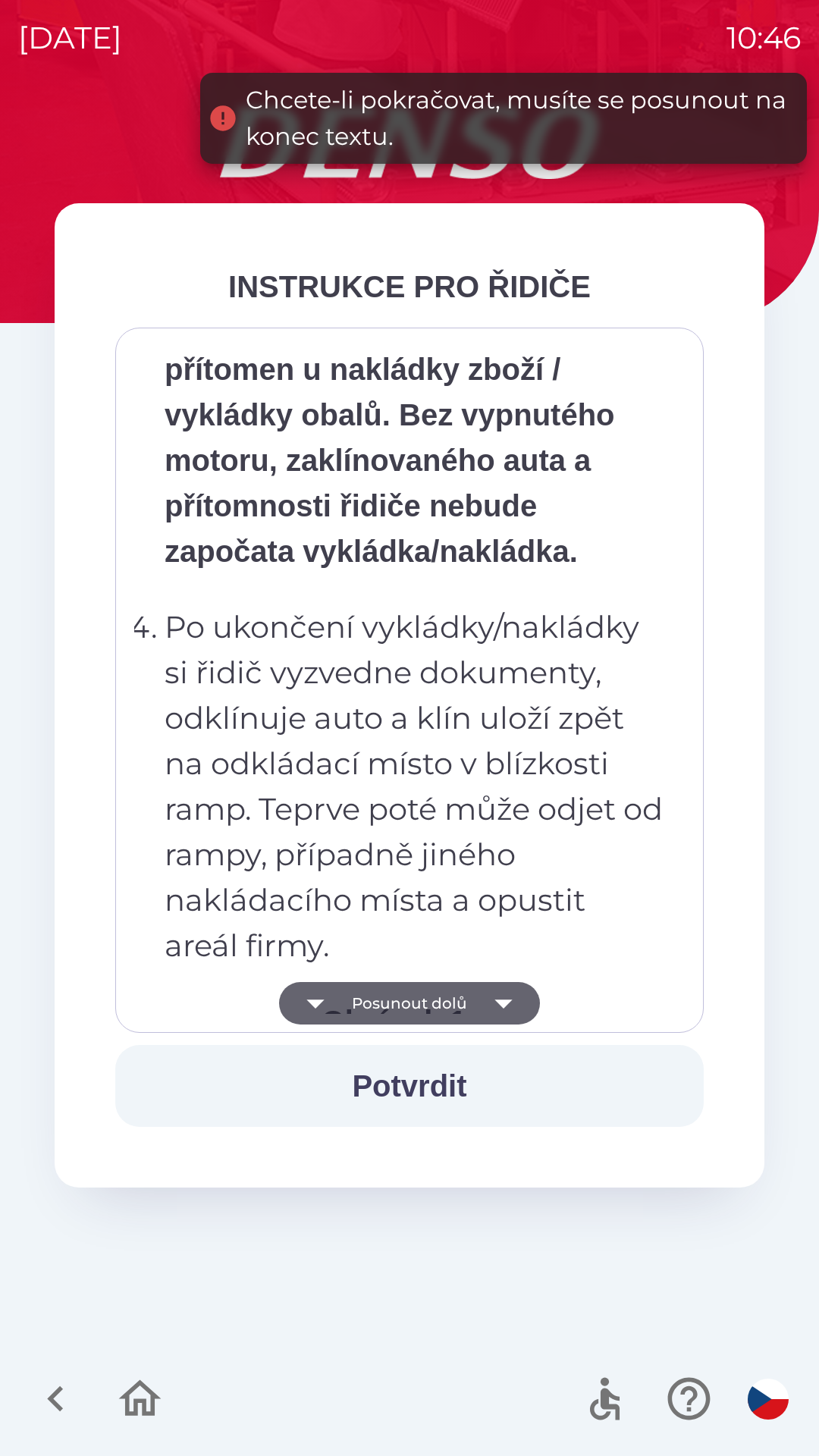
click at [440, 996] on button "Posunout dolů" at bounding box center [409, 1003] width 261 height 42
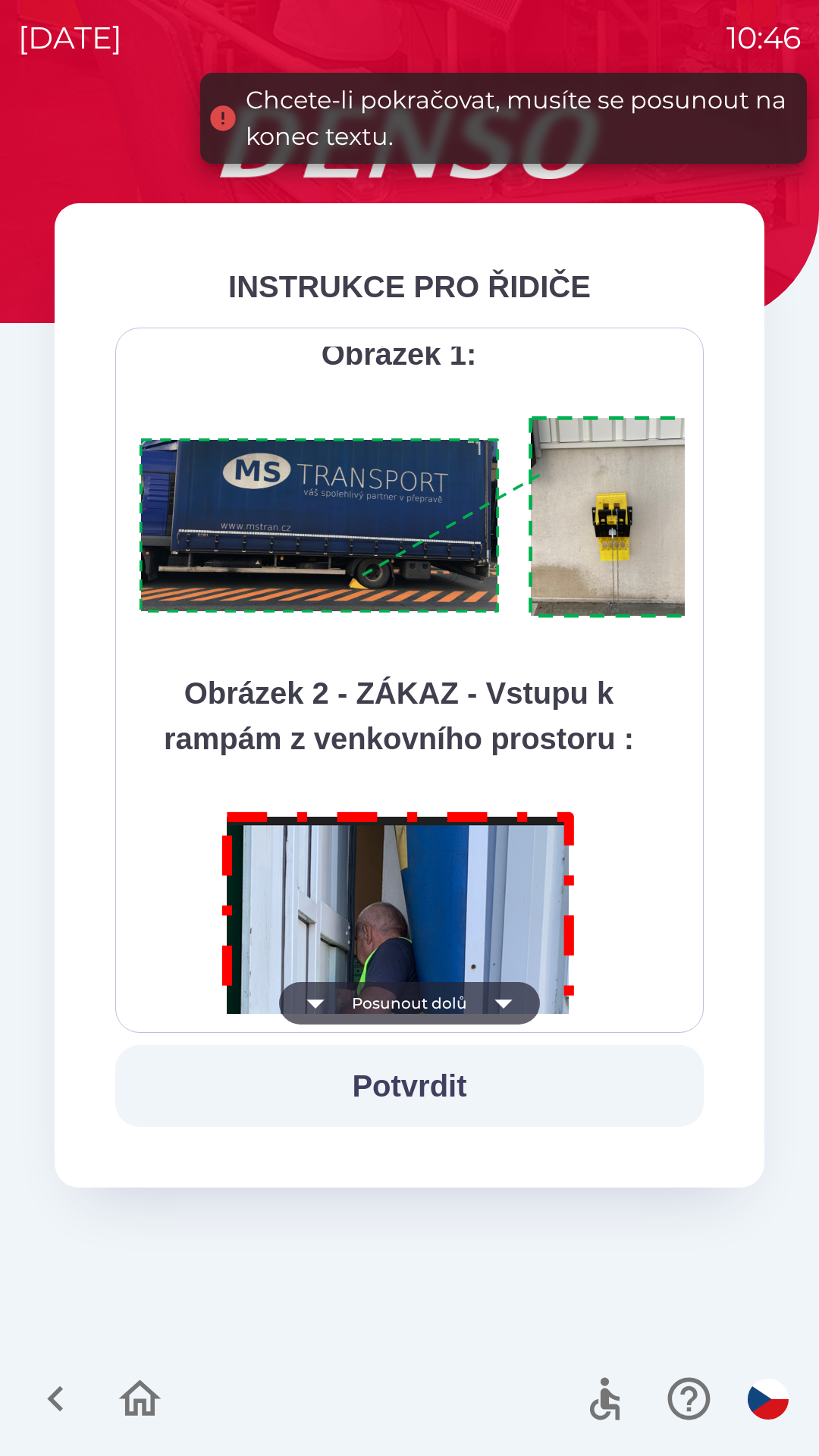
click at [447, 996] on button "Posunout dolů" at bounding box center [409, 1003] width 261 height 42
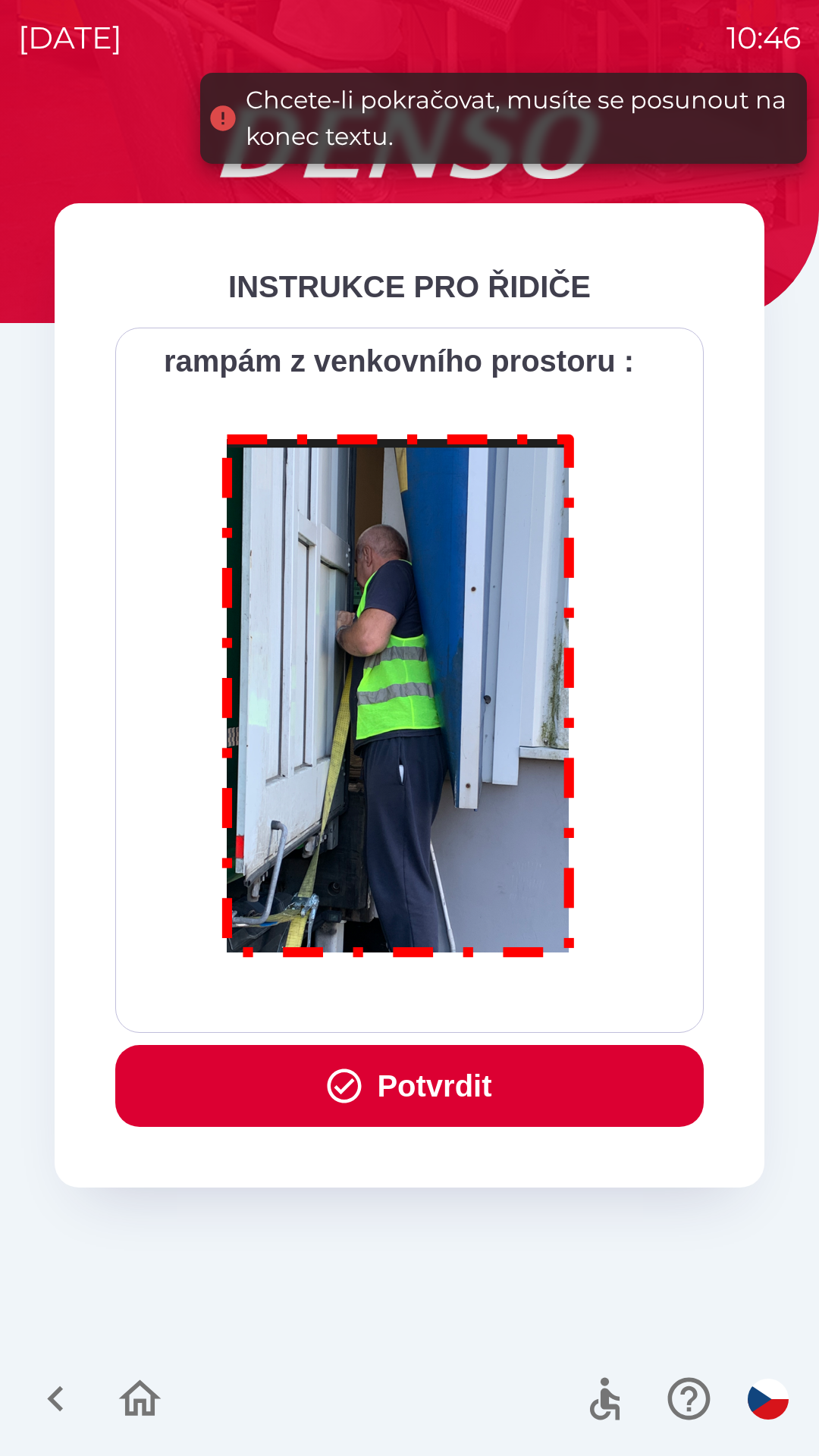
click at [451, 997] on div "Všichni řidiči přijíždějící do skladu firmy DENSO CZECH s.r.o. jsou po průjezdu…" at bounding box center [409, 680] width 550 height 667
click at [456, 994] on div "Všichni řidiči přijíždějící do skladu firmy DENSO CZECH s.r.o. jsou po průjezdu…" at bounding box center [409, 680] width 550 height 667
click at [458, 1079] on button "Potvrdit" at bounding box center [409, 1086] width 588 height 82
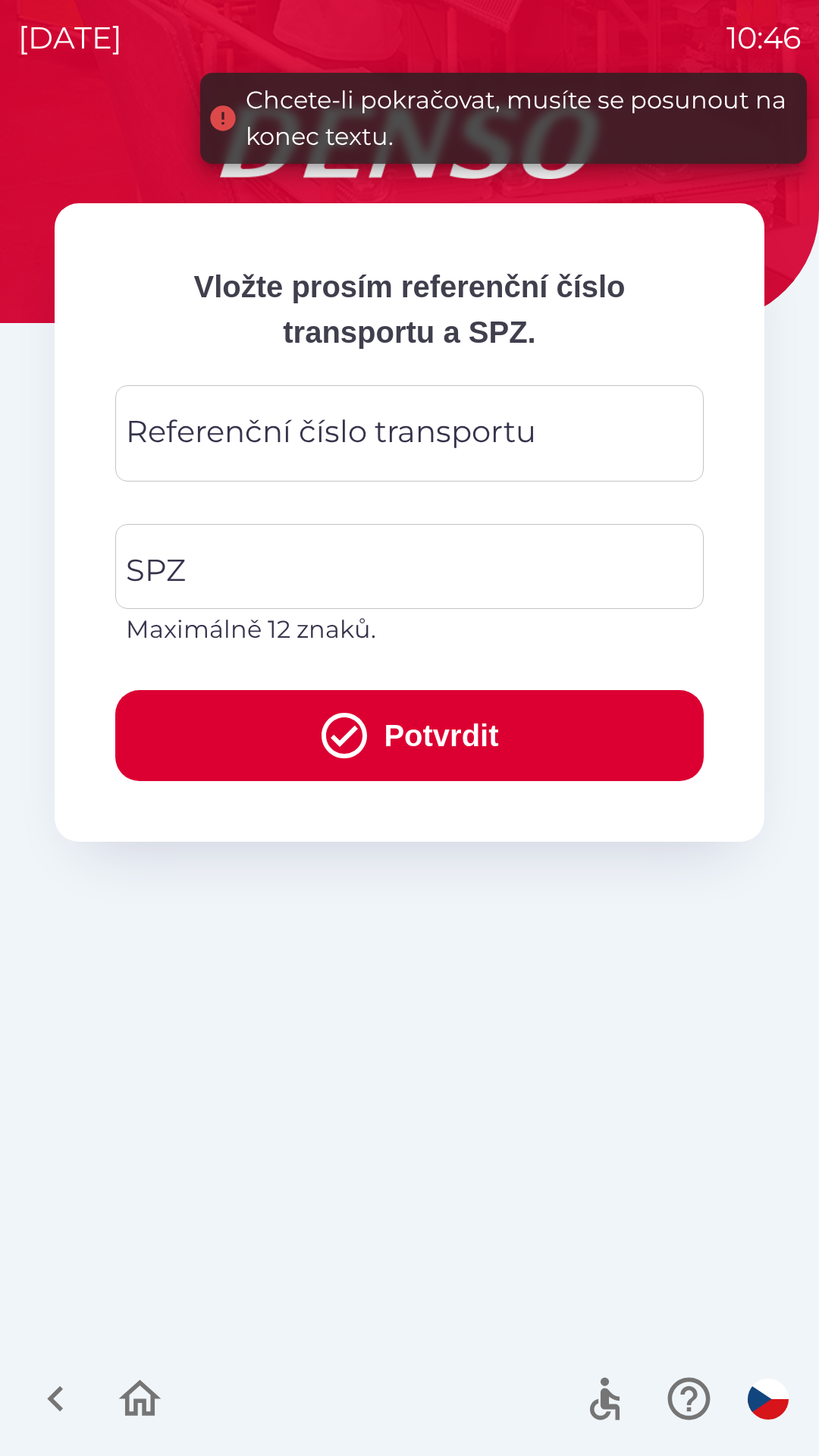
click at [597, 434] on input "Referenční číslo transportu" at bounding box center [409, 434] width 552 height 60
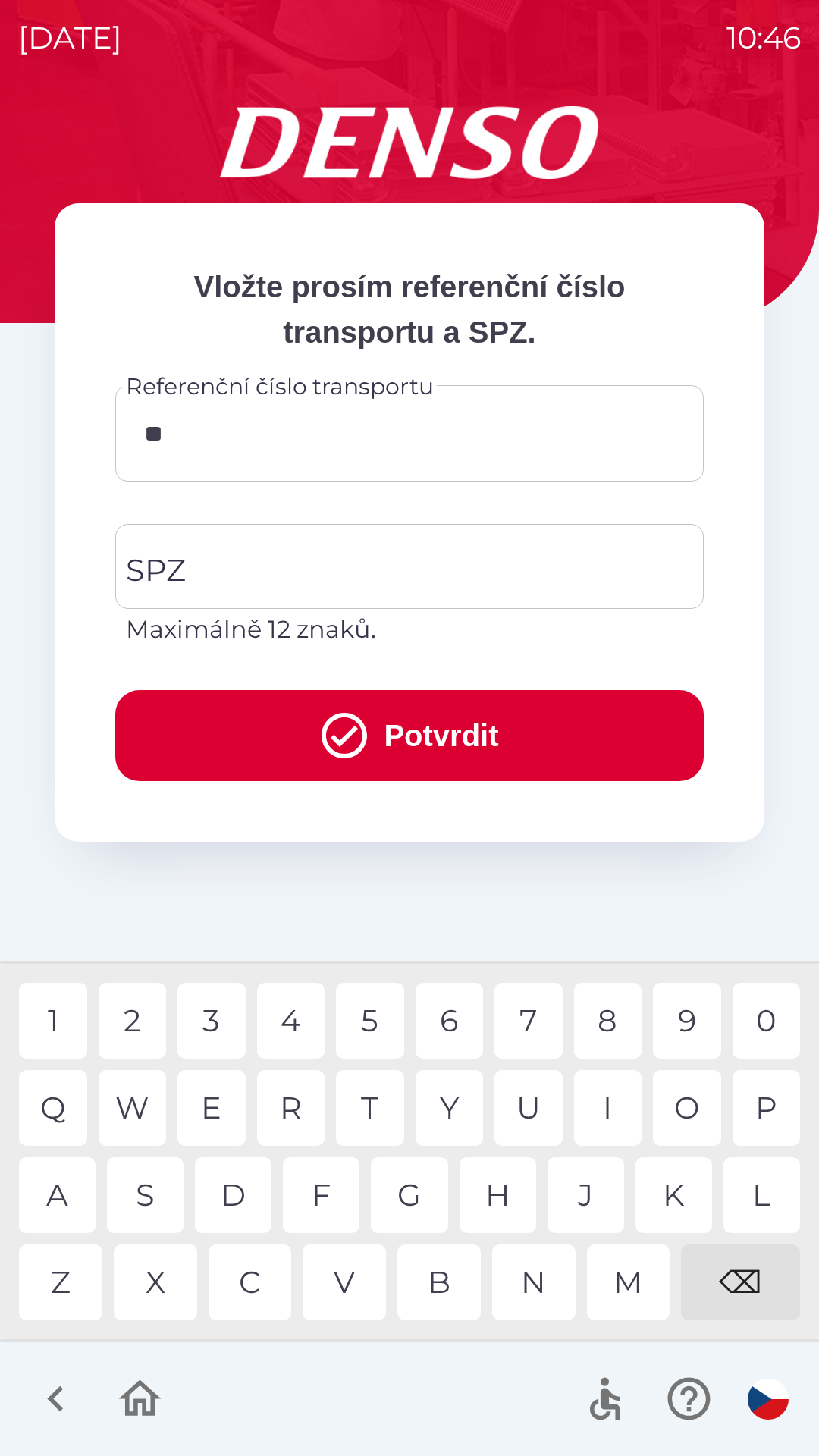
click at [253, 1283] on div "C" at bounding box center [250, 1282] width 83 height 75
click at [422, 1200] on div "G" at bounding box center [408, 1194] width 76 height 75
click at [533, 1108] on div "U" at bounding box center [528, 1108] width 68 height 75
click at [142, 1017] on div "2" at bounding box center [133, 1021] width 68 height 75
click at [764, 1018] on div "0" at bounding box center [767, 1021] width 68 height 75
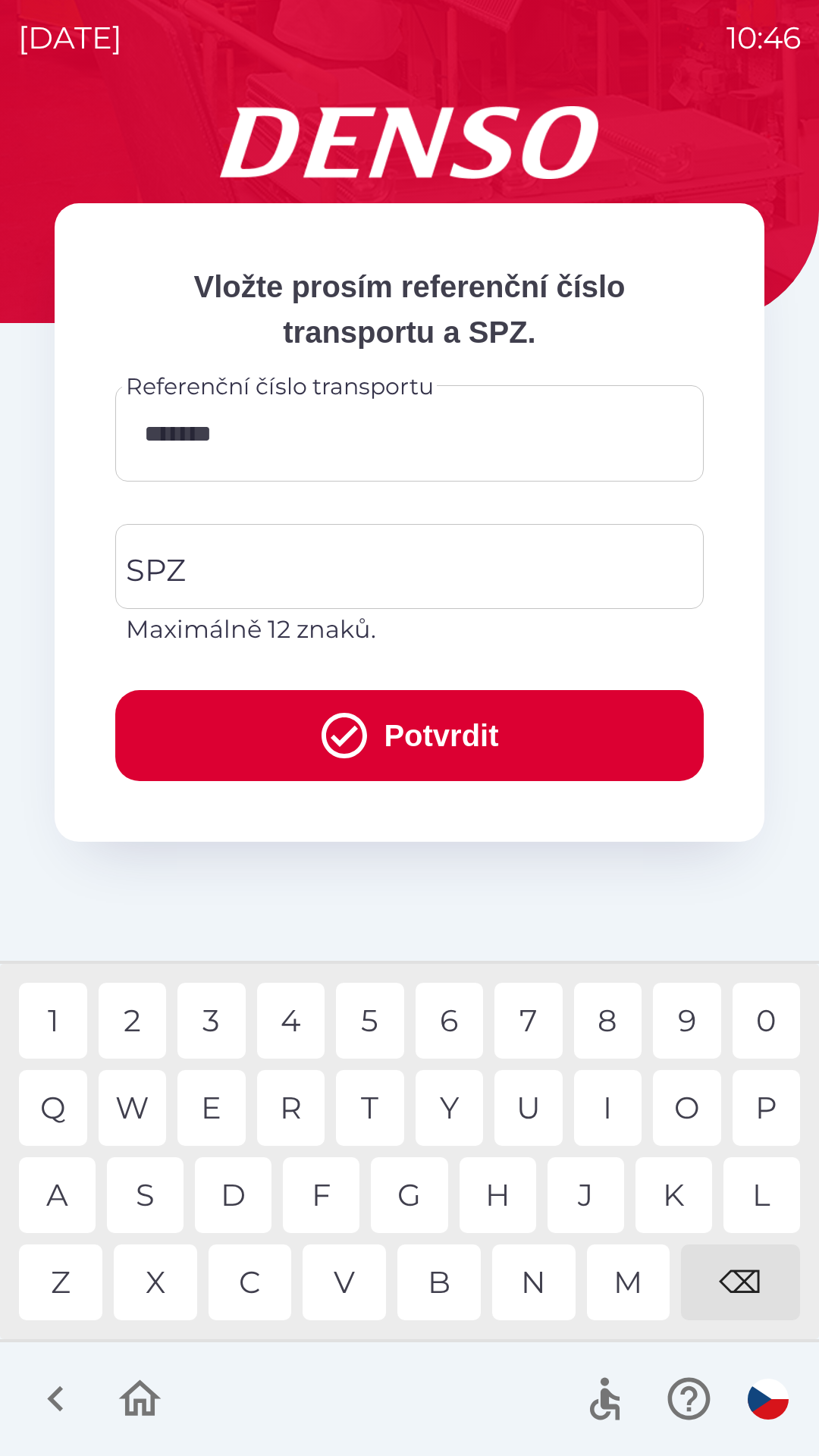
click at [452, 1012] on div "6" at bounding box center [449, 1021] width 68 height 75
click at [142, 1009] on div "2" at bounding box center [133, 1021] width 68 height 75
click at [683, 1013] on div "9" at bounding box center [687, 1021] width 68 height 75
type input "**********"
click at [686, 1017] on div "9" at bounding box center [687, 1021] width 68 height 75
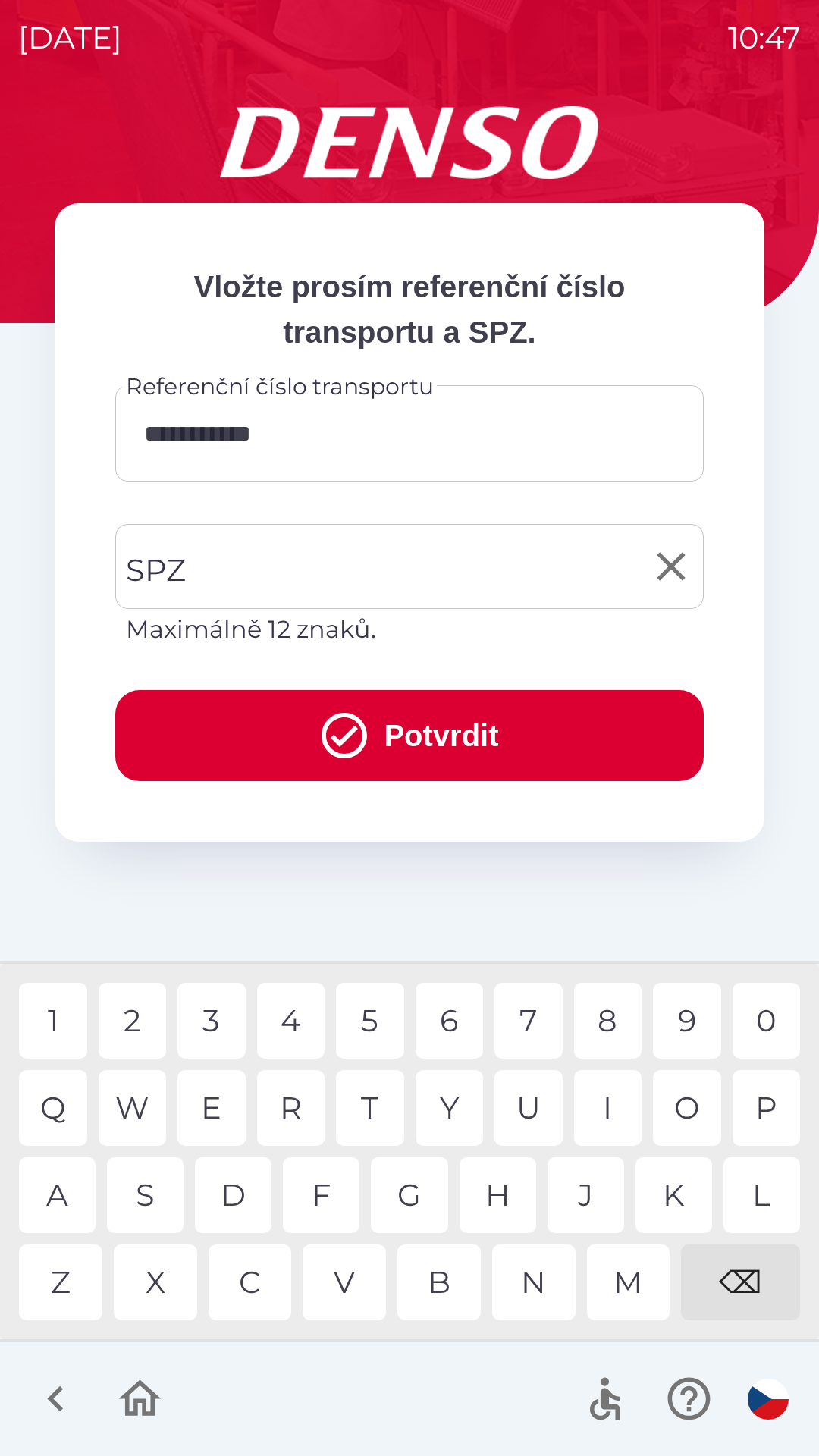
click at [465, 566] on input "SPZ" at bounding box center [398, 566] width 552 height 71
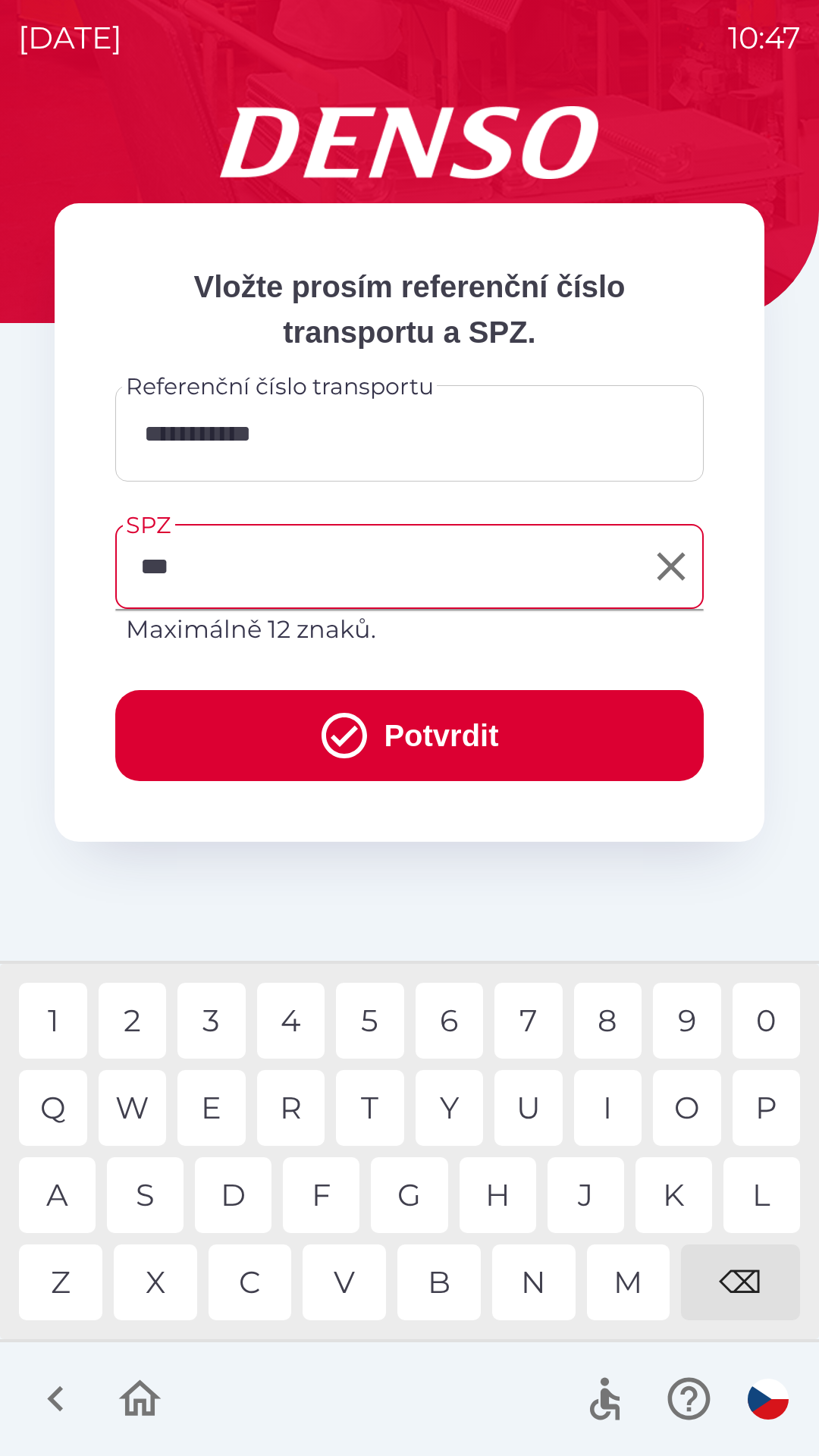
click at [523, 1106] on div "U" at bounding box center [528, 1108] width 68 height 75
click at [549, 1022] on div "7" at bounding box center [528, 1021] width 68 height 75
type input "*******"
click at [406, 715] on button "Potvrdit" at bounding box center [409, 735] width 588 height 91
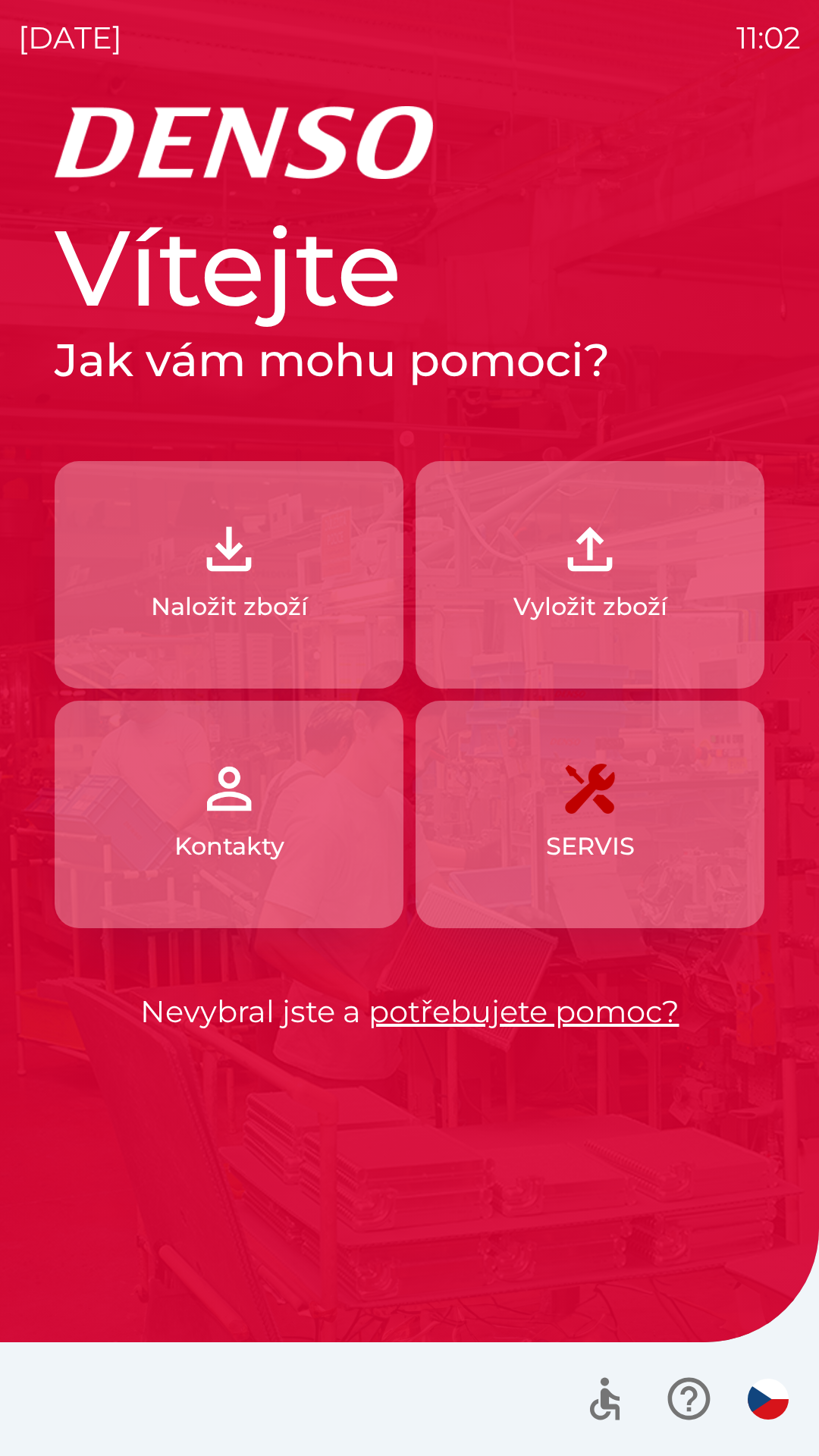
click at [254, 563] on img "button" at bounding box center [229, 549] width 67 height 67
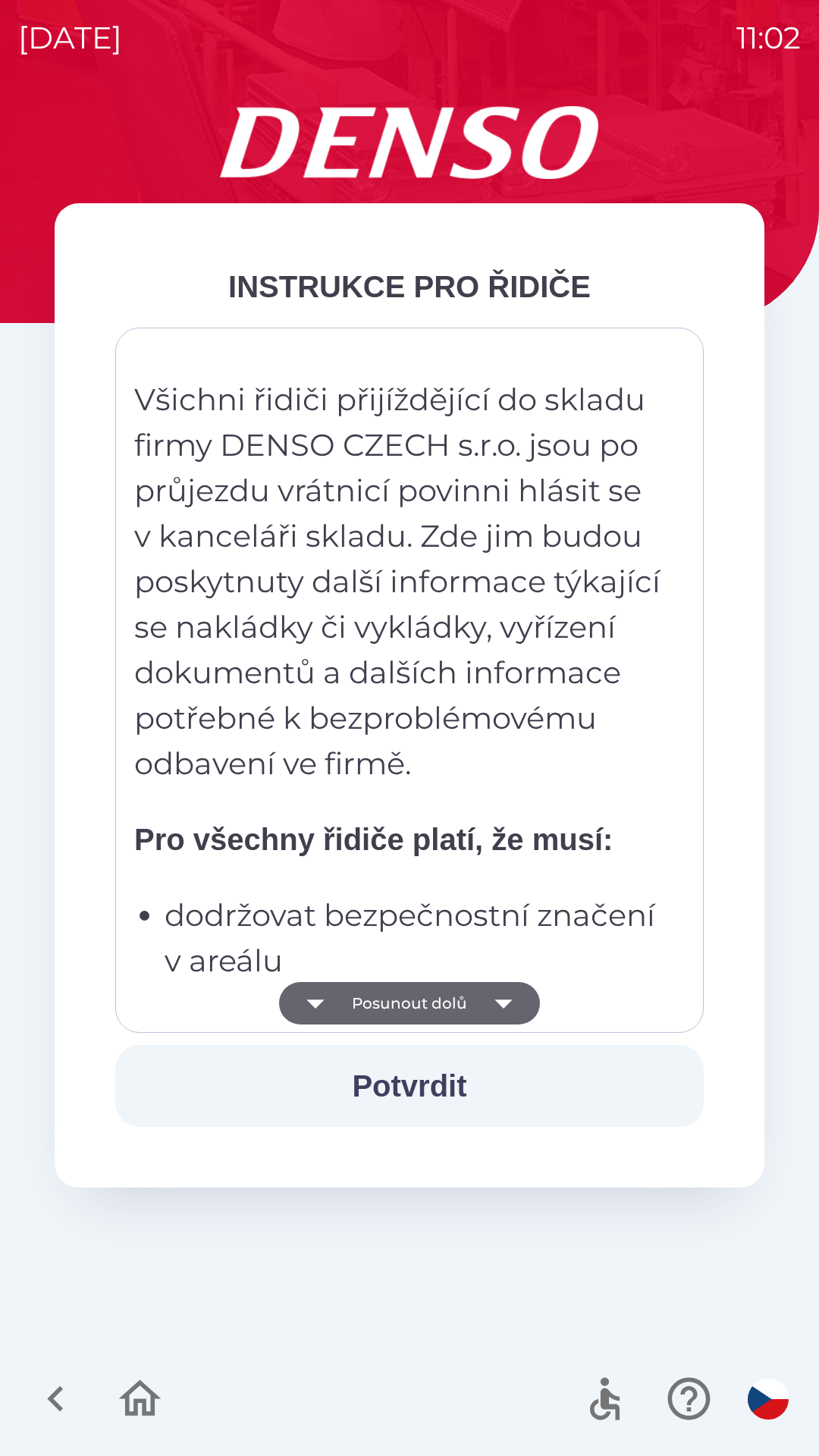
click at [393, 1002] on button "Posunout dolů" at bounding box center [409, 1003] width 261 height 42
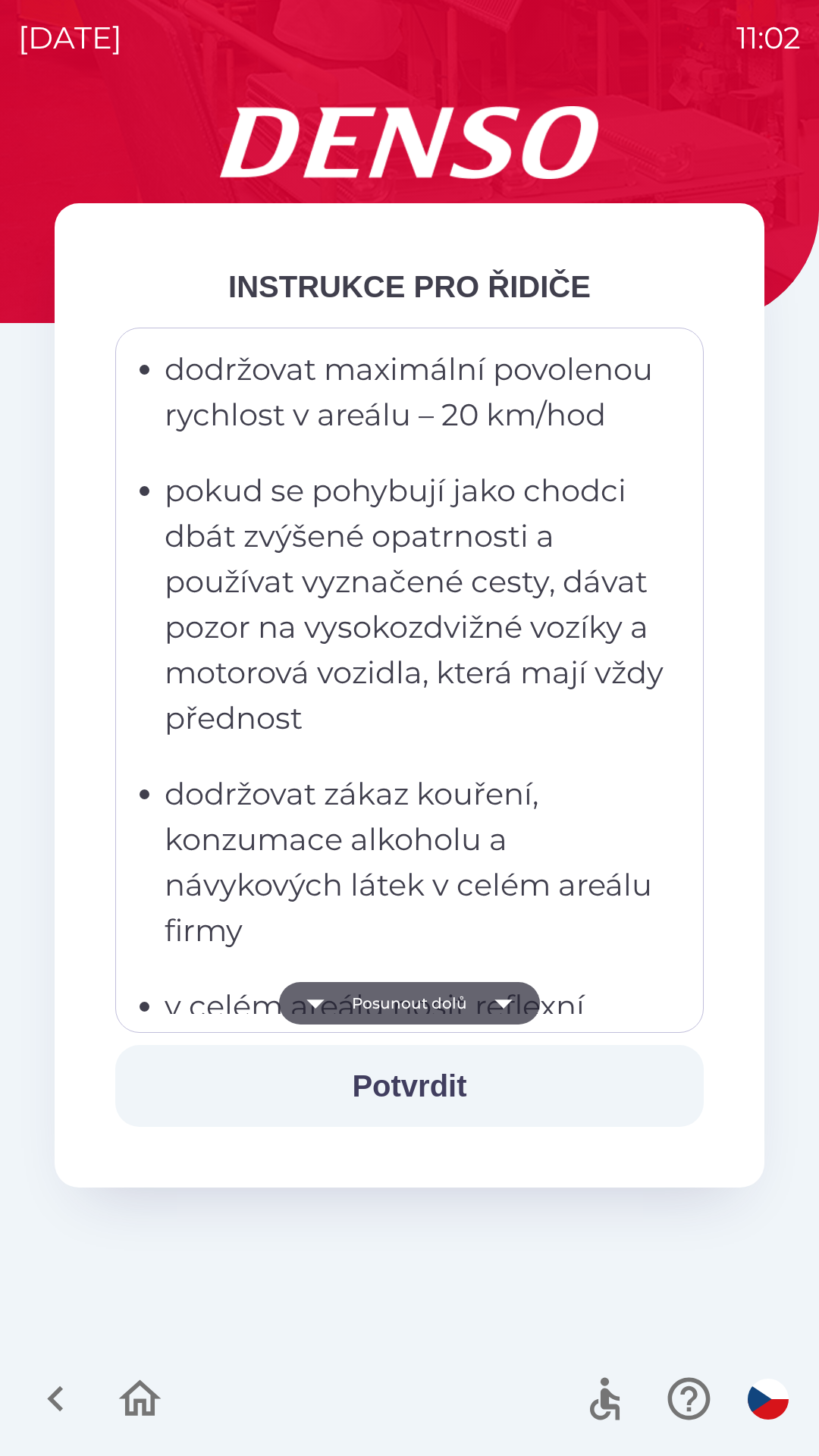
click at [406, 1007] on button "Posunout dolů" at bounding box center [409, 1003] width 261 height 42
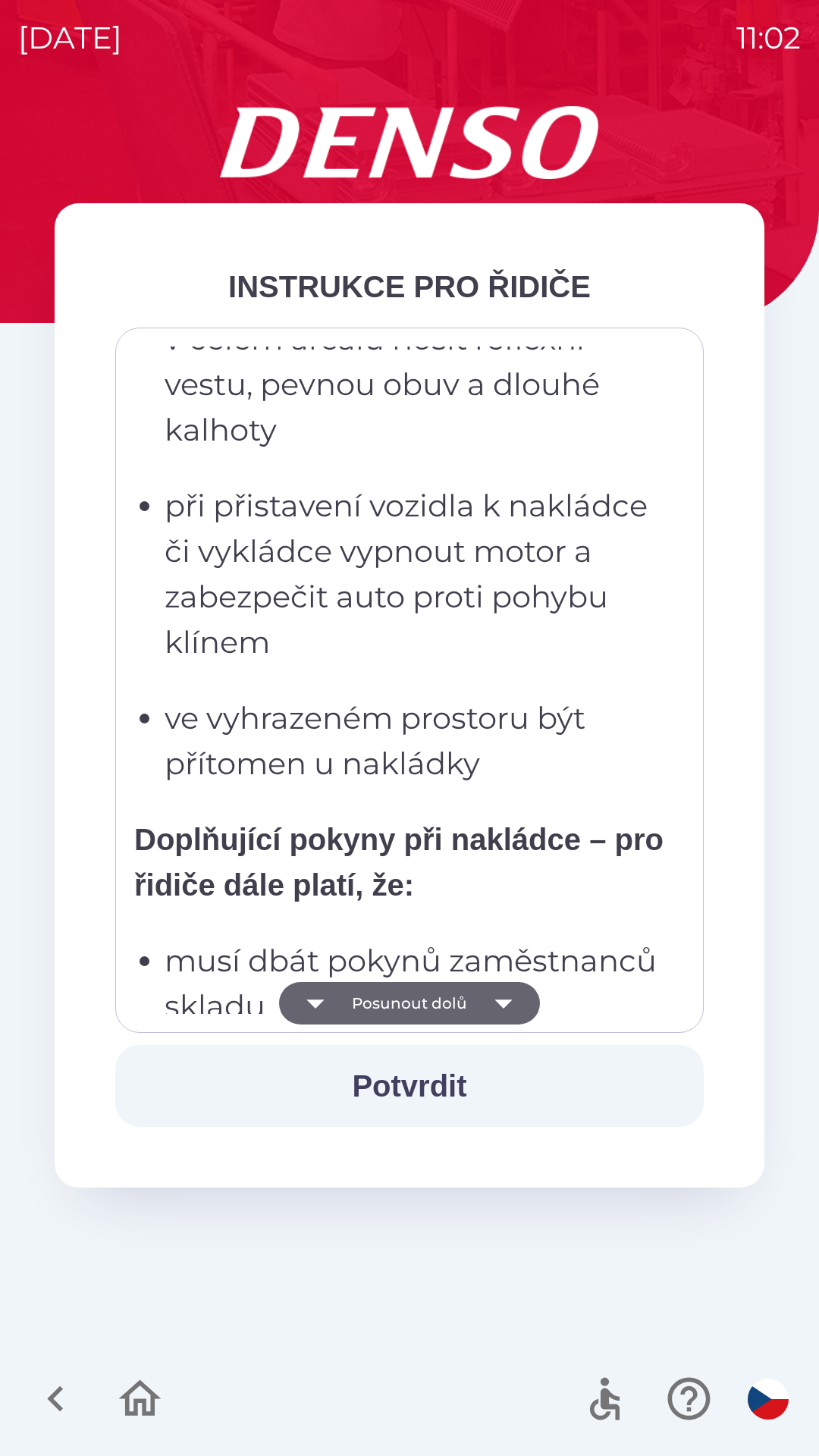
click at [401, 1001] on button "Posunout dolů" at bounding box center [409, 1003] width 261 height 42
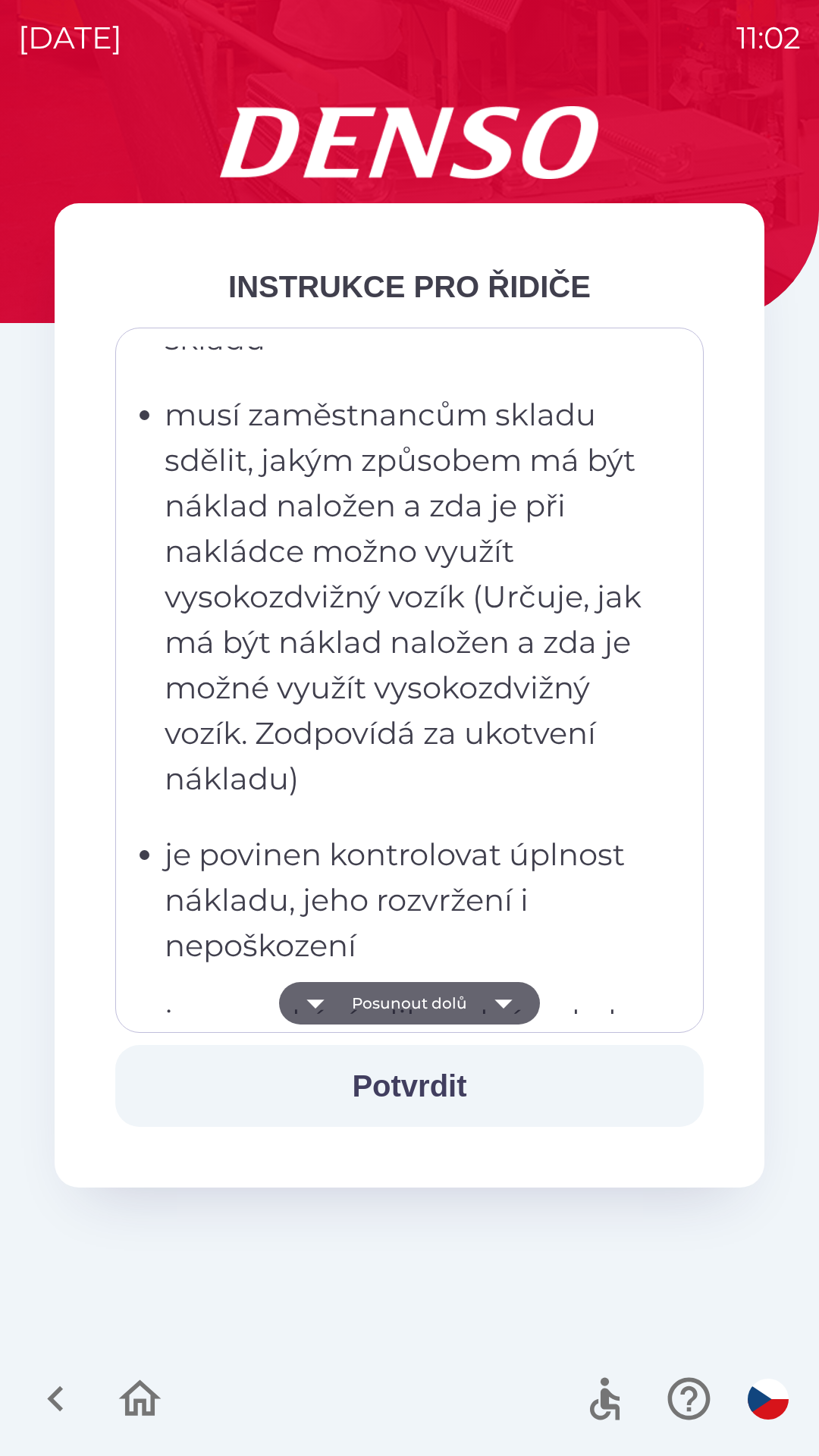
click at [402, 1007] on button "Posunout dolů" at bounding box center [409, 1003] width 261 height 42
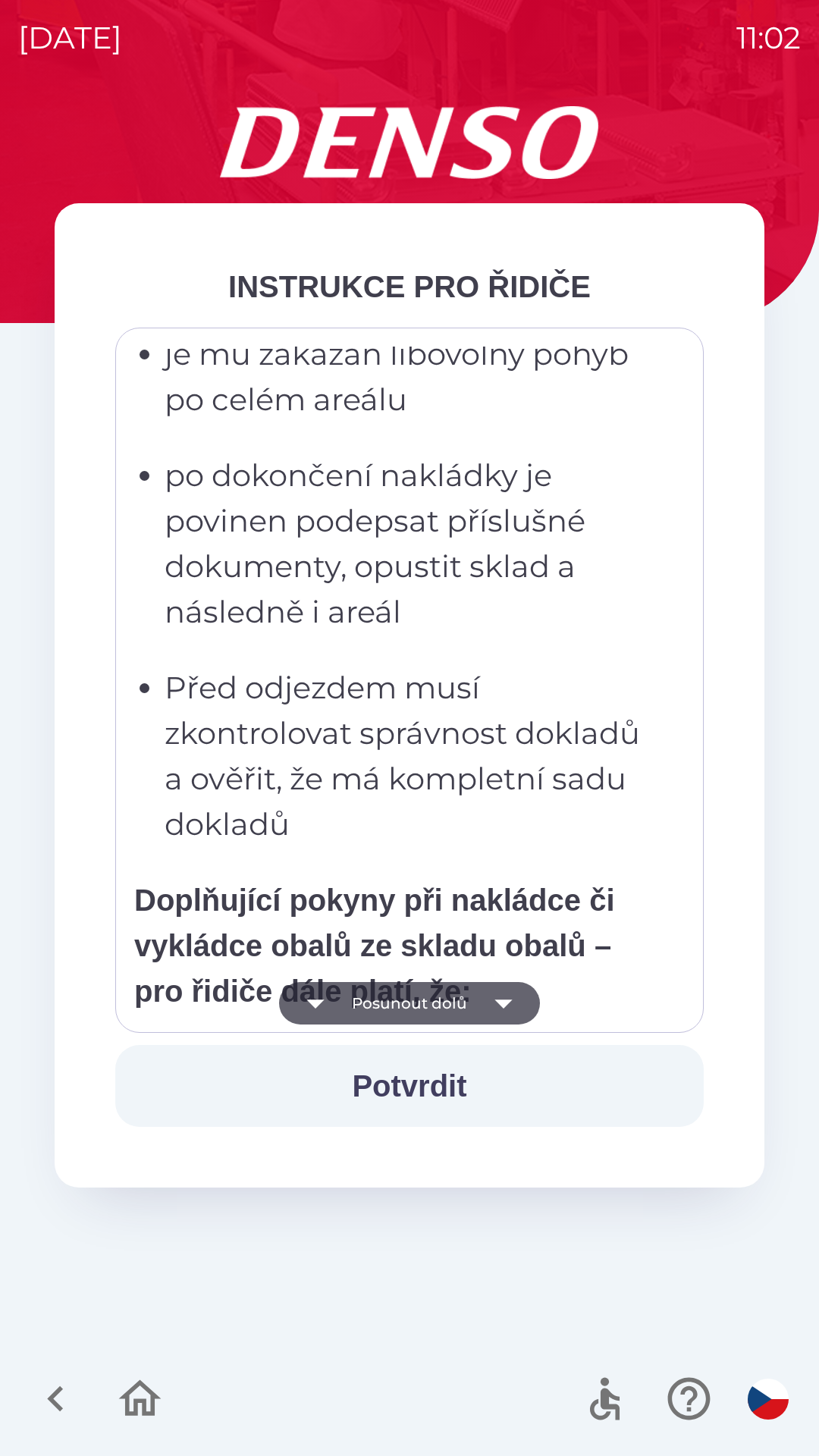
click at [400, 1006] on button "Posunout dolů" at bounding box center [409, 1003] width 261 height 42
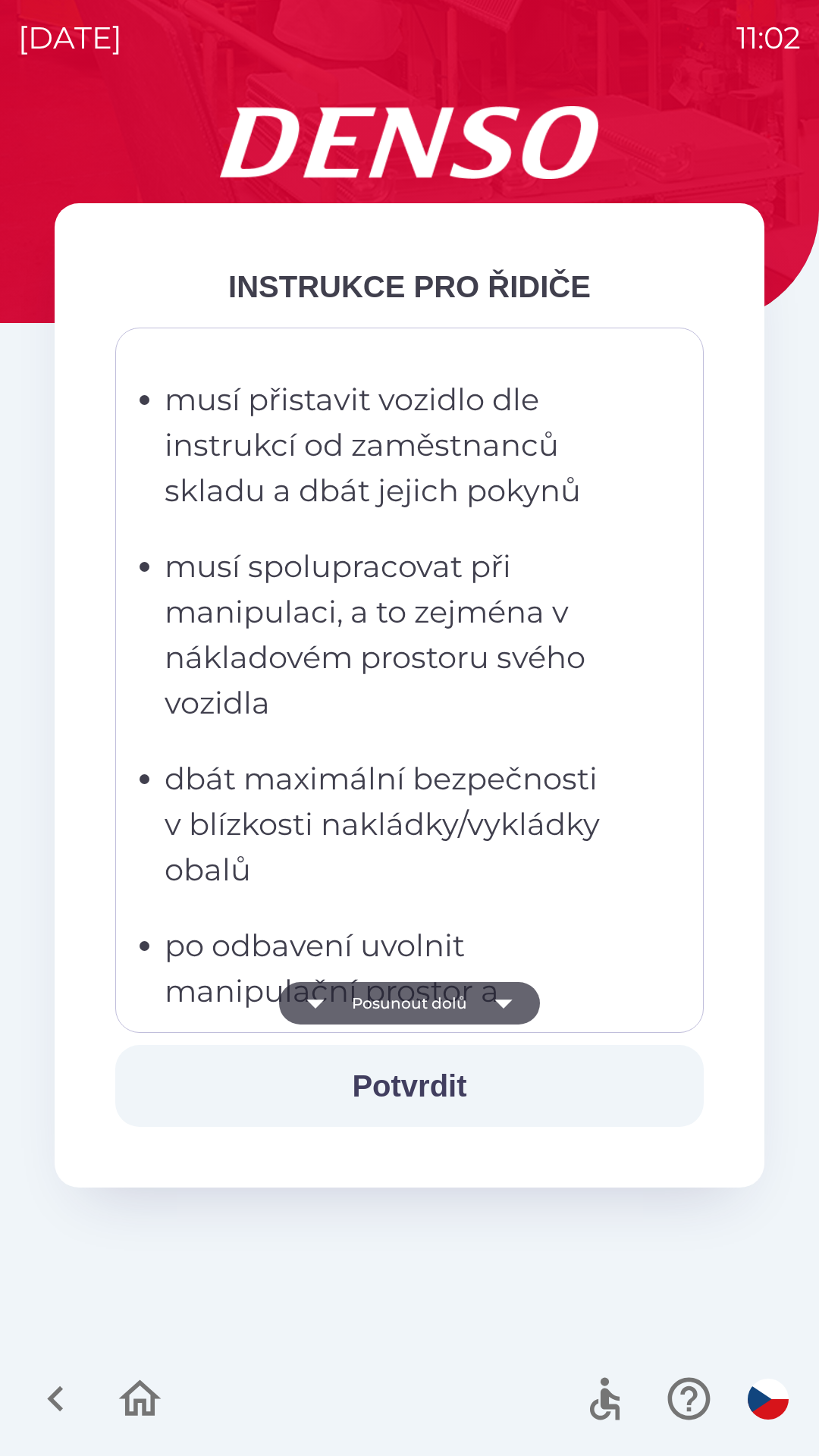
click at [406, 1007] on button "Posunout dolů" at bounding box center [409, 1003] width 261 height 42
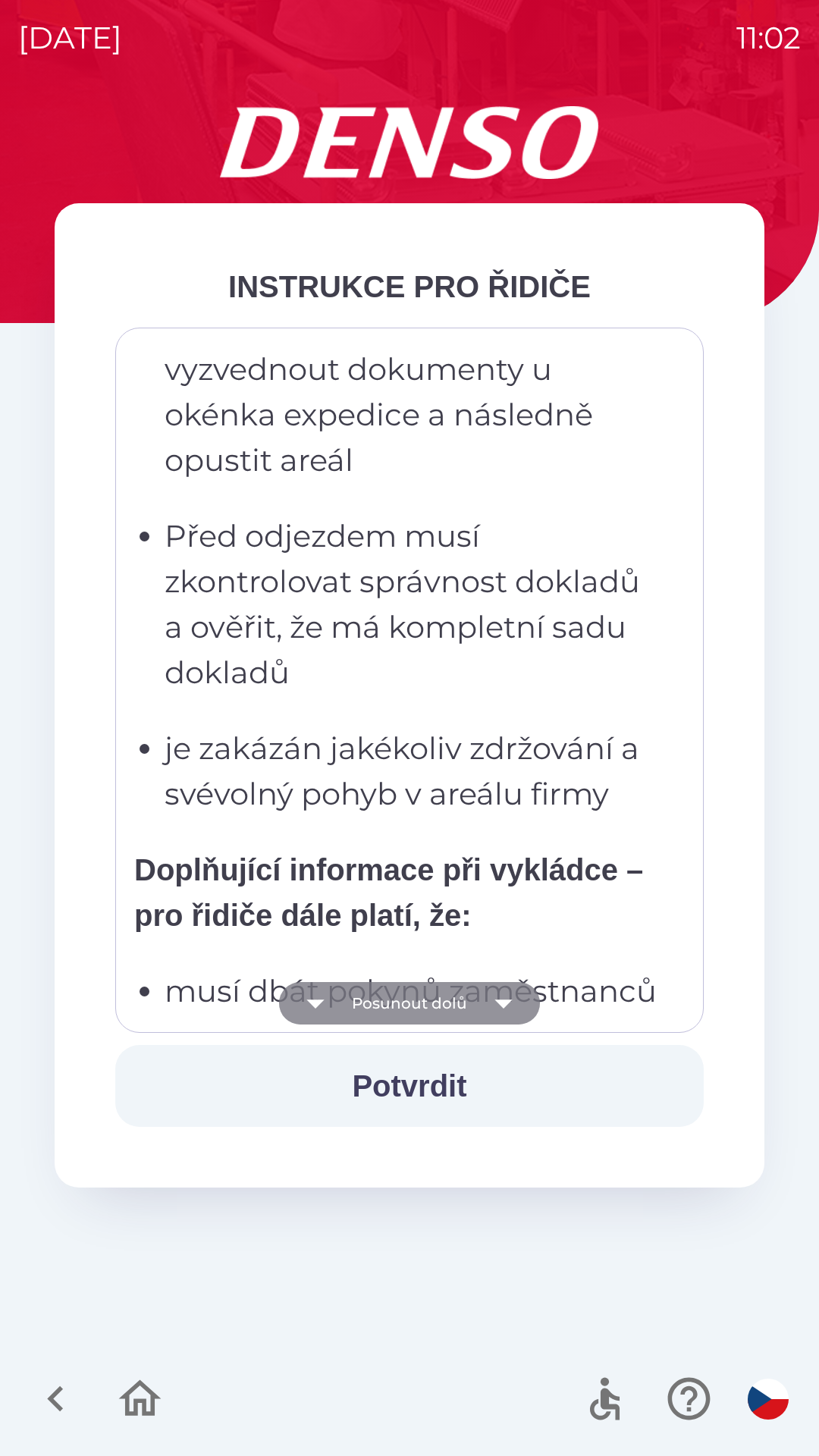
click at [405, 1001] on button "Posunout dolů" at bounding box center [409, 1003] width 261 height 42
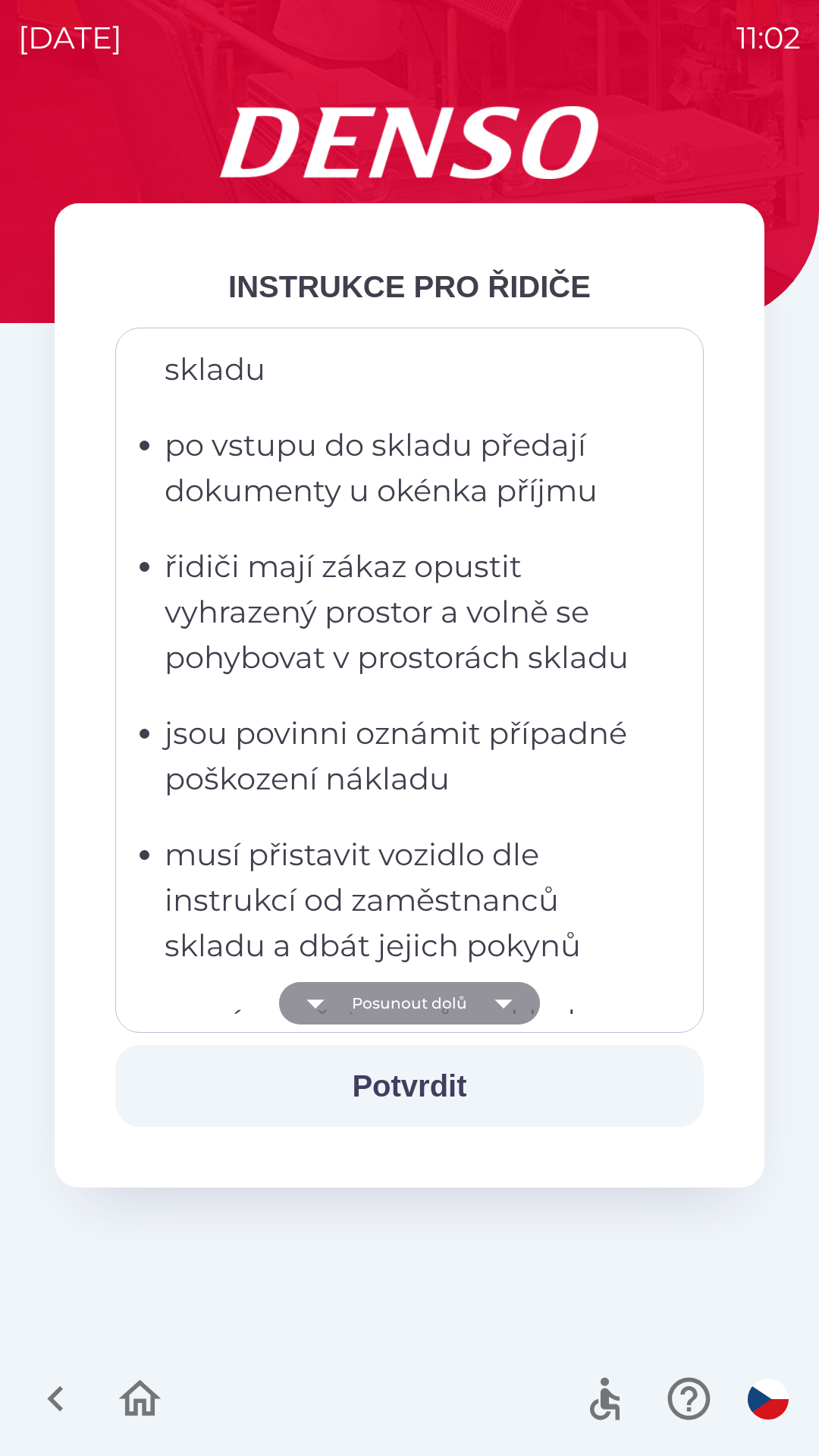
click at [409, 998] on button "Posunout dolů" at bounding box center [409, 1003] width 261 height 42
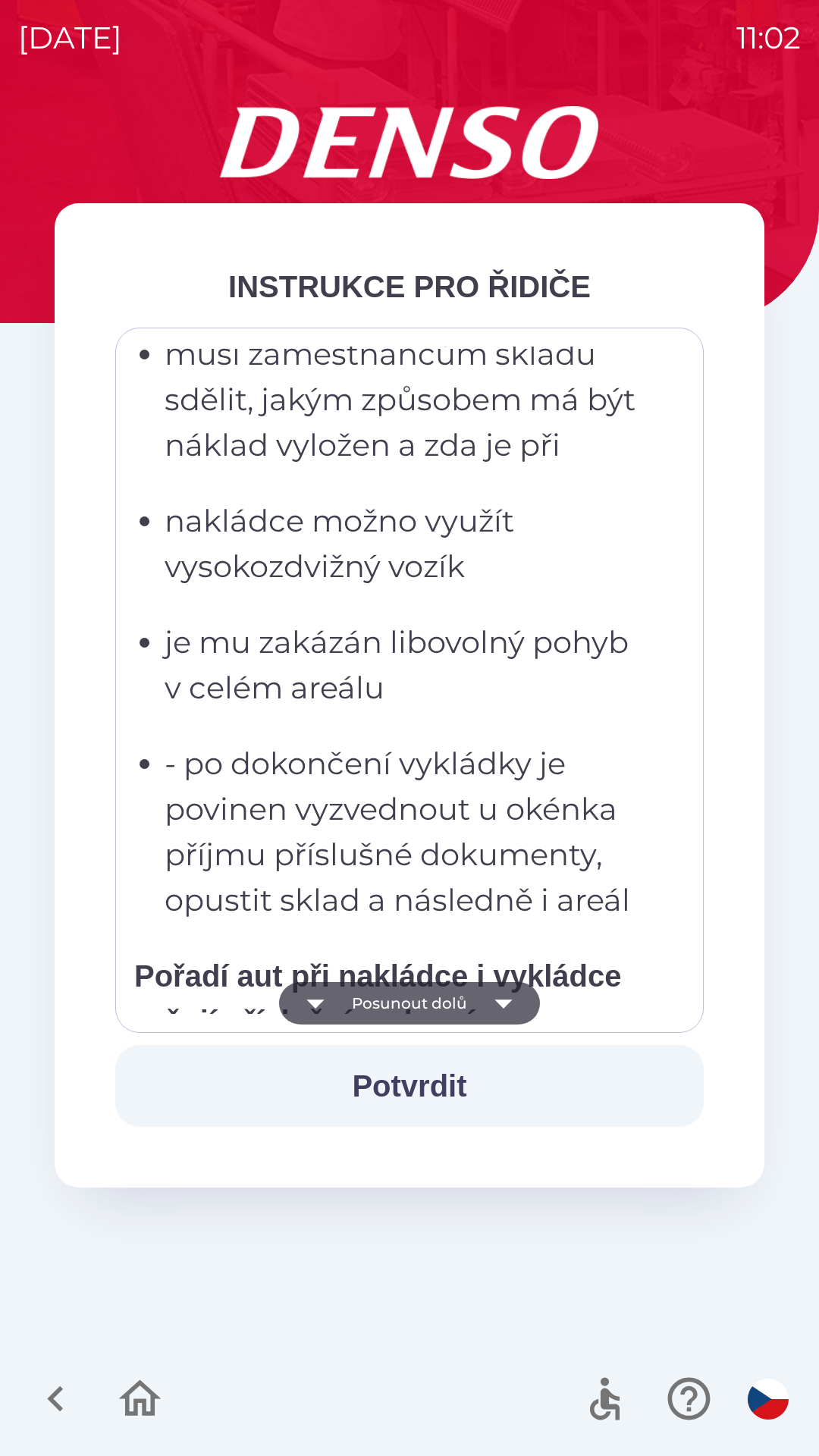
click at [410, 992] on button "Posunout dolů" at bounding box center [409, 1003] width 261 height 42
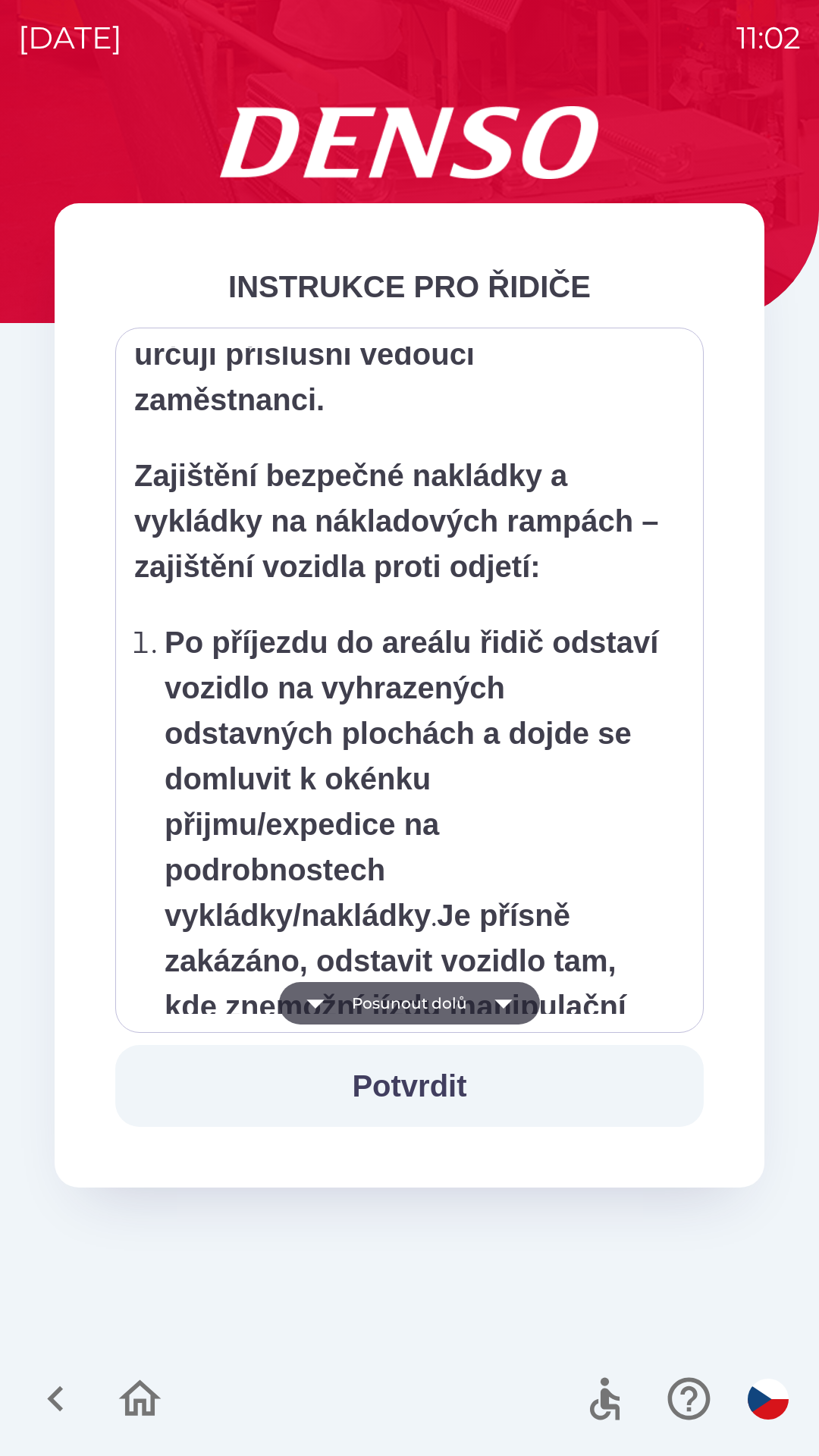
click at [410, 992] on button "Posunout dolů" at bounding box center [409, 1003] width 261 height 42
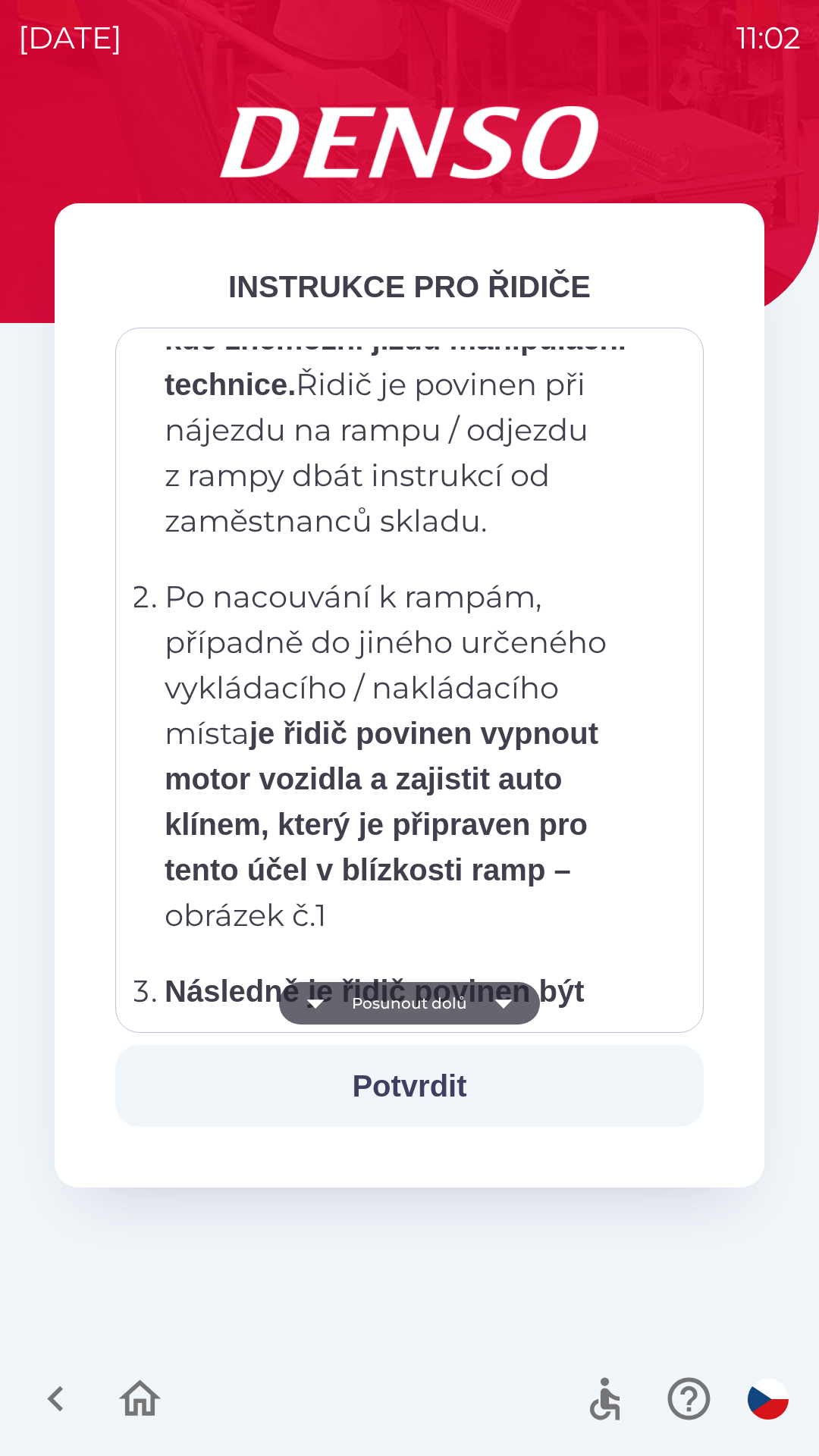
click at [409, 1001] on button "Posunout dolů" at bounding box center [409, 1003] width 261 height 42
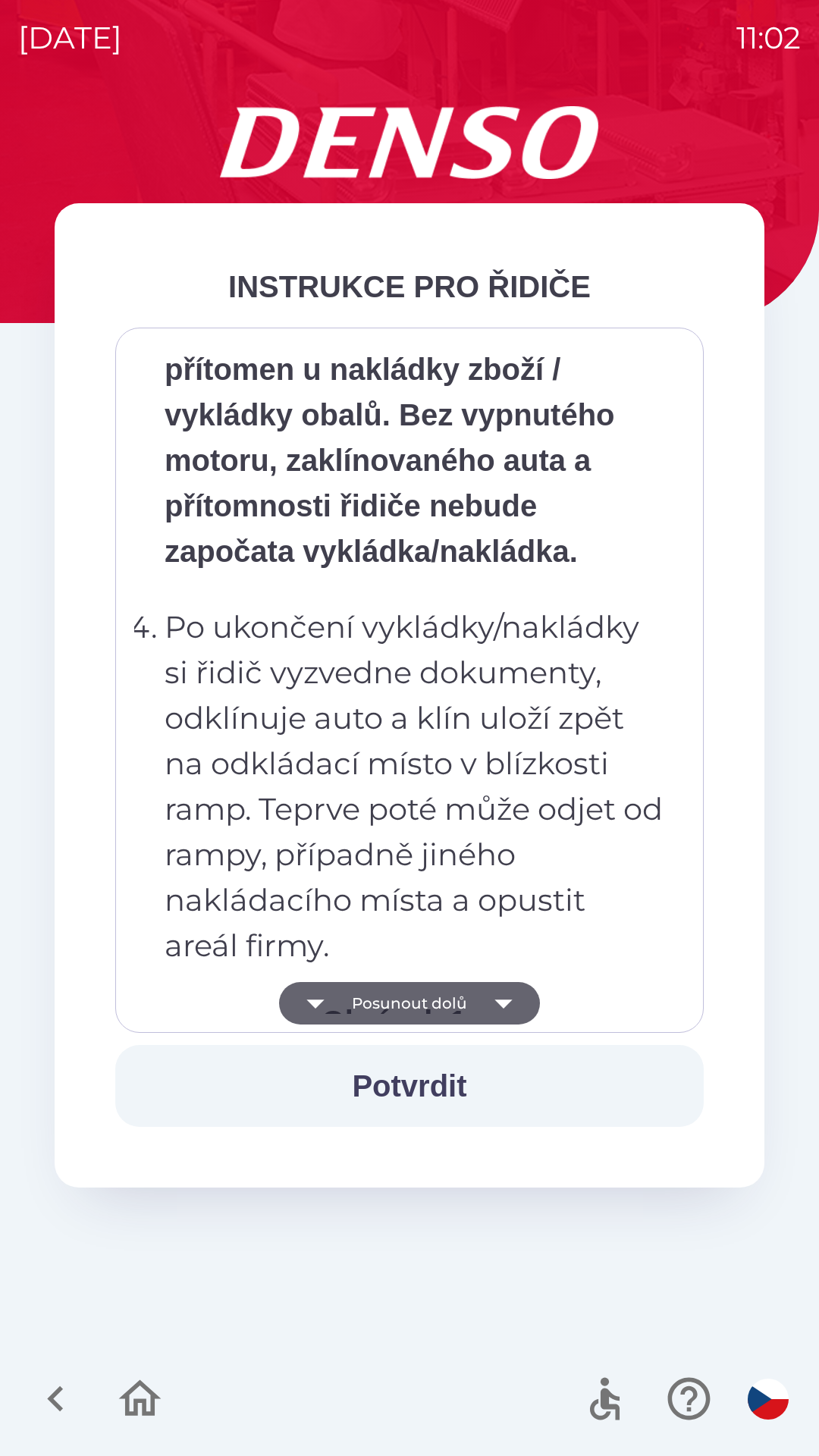
click at [409, 998] on button "Posunout dolů" at bounding box center [409, 1003] width 261 height 42
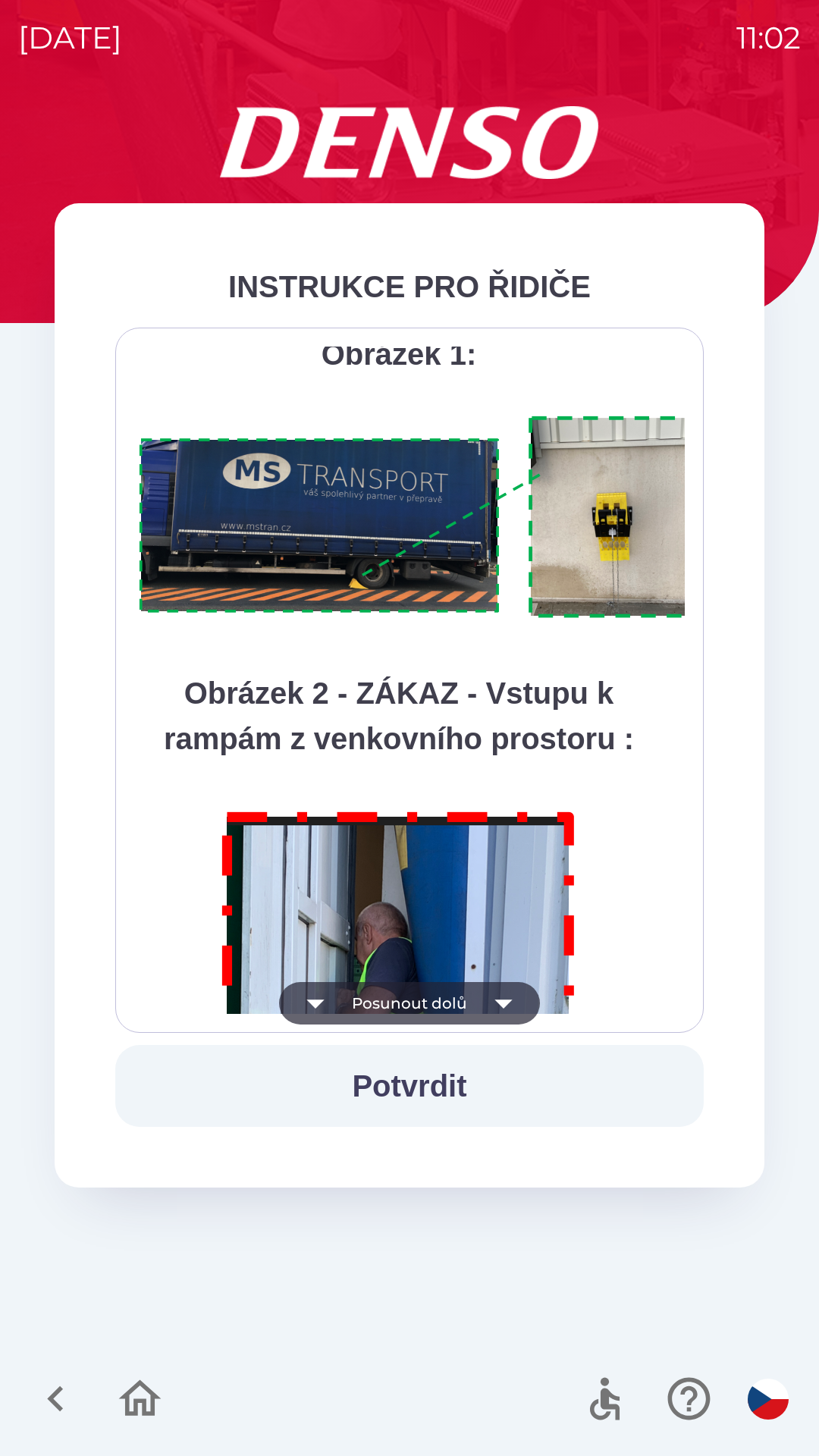
click at [412, 997] on button "Posunout dolů" at bounding box center [409, 1003] width 261 height 42
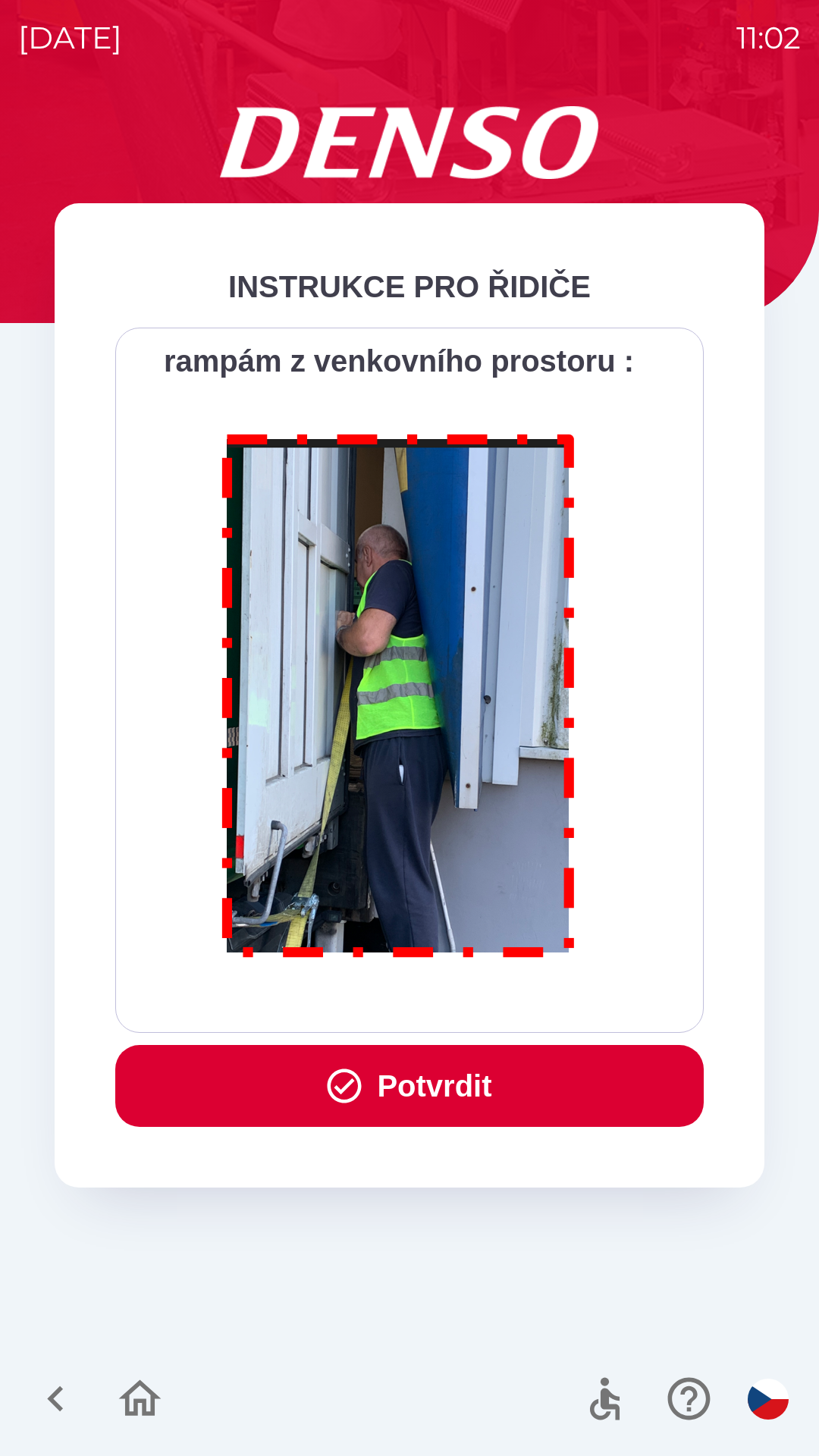
click at [425, 1107] on button "Potvrdit" at bounding box center [409, 1086] width 588 height 82
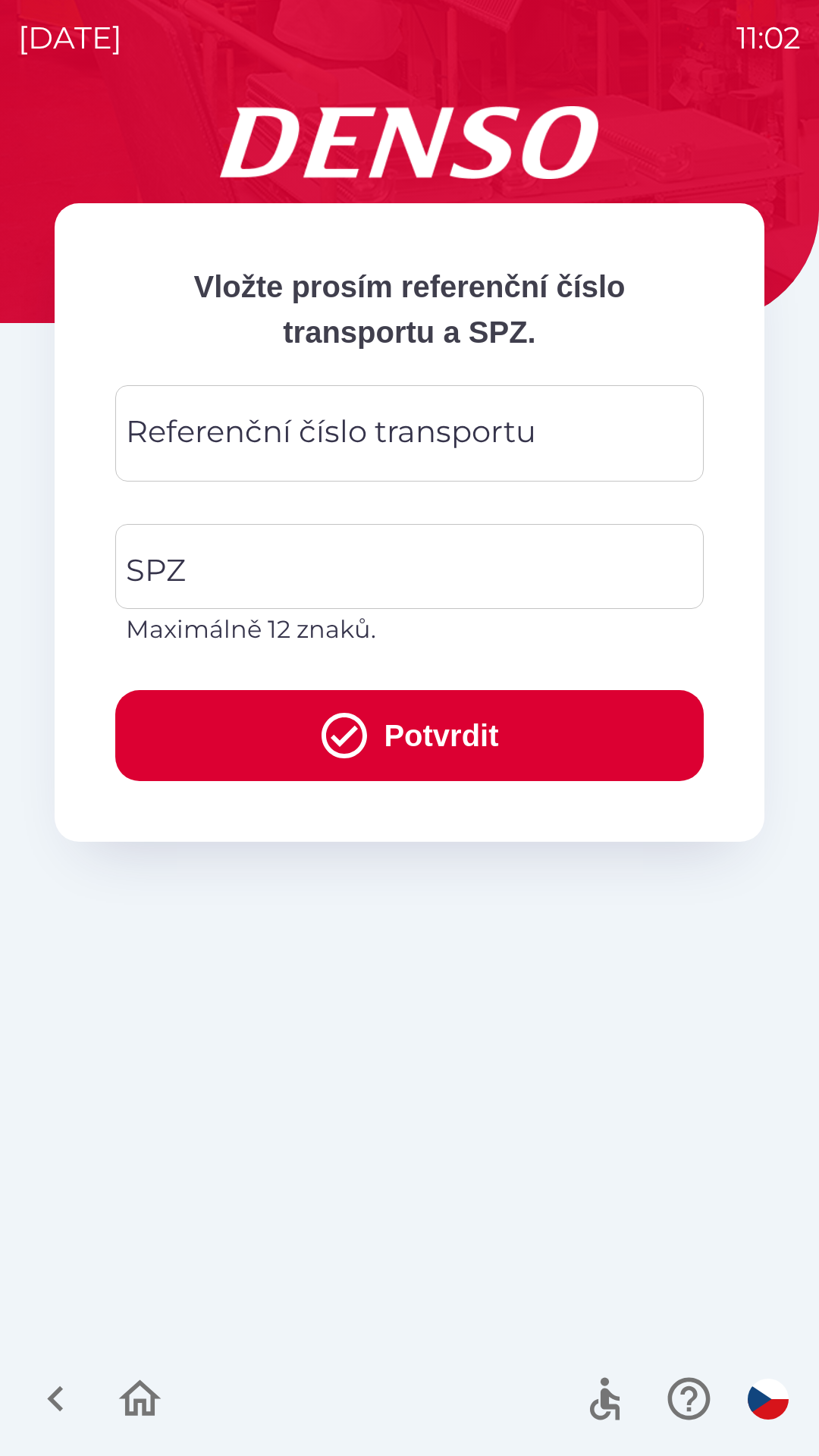
click at [237, 432] on div "Referenční číslo transportu Referenční číslo transportu" at bounding box center [409, 434] width 588 height 97
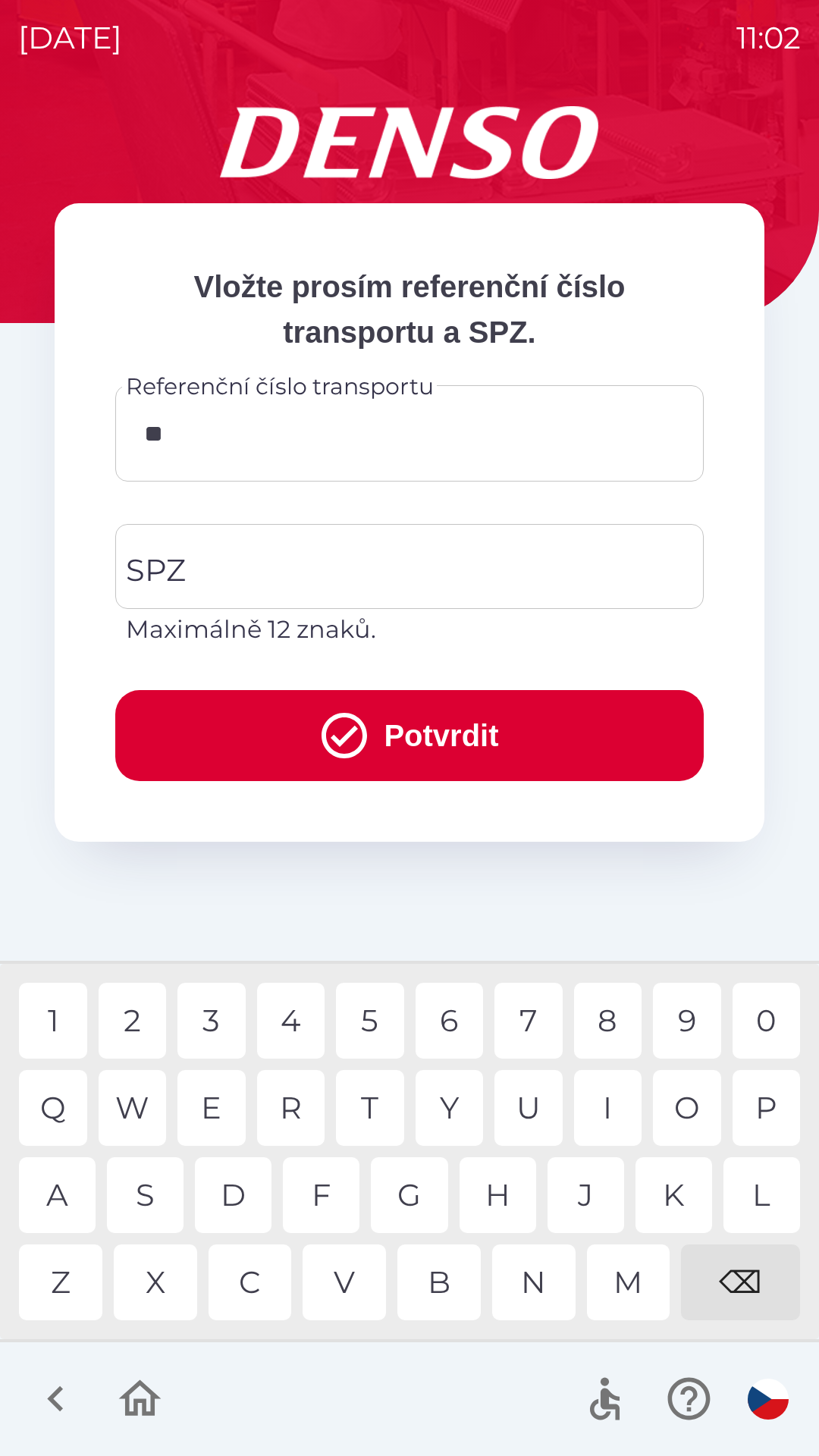
click at [294, 1016] on div "4" at bounding box center [291, 1021] width 68 height 75
click at [302, 1013] on div "4" at bounding box center [291, 1021] width 68 height 75
click at [292, 1020] on div "4" at bounding box center [291, 1021] width 68 height 75
type input "******"
click at [55, 1012] on div "1" at bounding box center [54, 1021] width 68 height 75
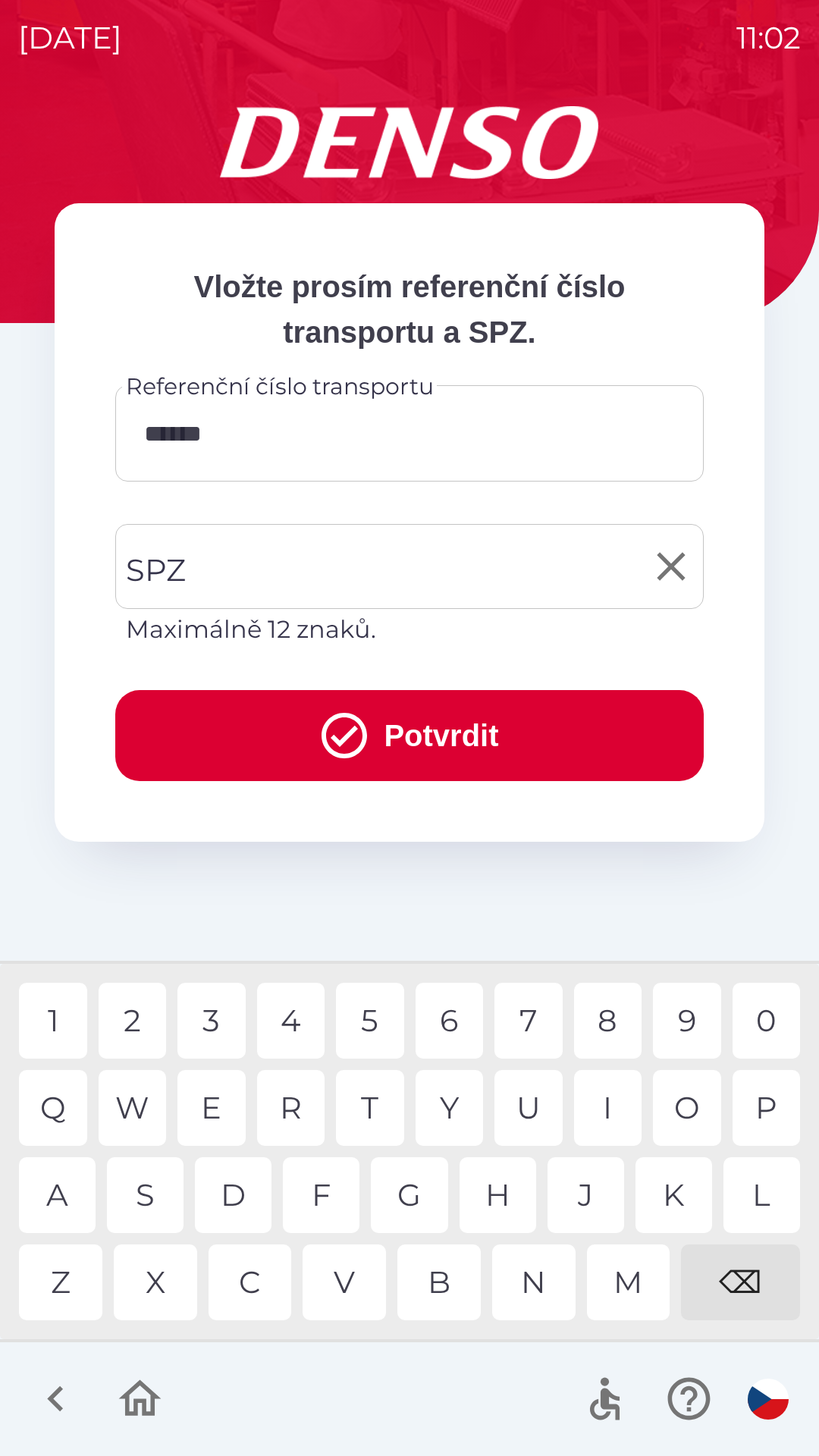
click at [231, 564] on input "SPZ" at bounding box center [398, 566] width 552 height 71
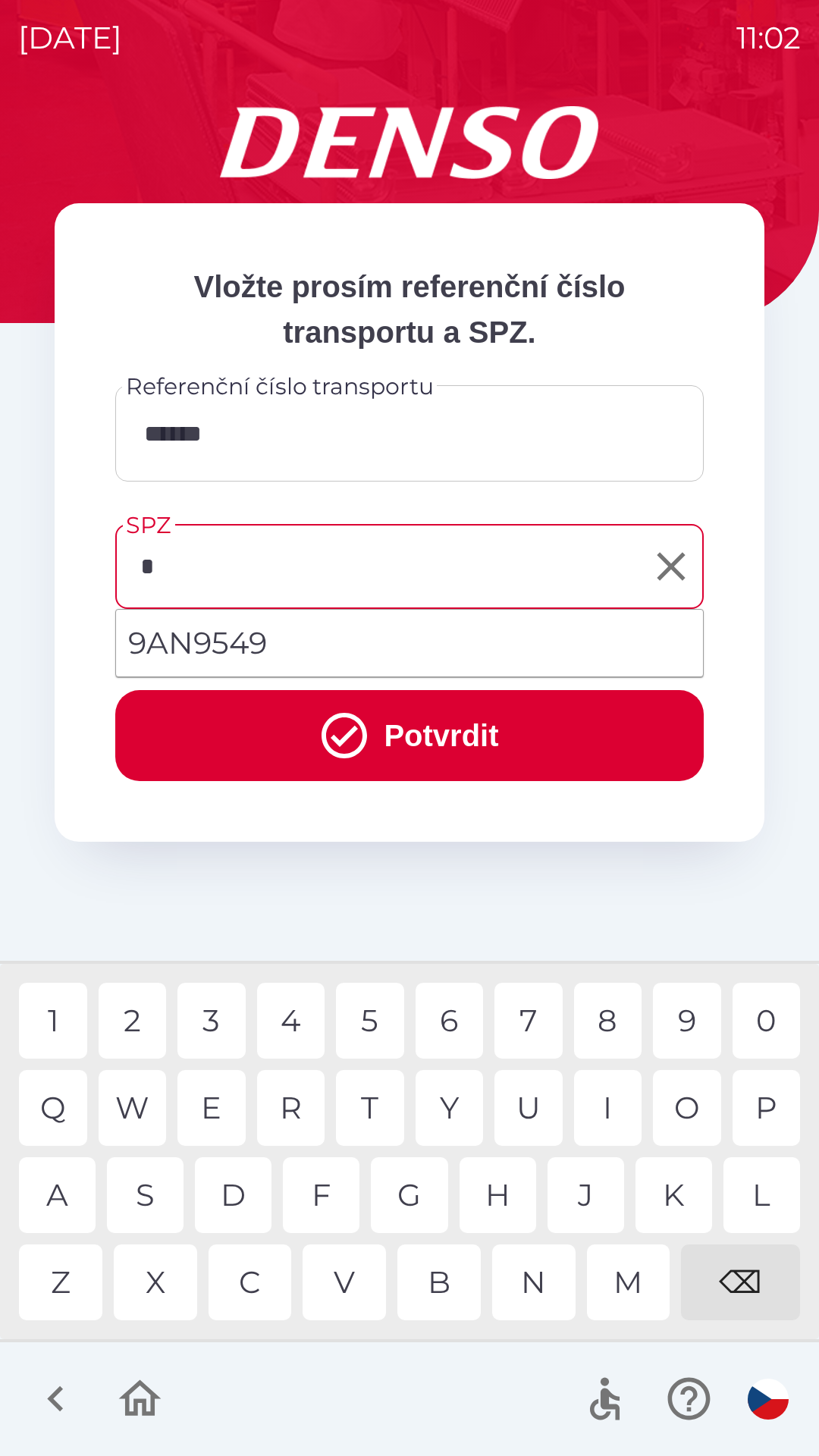
click at [684, 1009] on div "9" at bounding box center [687, 1021] width 68 height 75
click at [618, 1289] on div "M" at bounding box center [629, 1282] width 83 height 75
click at [528, 1017] on div "7" at bounding box center [528, 1021] width 68 height 75
type input "*******"
click at [453, 741] on button "Potvrdit" at bounding box center [409, 735] width 588 height 91
